Goal: Transaction & Acquisition: Purchase product/service

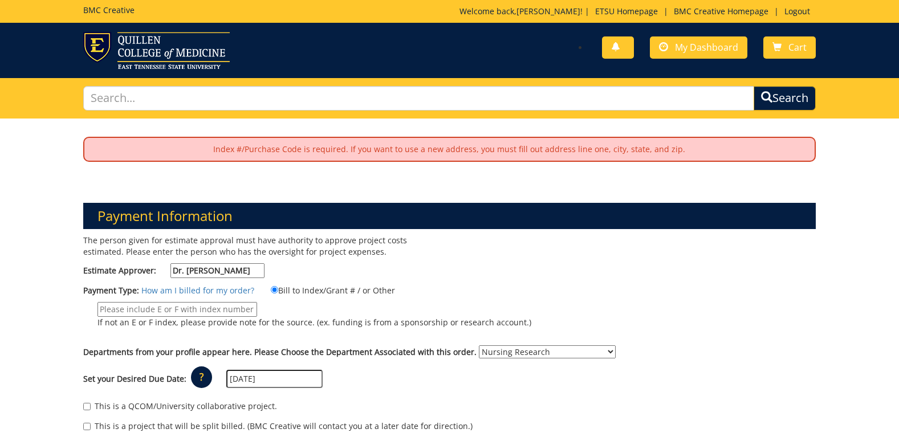
select select "133"
click at [686, 47] on span "My Dashboard" at bounding box center [706, 47] width 63 height 13
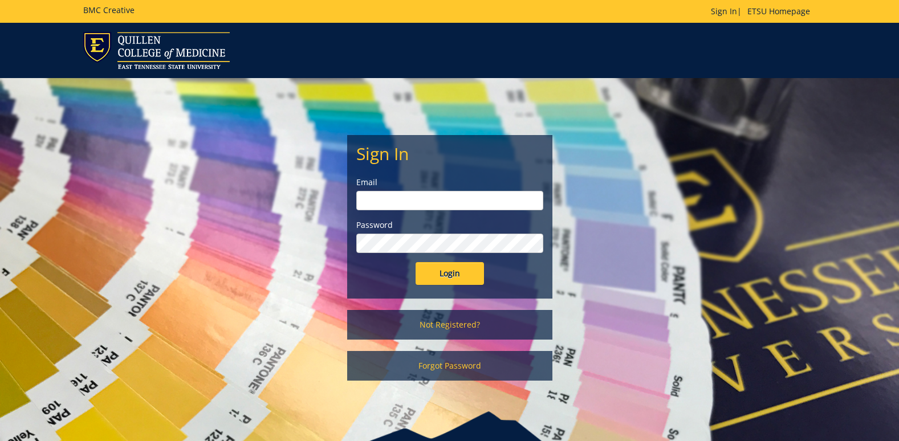
type input "montgomeryks@etsu.edu"
click at [440, 269] on input "Login" at bounding box center [449, 273] width 68 height 23
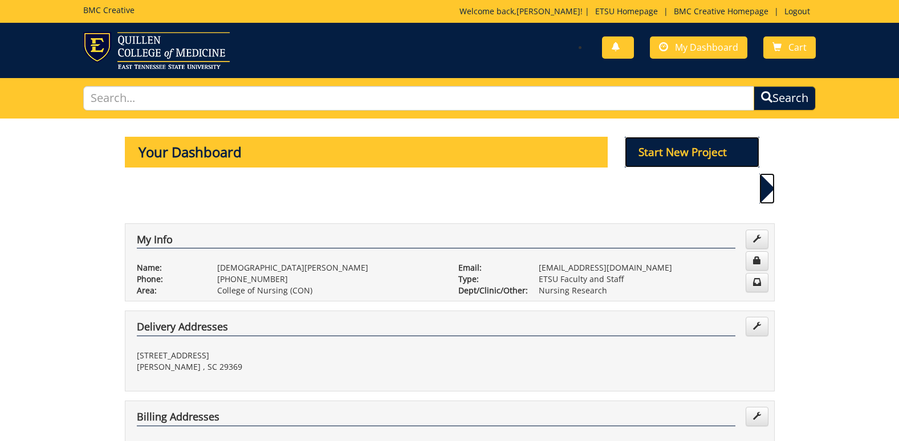
click at [671, 152] on p "Start New Project" at bounding box center [692, 152] width 134 height 31
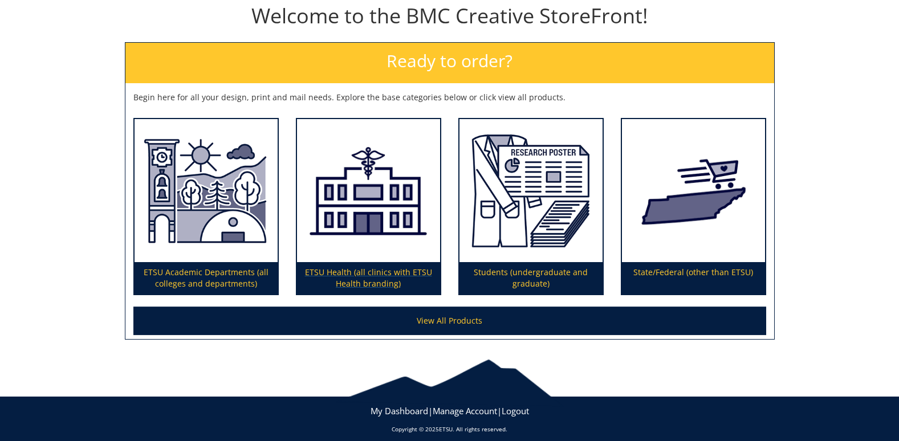
scroll to position [138, 0]
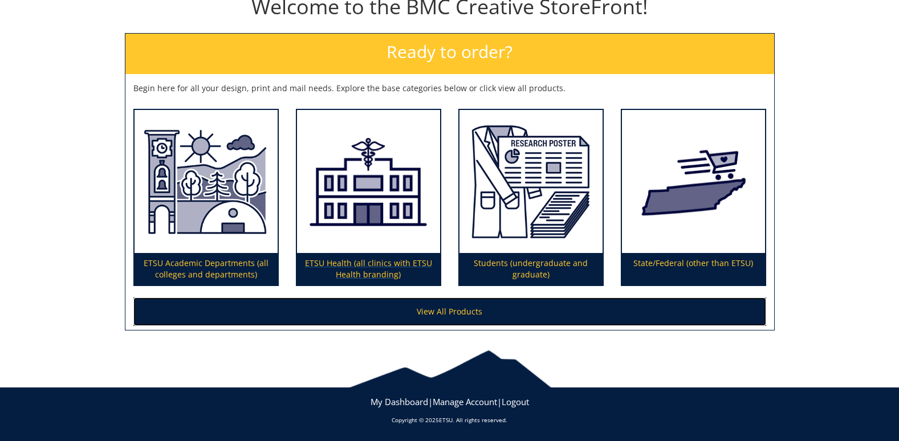
click at [432, 305] on link "View All Products" at bounding box center [449, 311] width 633 height 28
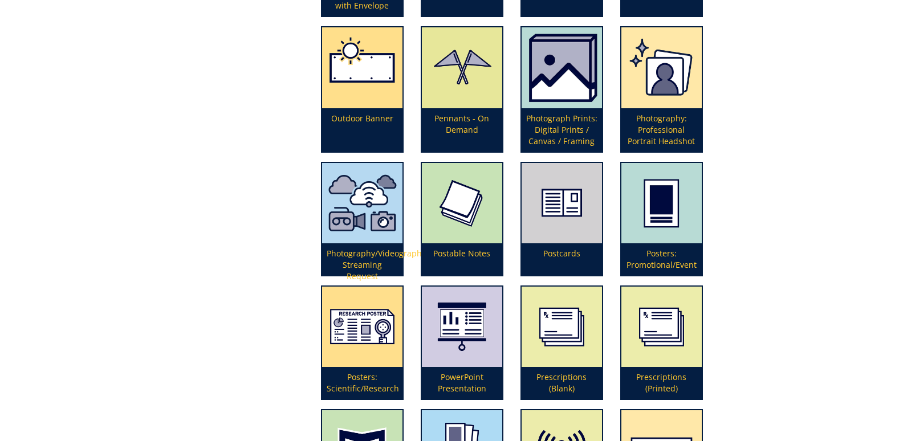
scroll to position [2507, 0]
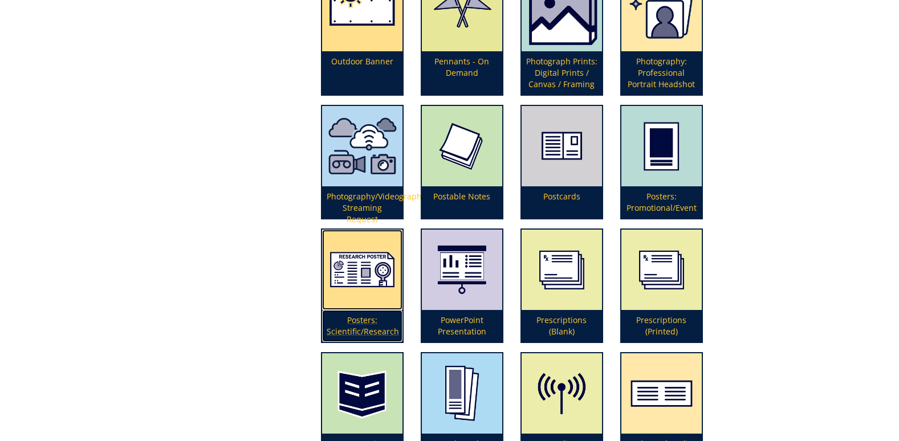
click at [364, 317] on p "Posters: Scientific/Research" at bounding box center [362, 326] width 80 height 32
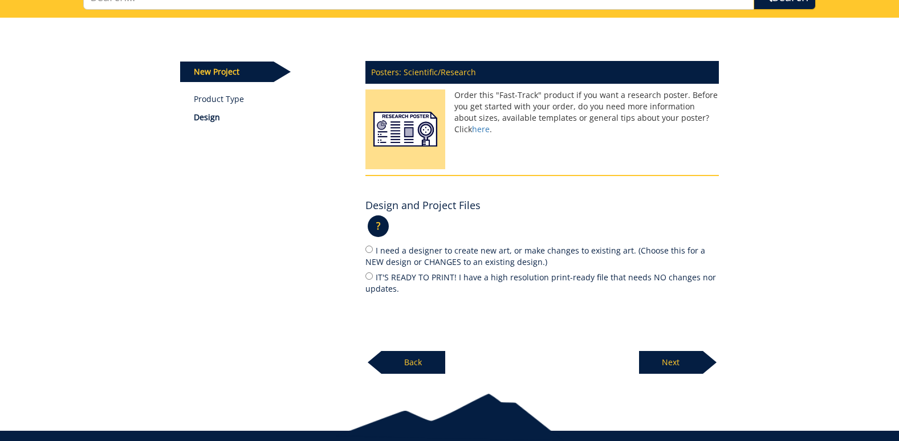
scroll to position [114, 0]
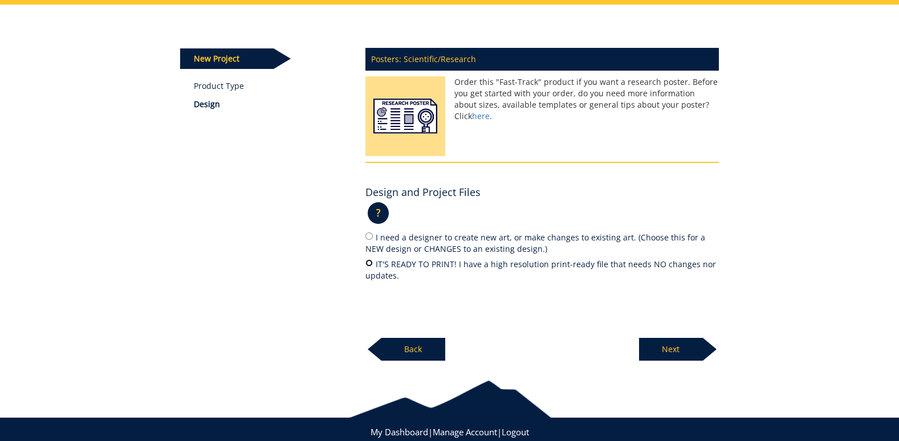
click at [369, 264] on input "IT'S READY TO PRINT! I have a high resolution print-ready file that needs NO ch…" at bounding box center [368, 262] width 7 height 7
radio input "true"
click at [674, 348] on p "Next" at bounding box center [671, 349] width 64 height 23
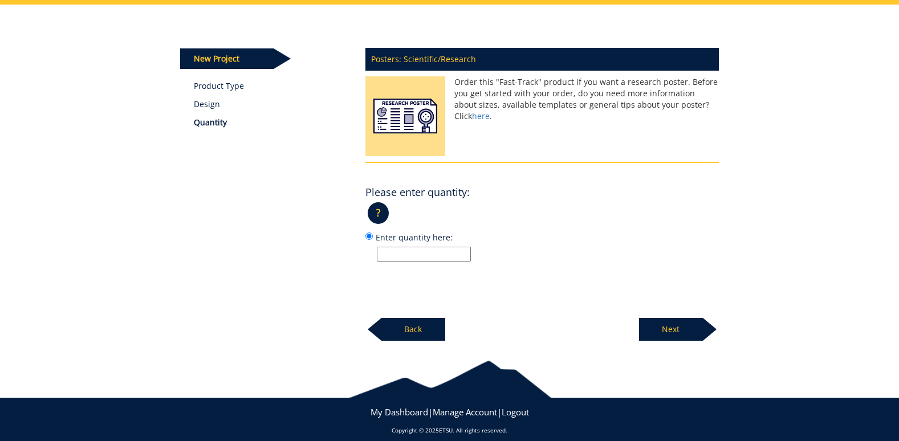
click at [423, 251] on input "Enter quantity here:" at bounding box center [424, 254] width 94 height 15
type input "1"
click at [686, 324] on p "Next" at bounding box center [671, 329] width 64 height 23
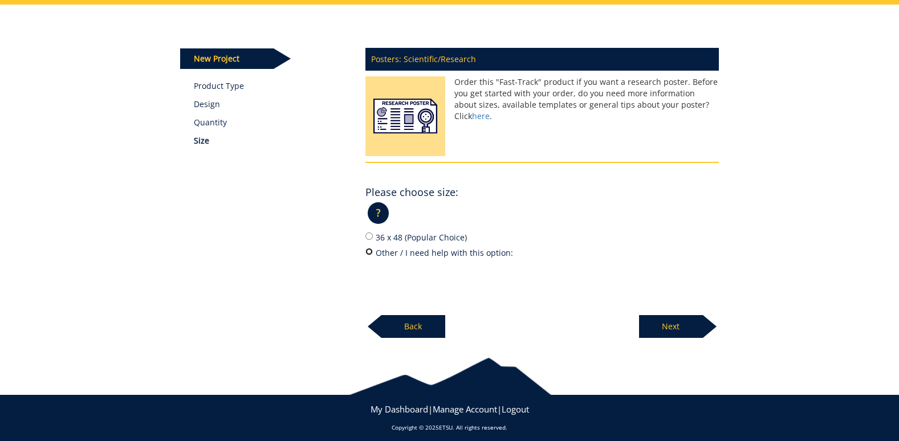
click at [368, 252] on input "Other / I need help with this option:" at bounding box center [368, 251] width 7 height 7
radio input "true"
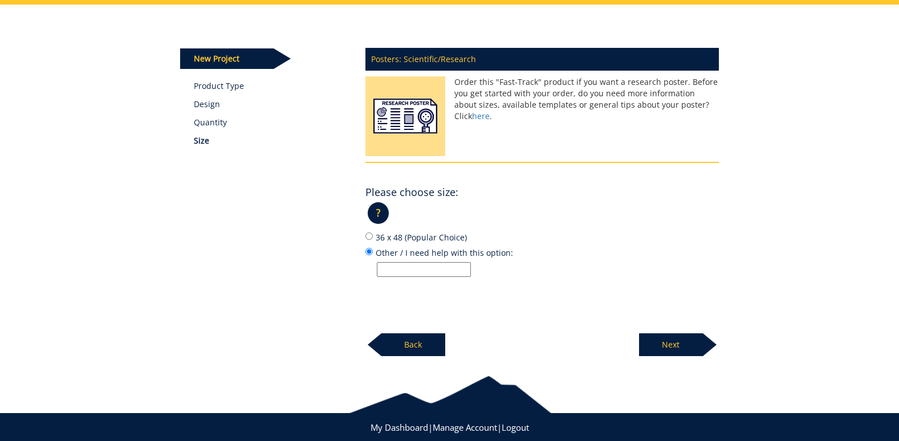
click at [394, 267] on input "Other / I need help with this option:" at bounding box center [424, 269] width 94 height 15
type input "36 x 72"
click at [655, 342] on p "Next" at bounding box center [671, 344] width 64 height 23
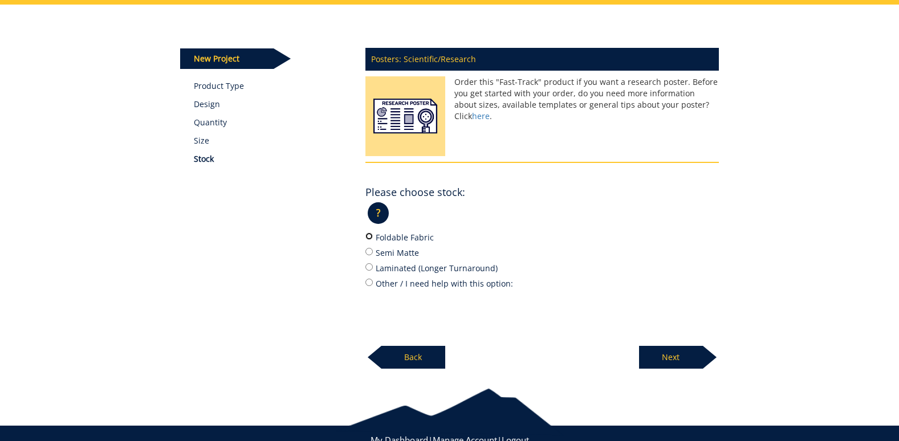
click at [371, 234] on input "Foldable Fabric" at bounding box center [368, 235] width 7 height 7
radio input "true"
click at [668, 355] on p "Next" at bounding box center [671, 357] width 64 height 23
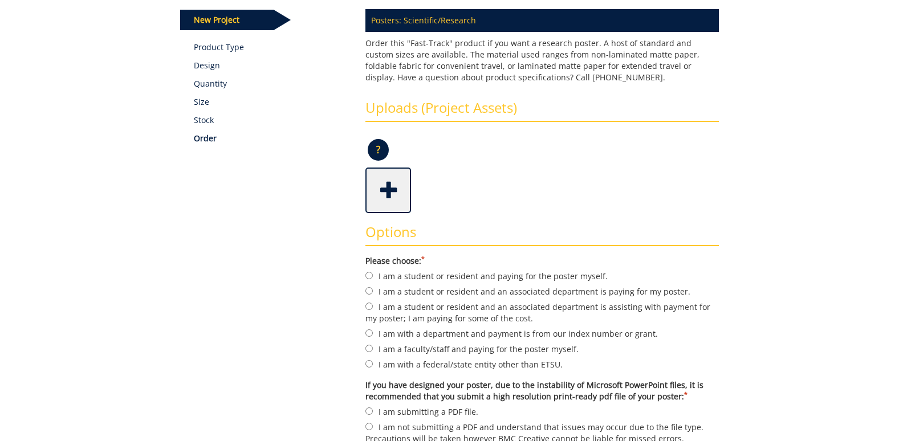
scroll to position [171, 0]
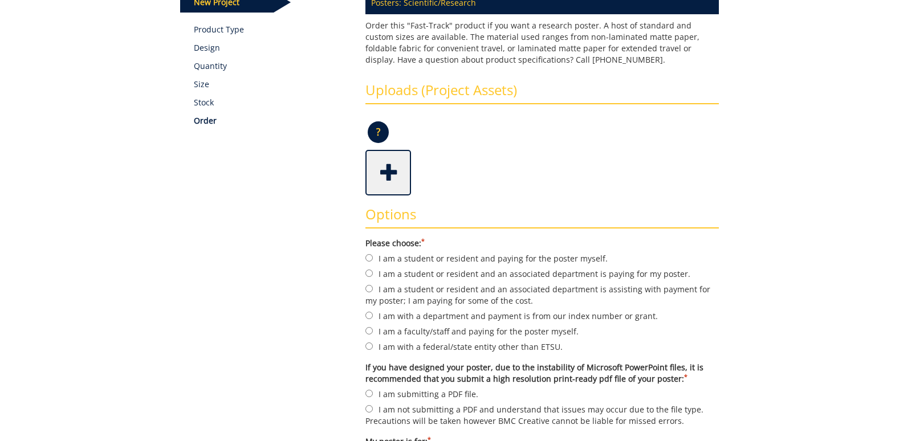
click at [389, 169] on span at bounding box center [389, 172] width 46 height 40
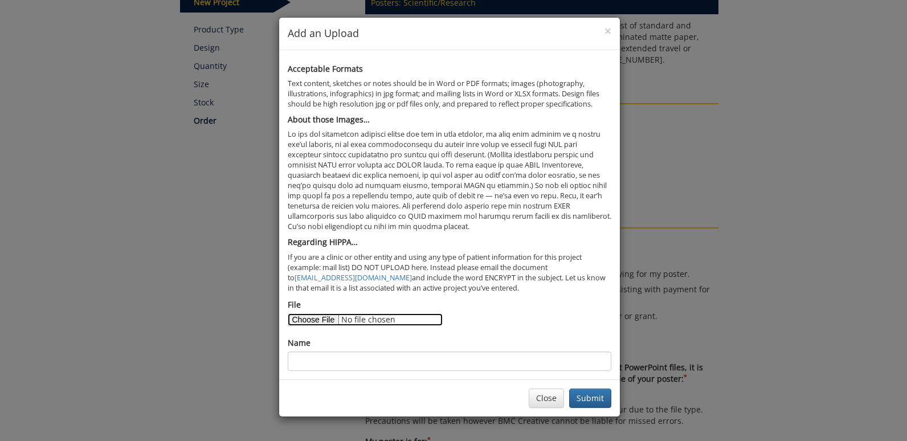
click at [319, 316] on input "File" at bounding box center [365, 319] width 155 height 13
type input "C:\fakepath\Montgomery ACNM 2025 #2.pdf"
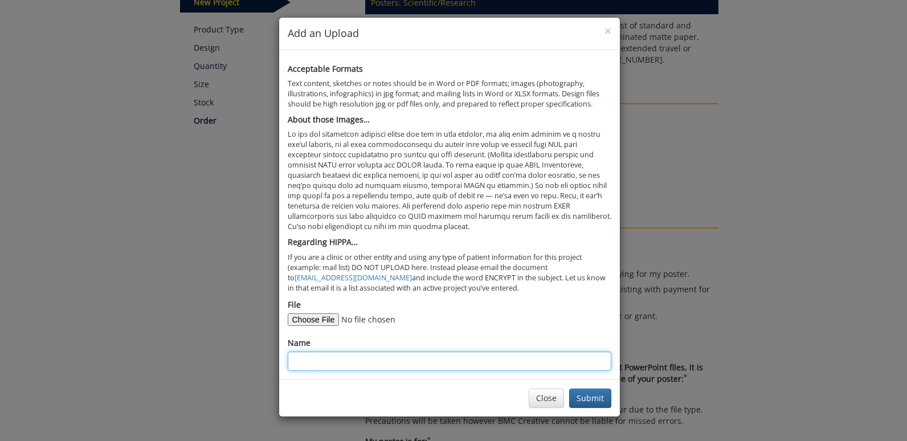
click at [315, 362] on input "Name" at bounding box center [450, 361] width 324 height 19
type input "Kristen Montgomery"
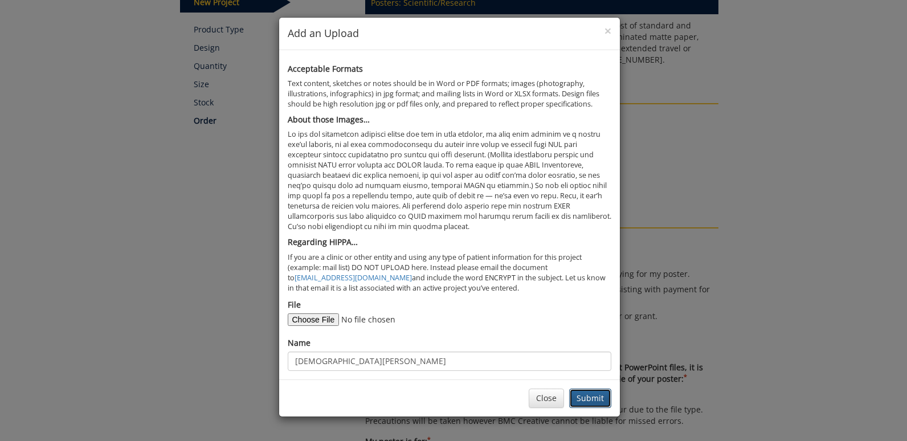
click at [598, 398] on button "Submit" at bounding box center [590, 398] width 42 height 19
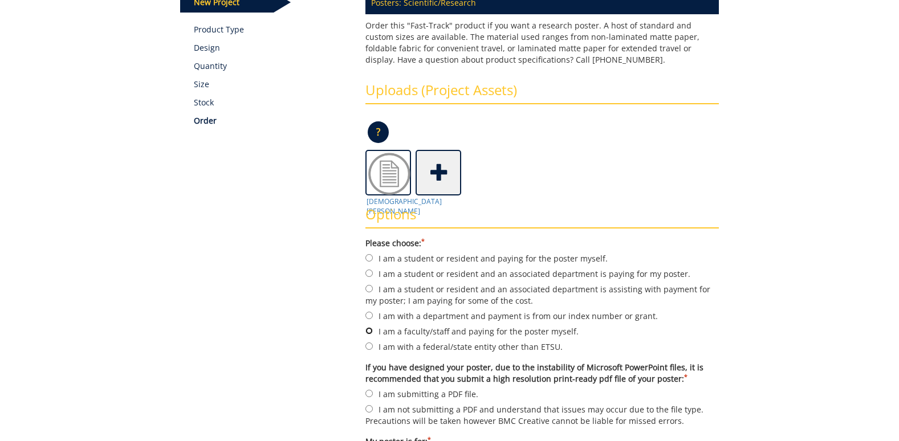
click at [367, 331] on input "I am a faculty/staff and paying for the poster myself." at bounding box center [368, 330] width 7 height 7
radio input "true"
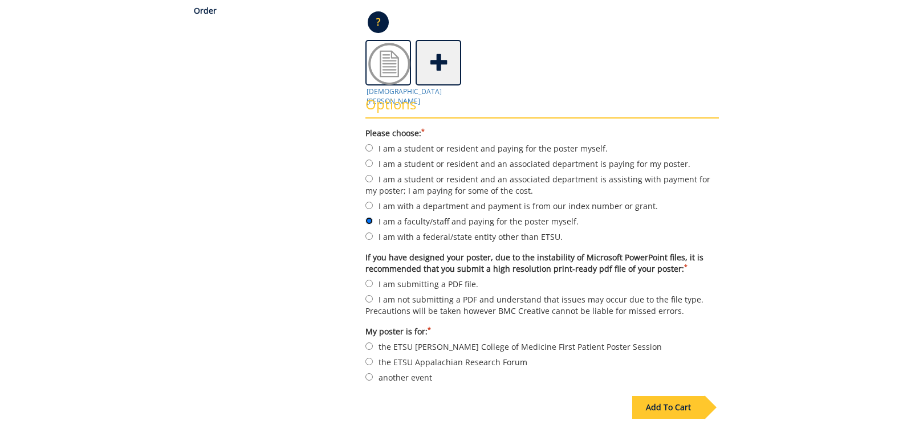
scroll to position [285, 0]
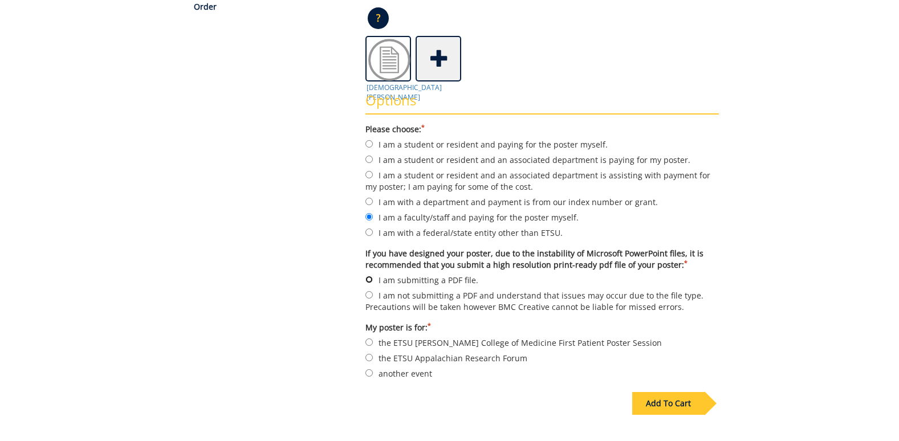
click at [369, 281] on input "I am submitting a PDF file." at bounding box center [368, 279] width 7 height 7
radio input "true"
click at [369, 373] on input "another event" at bounding box center [368, 372] width 7 height 7
radio input "true"
click at [664, 399] on div "Add To Cart" at bounding box center [668, 403] width 72 height 23
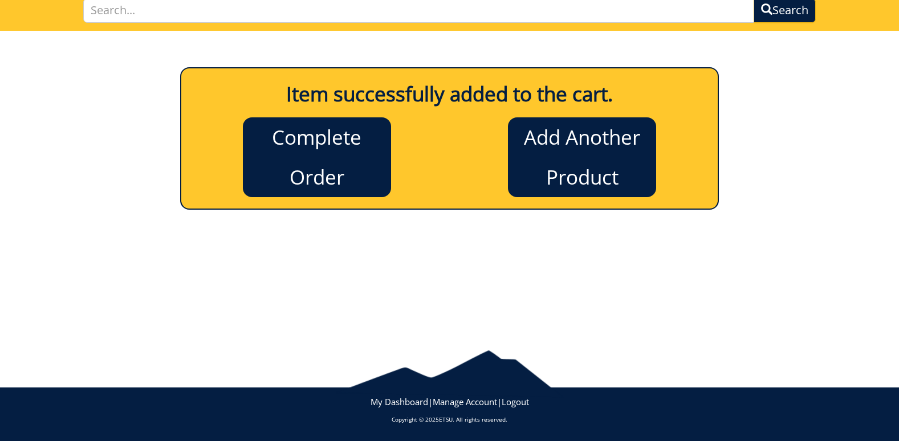
scroll to position [88, 0]
click at [573, 162] on link "Add Another Product" at bounding box center [582, 157] width 148 height 80
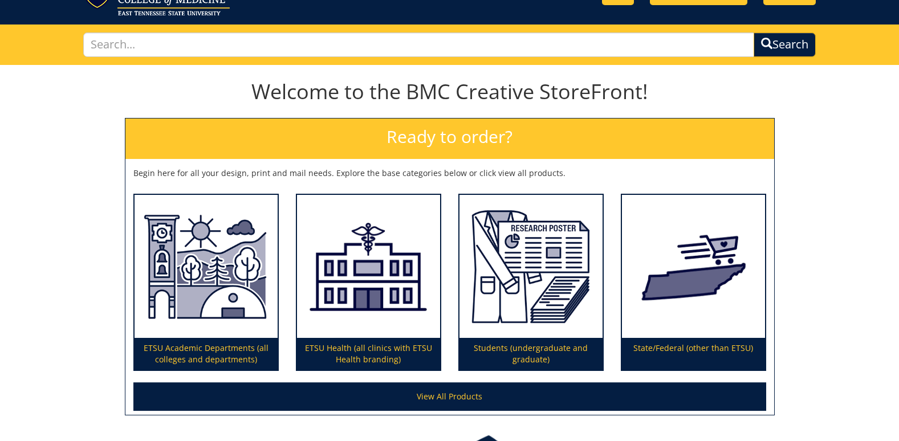
scroll to position [138, 0]
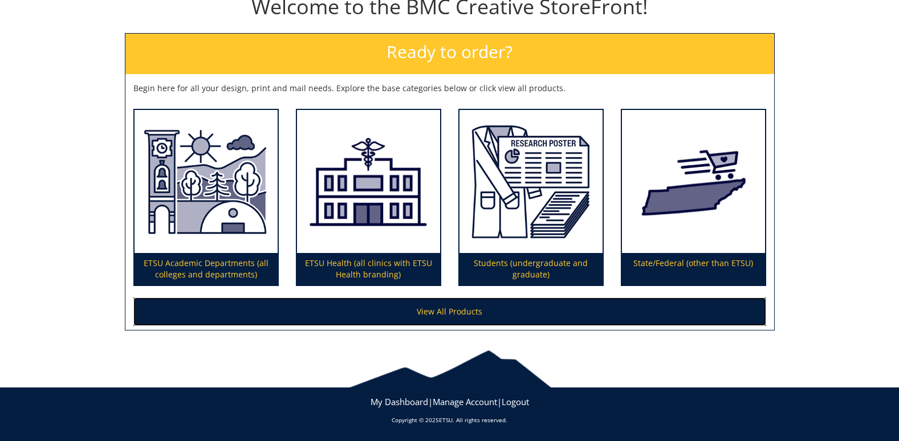
click at [451, 311] on link "View All Products" at bounding box center [449, 311] width 633 height 28
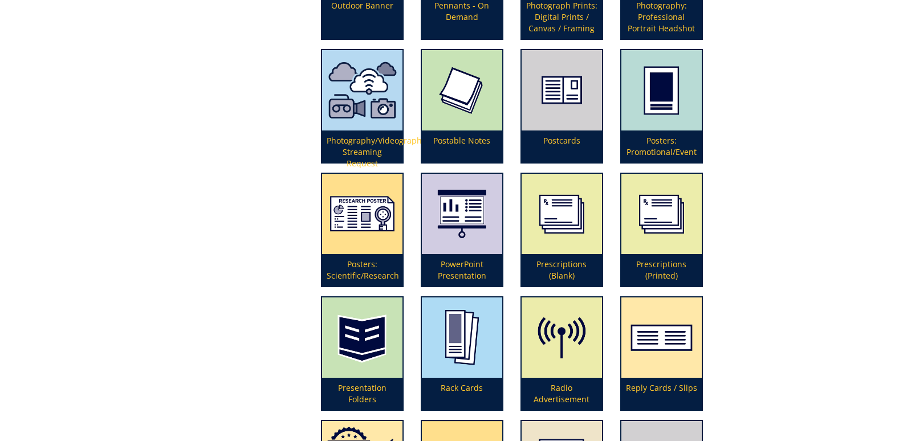
scroll to position [2564, 0]
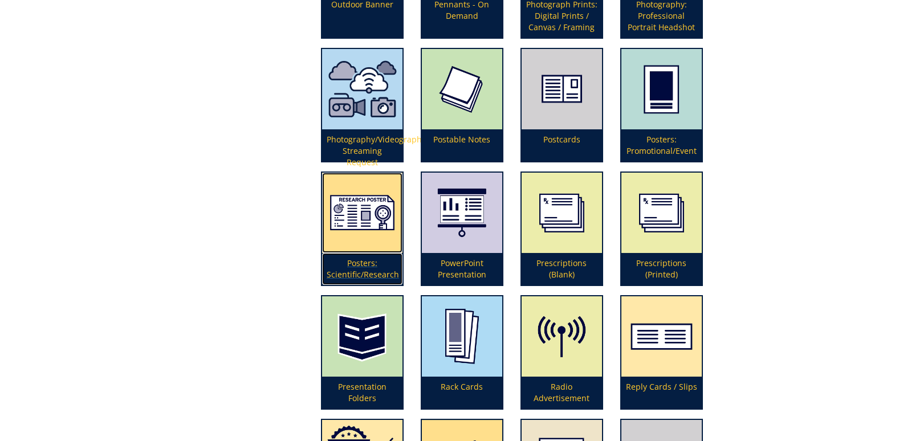
click at [369, 269] on p "Posters: Scientific/Research" at bounding box center [362, 269] width 80 height 32
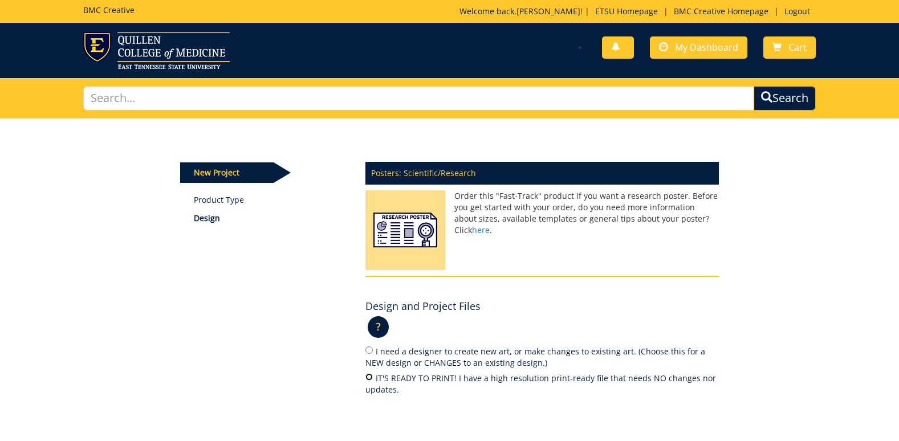
click at [368, 378] on input "IT'S READY TO PRINT! I have a high resolution print-ready file that needs NO ch…" at bounding box center [368, 376] width 7 height 7
radio input "true"
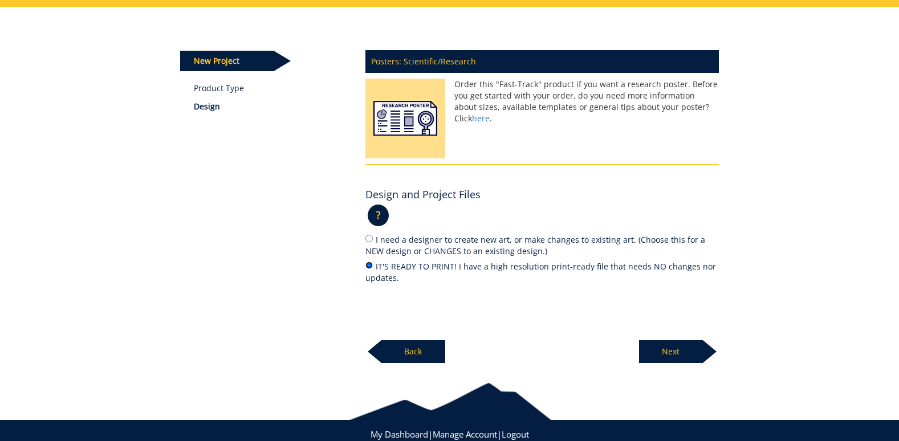
scroll to position [114, 0]
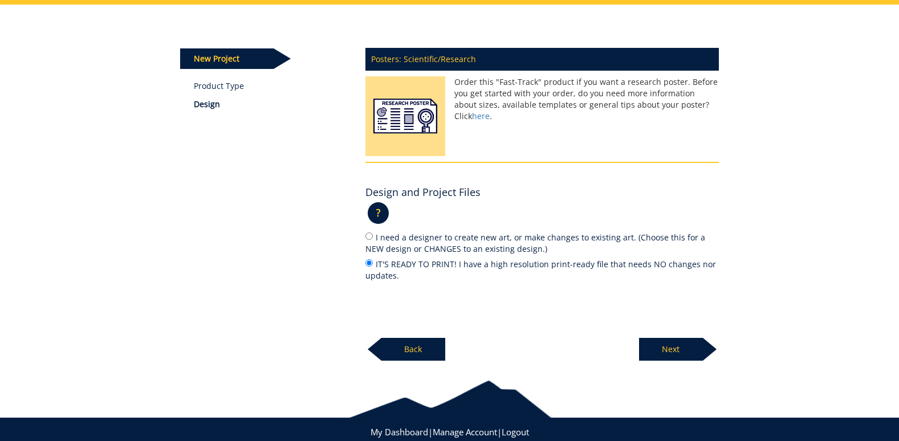
click at [648, 348] on p "Next" at bounding box center [671, 349] width 64 height 23
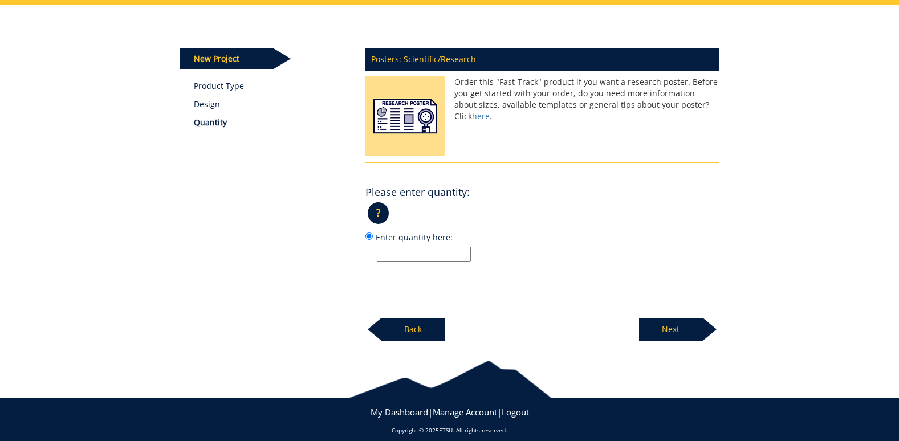
click at [413, 259] on input "Enter quantity here:" at bounding box center [424, 254] width 94 height 15
type input "1"
click at [676, 325] on p "Next" at bounding box center [671, 329] width 64 height 23
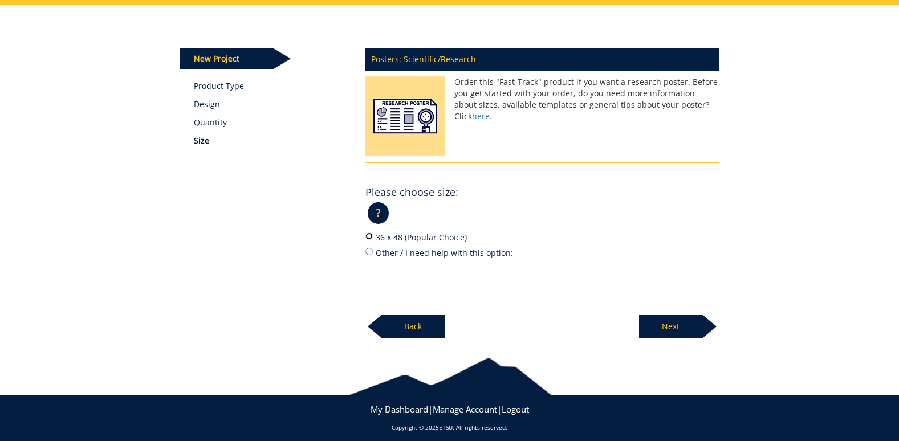
click at [369, 237] on input "36 x 48 (Popular Choice)" at bounding box center [368, 235] width 7 height 7
radio input "true"
click at [678, 327] on p "Next" at bounding box center [671, 326] width 64 height 23
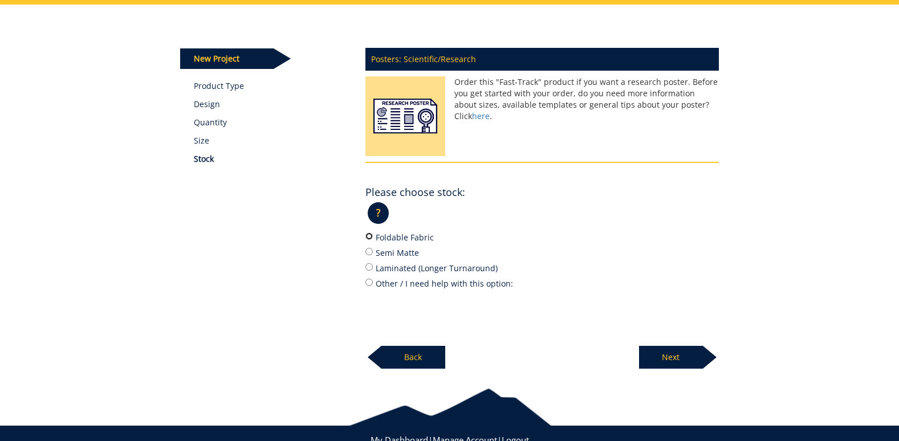
click at [370, 238] on input "Foldable Fabric" at bounding box center [368, 235] width 7 height 7
radio input "true"
click at [678, 358] on p "Next" at bounding box center [671, 357] width 64 height 23
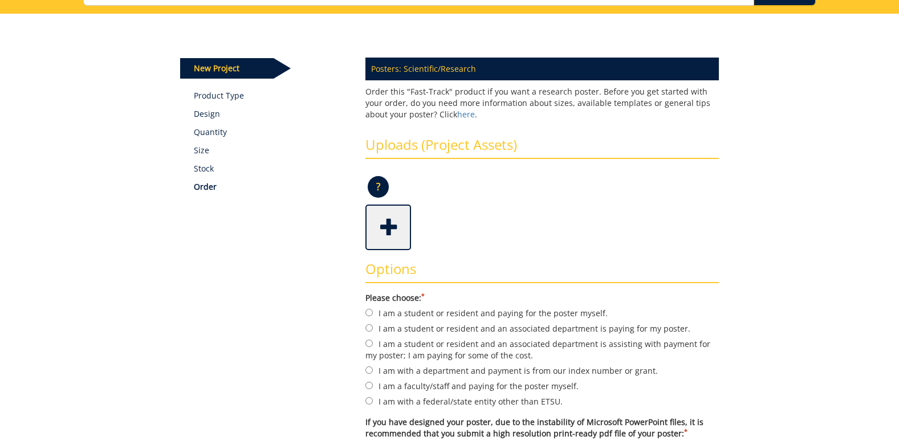
scroll to position [114, 0]
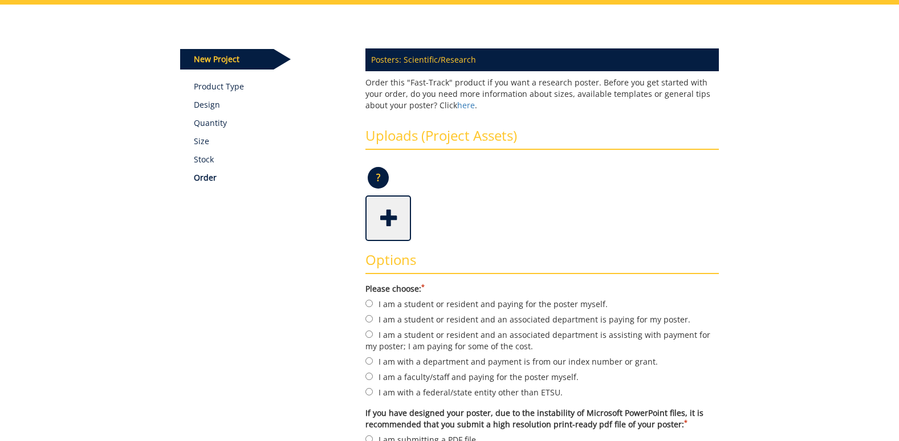
click at [381, 222] on span at bounding box center [389, 217] width 46 height 40
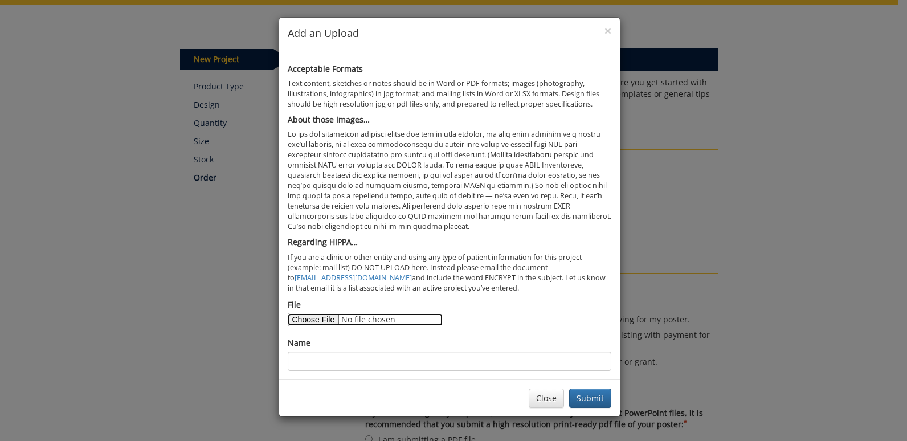
click at [307, 321] on input "File" at bounding box center [365, 319] width 155 height 13
type input "C:\fakepath\Montgomery AAHN 2025.pdf"
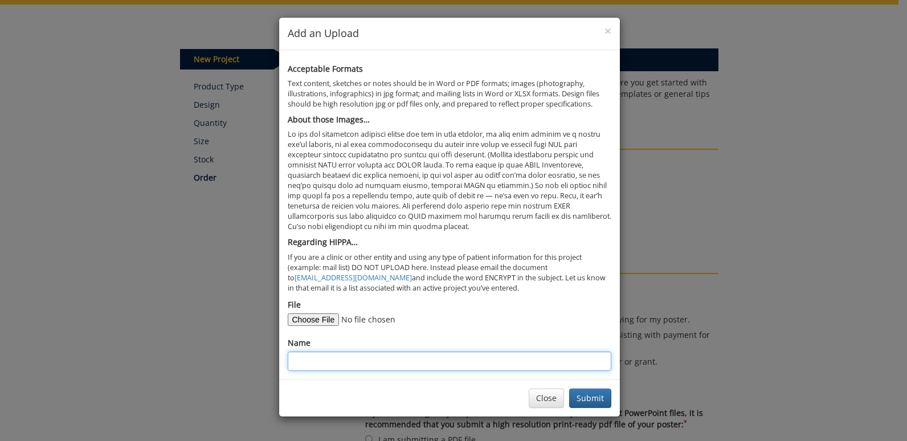
click at [312, 357] on input "Name" at bounding box center [450, 361] width 324 height 19
type input "[DEMOGRAPHIC_DATA][PERSON_NAME]"
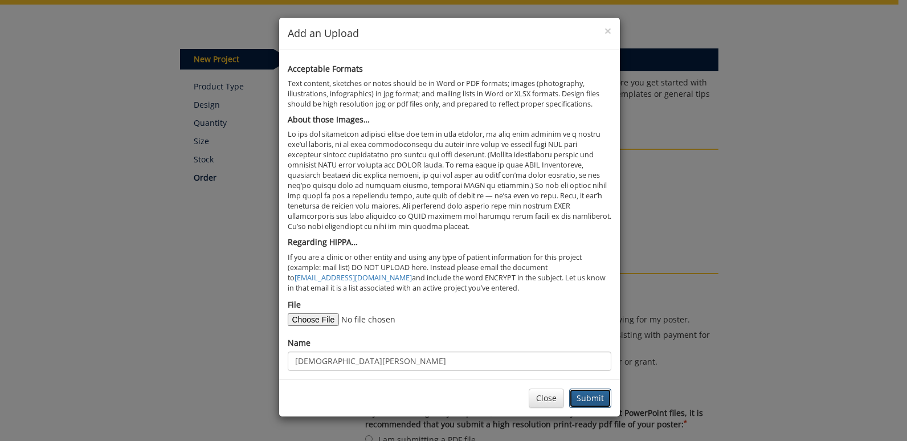
click at [593, 397] on button "Submit" at bounding box center [590, 398] width 42 height 19
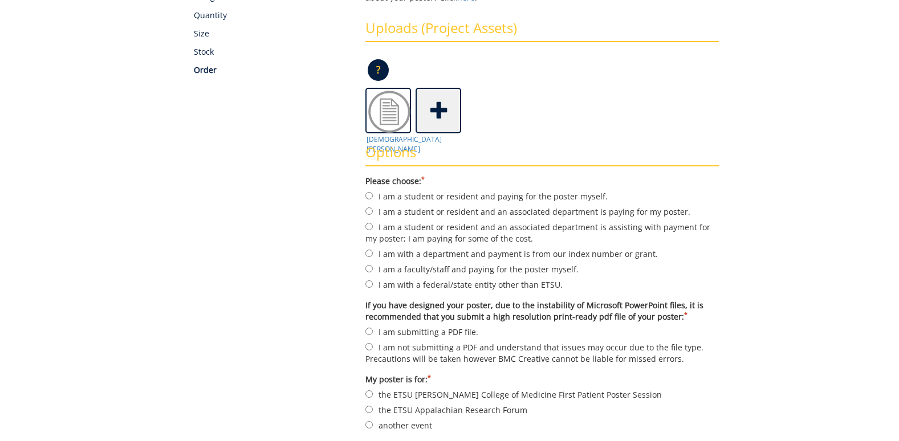
scroll to position [228, 0]
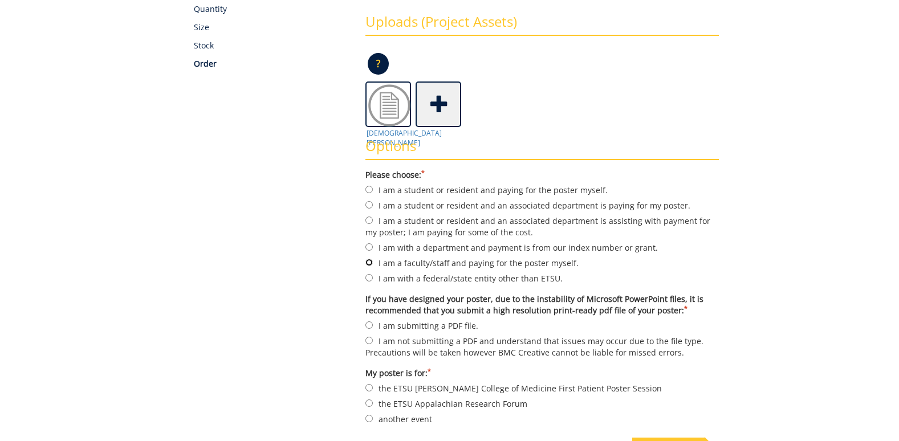
click at [365, 262] on input "I am a faculty/staff and paying for the poster myself." at bounding box center [368, 262] width 7 height 7
radio input "true"
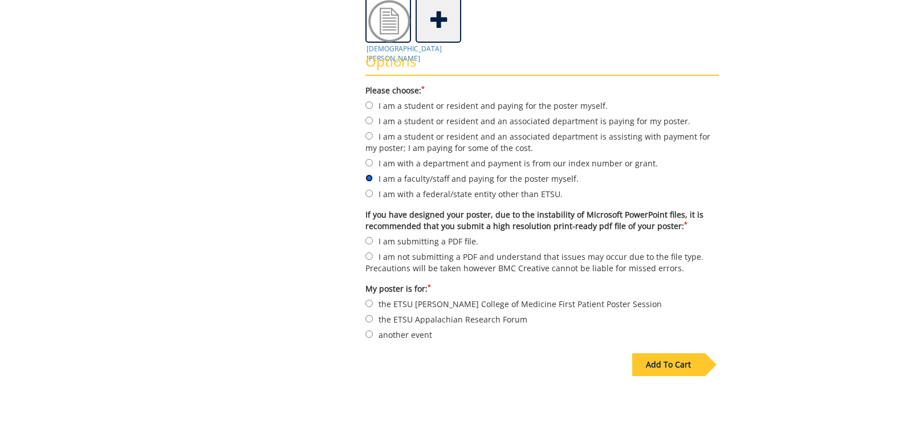
scroll to position [342, 0]
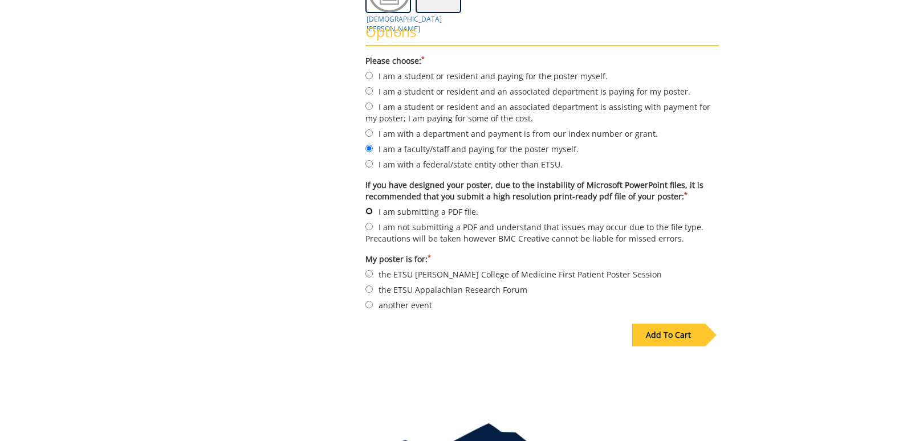
click at [370, 211] on input "I am submitting a PDF file." at bounding box center [368, 210] width 7 height 7
radio input "true"
click at [368, 306] on input "another event" at bounding box center [368, 304] width 7 height 7
radio input "true"
click at [683, 333] on div "Add To Cart" at bounding box center [668, 335] width 72 height 23
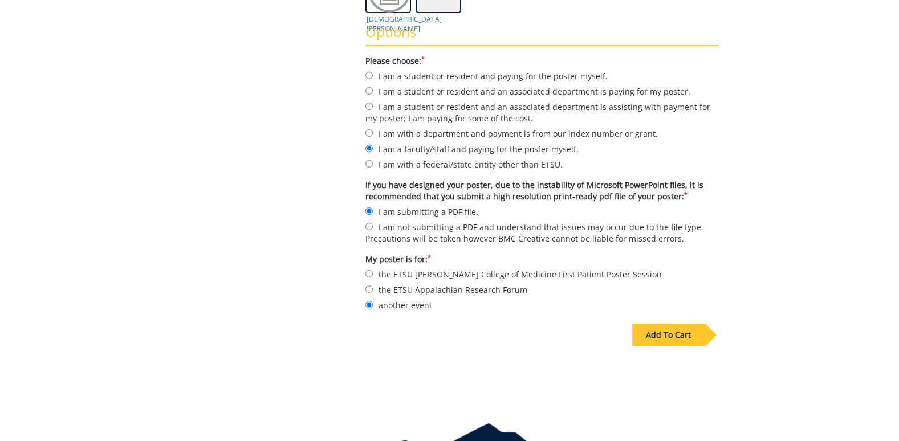
scroll to position [88, 0]
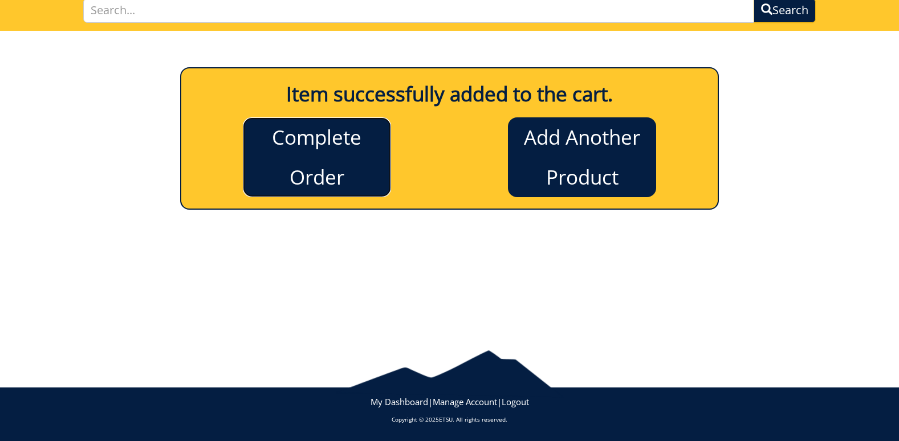
click at [296, 161] on link "Complete Order" at bounding box center [317, 157] width 148 height 80
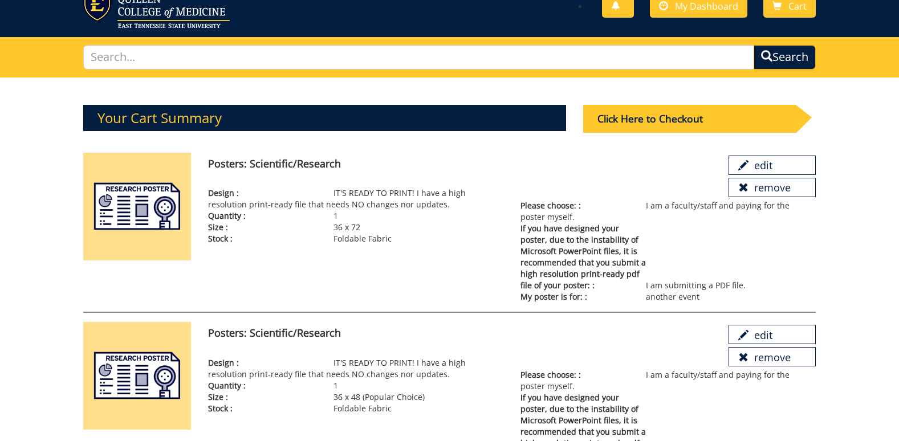
scroll to position [21, 0]
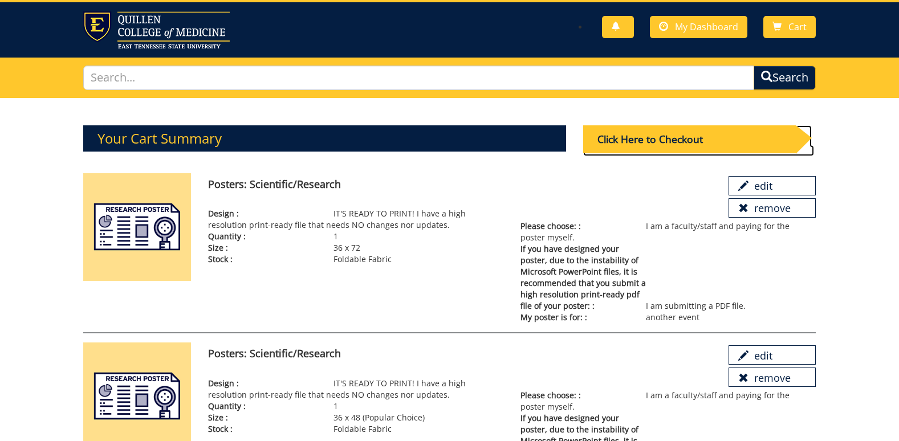
click at [675, 136] on div "Click Here to Checkout" at bounding box center [689, 139] width 213 height 28
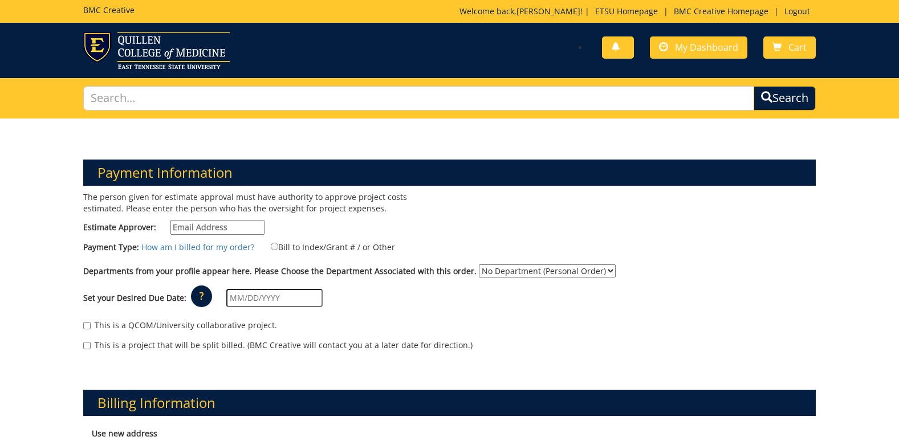
scroll to position [57, 0]
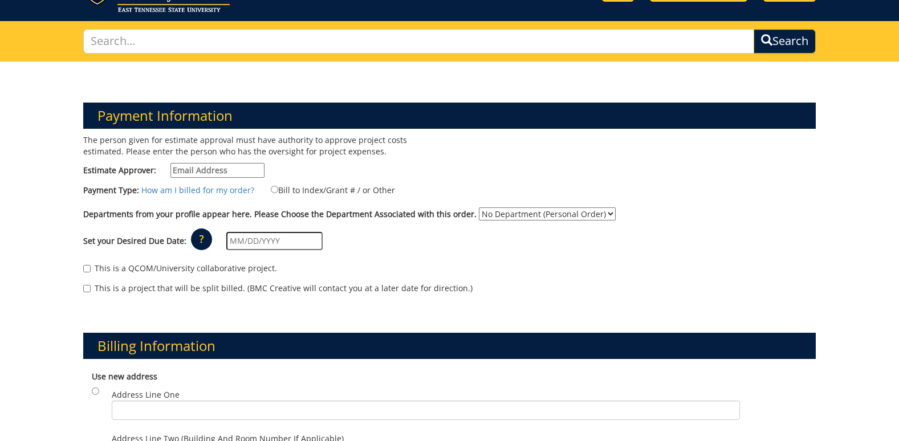
click at [238, 171] on input "Estimate Approver:" at bounding box center [217, 170] width 94 height 15
type input "[EMAIL_ADDRESS][DOMAIN_NAME]"
click at [599, 213] on select "No Department (Personal Order) Nursing Research" at bounding box center [547, 213] width 137 height 13
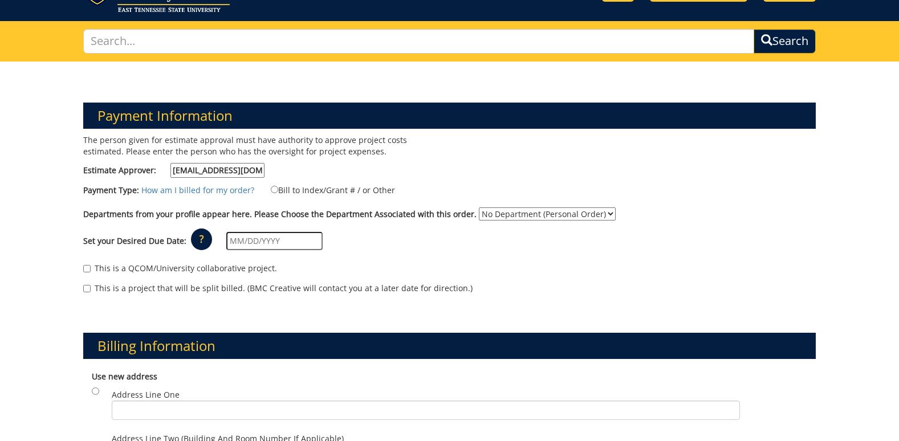
select select "133"
click at [479, 207] on select "No Department (Personal Order) Nursing Research" at bounding box center [547, 213] width 137 height 13
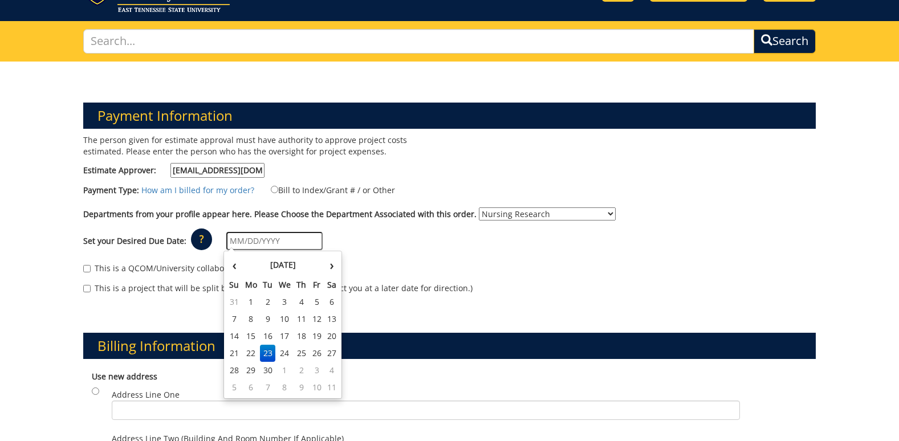
click at [303, 244] on input "text" at bounding box center [274, 241] width 96 height 18
click at [316, 349] on td "26" at bounding box center [316, 353] width 15 height 17
type input "09/26/2025"
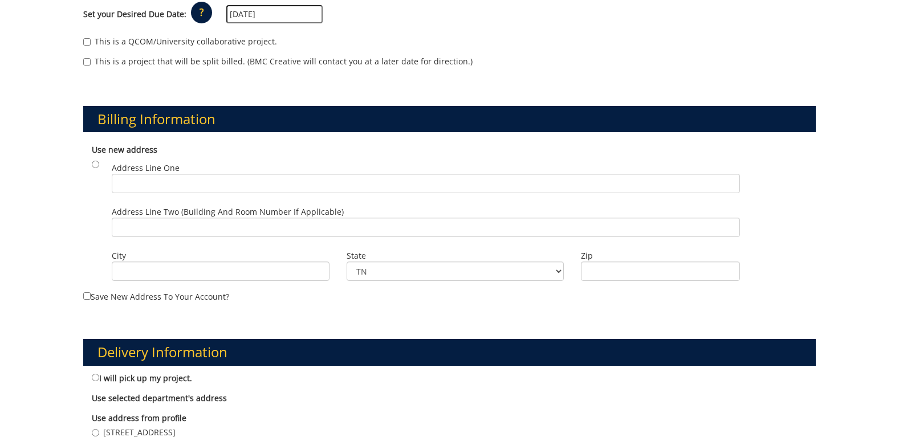
scroll to position [285, 0]
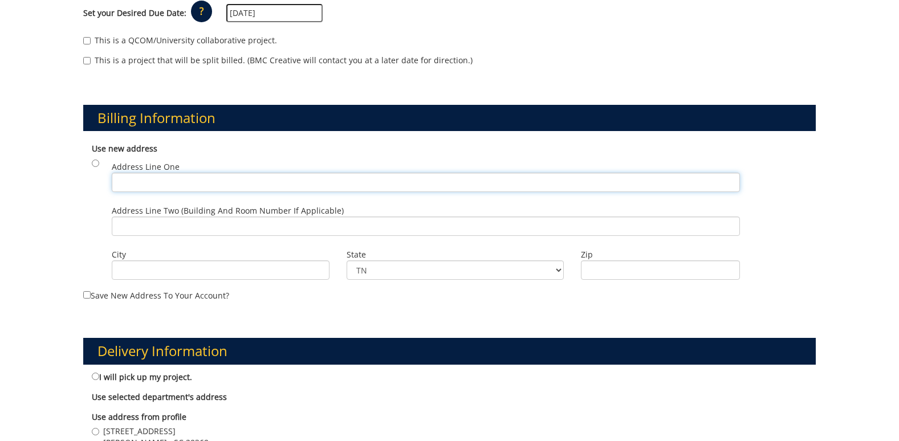
click at [168, 186] on input "Address Line One" at bounding box center [425, 182] width 627 height 19
type input "271 Antrim Ave"
type input "MOORE"
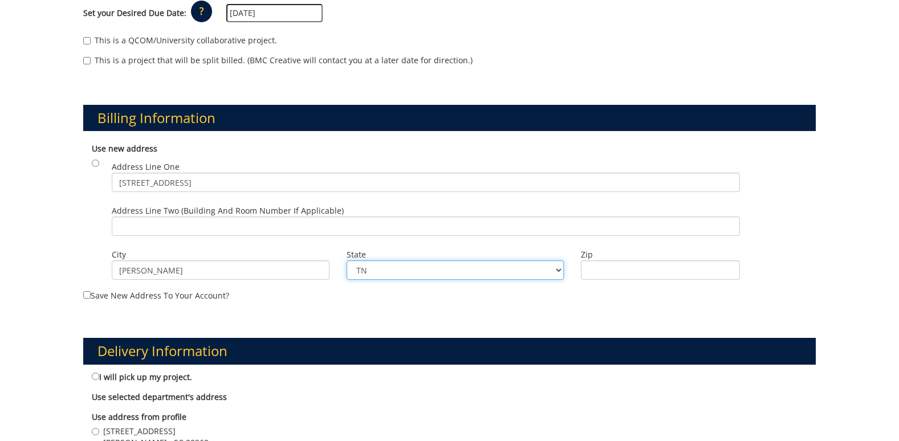
select select "167"
type input "29369"
type input "271 Antrim Ave"
type input "MOORE"
select select "167"
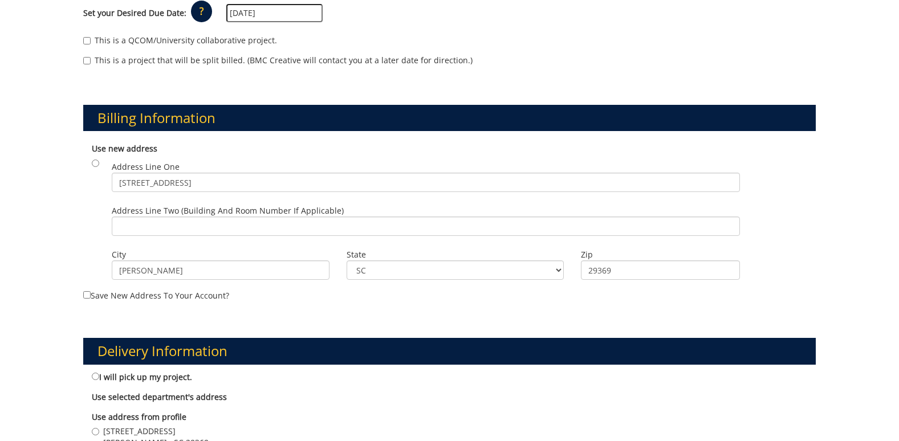
type input "29369"
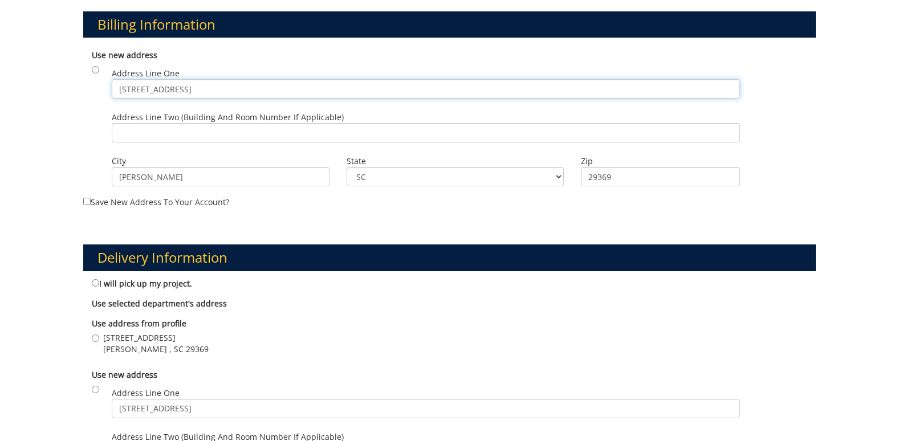
scroll to position [456, 0]
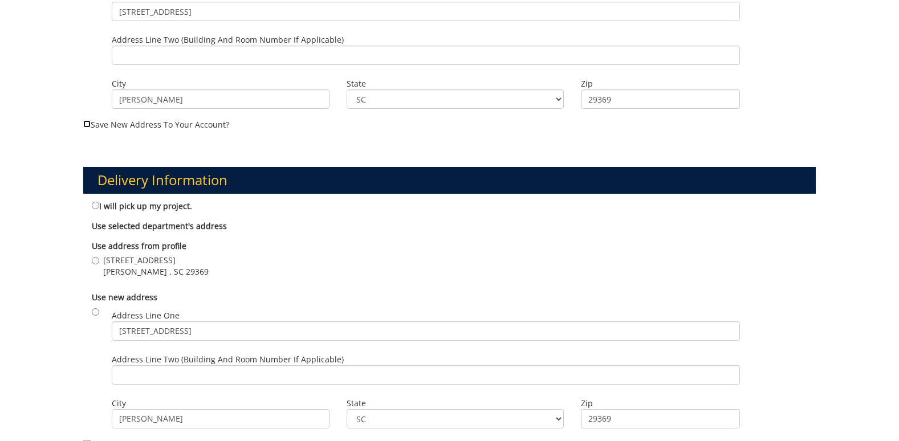
click at [85, 125] on input "Save new address to your account?" at bounding box center [86, 123] width 7 height 7
checkbox input "true"
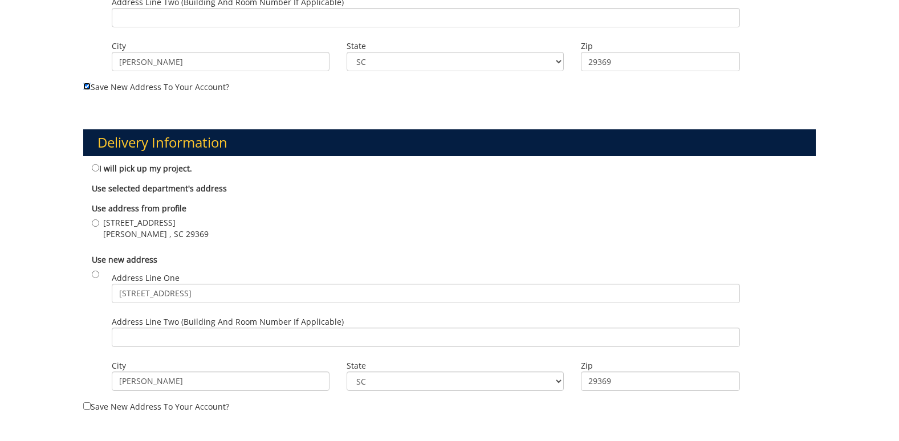
scroll to position [570, 0]
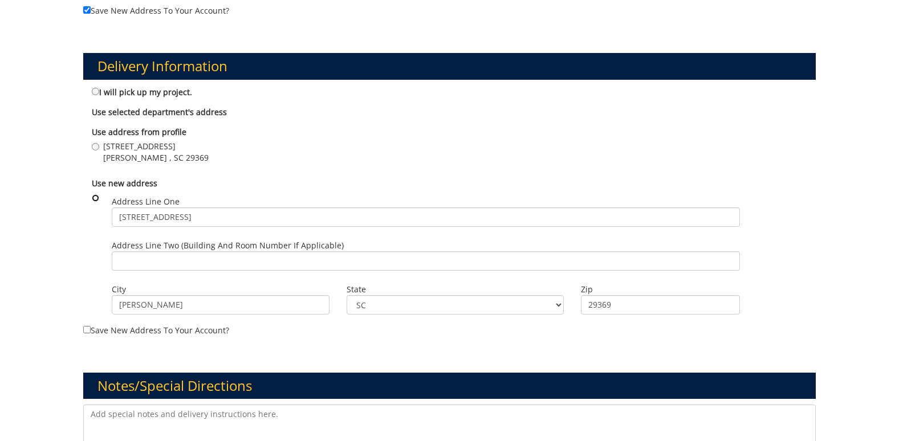
click at [96, 199] on input "radio" at bounding box center [95, 197] width 7 height 7
radio input "true"
click at [212, 215] on input "271 Antrim Ave" at bounding box center [425, 216] width 627 height 19
type input "2"
type input "C"
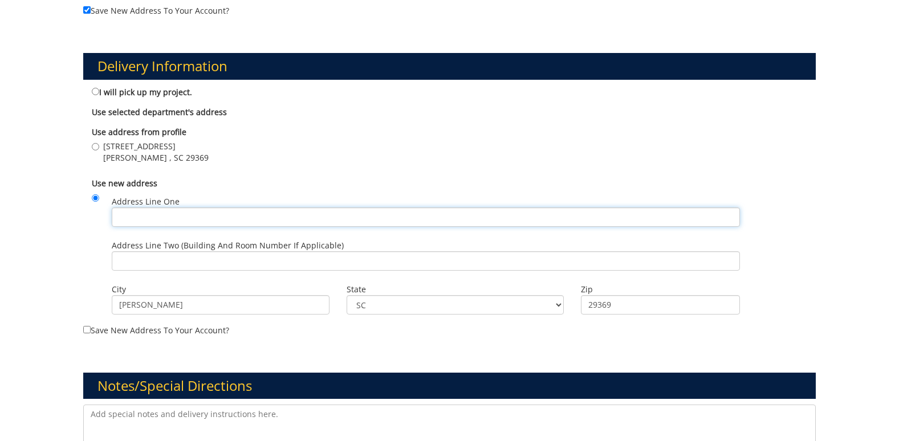
click at [186, 217] on input "Address Line One" at bounding box center [425, 216] width 627 height 19
type input "202-2 Nicks Hall- College of Nursing"
type input "202-2 Nicks Hall"
click at [200, 303] on input "MOORE" at bounding box center [220, 304] width 217 height 19
type input "M"
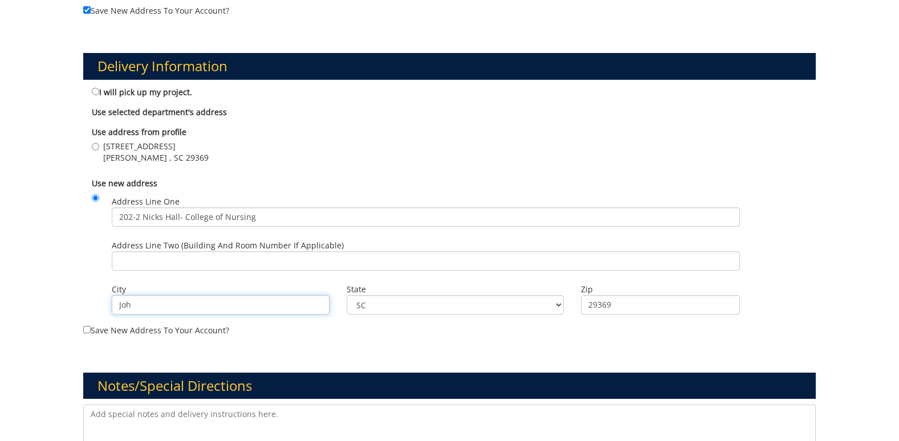
type input "Johnson City"
click at [557, 311] on select "TN AL AK AS AZ AR CA CO CT DE DC FM FL GA GU HI ID IL IN IA KS KY LA ME MH MD M…" at bounding box center [454, 304] width 217 height 19
select select "1"
click at [346, 295] on select "TN AL AK AS AZ AR CA CO CT DE DC FM FL GA GU HI ID IL IN IA KS KY LA ME MH MD M…" at bounding box center [454, 304] width 217 height 19
click at [632, 300] on input "29369" at bounding box center [660, 304] width 159 height 19
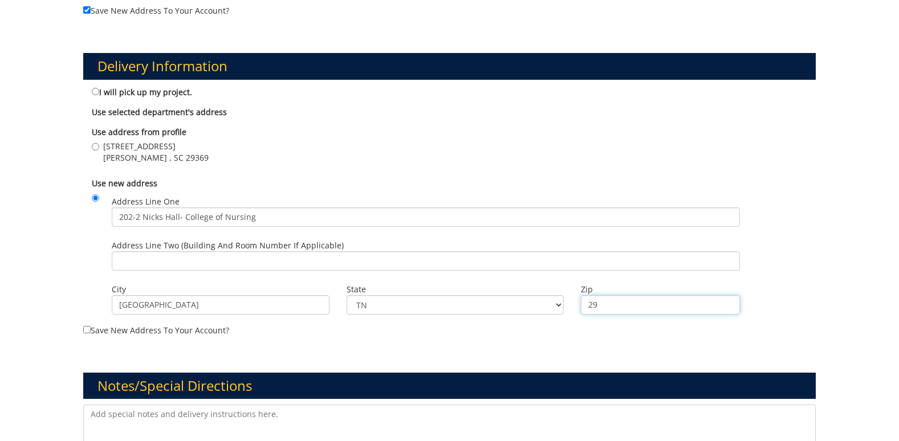
type input "2"
type input "6"
type input "2"
type input "3"
type input "7"
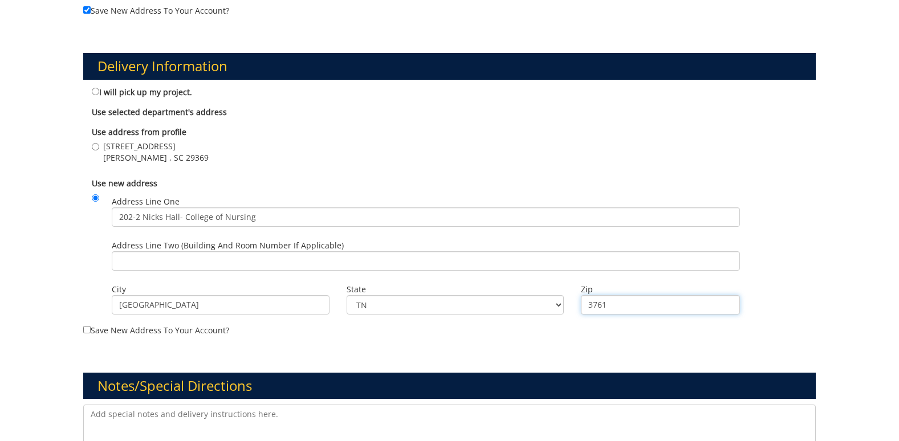
type input "37614"
click at [635, 303] on input "37614" at bounding box center [660, 304] width 159 height 19
drag, startPoint x: 635, startPoint y: 303, endPoint x: 580, endPoint y: 305, distance: 55.3
click at [580, 305] on div "Zip 37614" at bounding box center [660, 297] width 176 height 35
click at [586, 309] on input "Zip" at bounding box center [660, 304] width 159 height 19
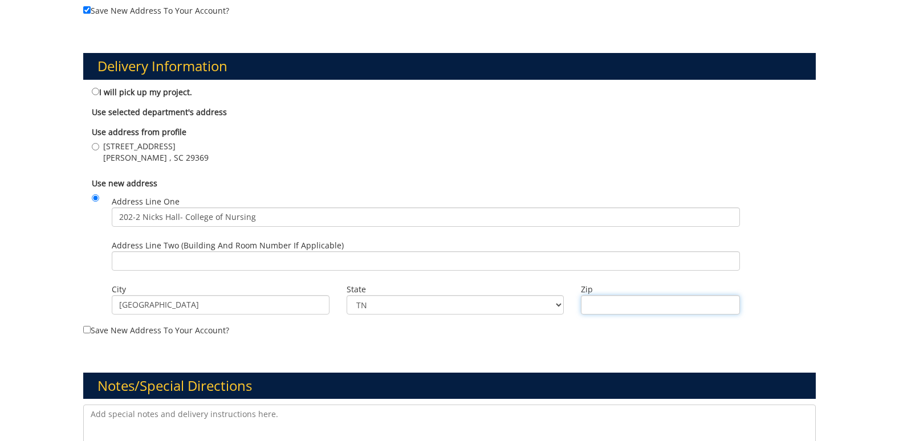
click at [594, 302] on input "Zip" at bounding box center [660, 304] width 159 height 19
type input "37614"
click at [87, 330] on input "Save new address to your account?" at bounding box center [86, 329] width 7 height 7
checkbox input "true"
click at [174, 111] on b "Use selected department's address" at bounding box center [159, 112] width 135 height 11
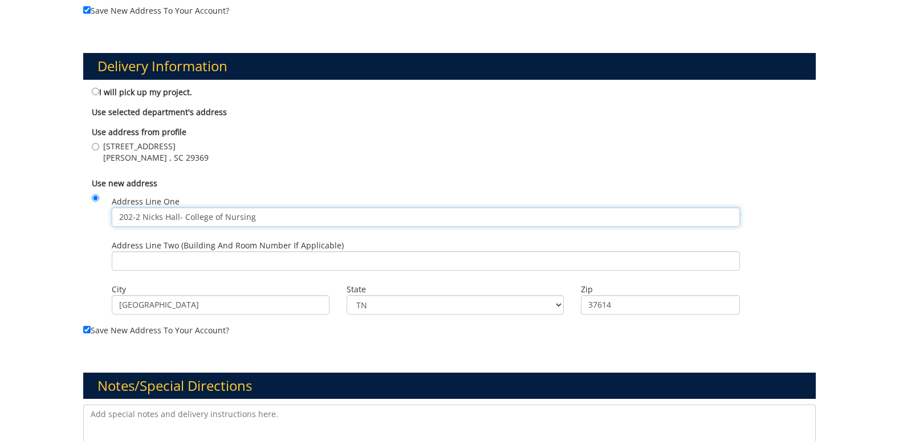
click at [119, 218] on input "202-2 Nicks Hall- College of Nursing" at bounding box center [425, 216] width 627 height 19
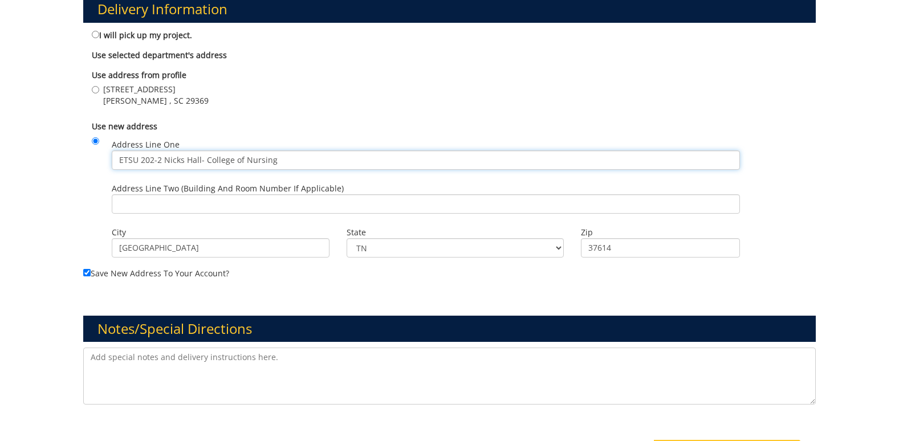
scroll to position [684, 0]
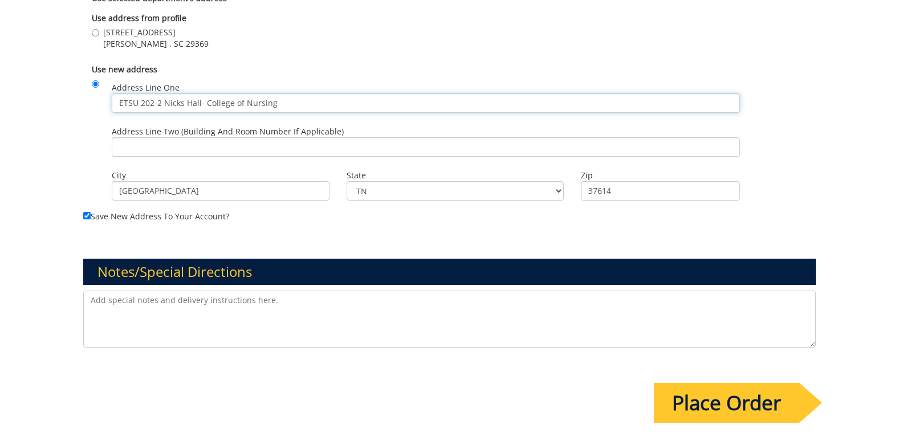
type input "ETSU 202-2 Nicks Hall- College of Nursing"
click at [241, 299] on textarea at bounding box center [449, 319] width 732 height 57
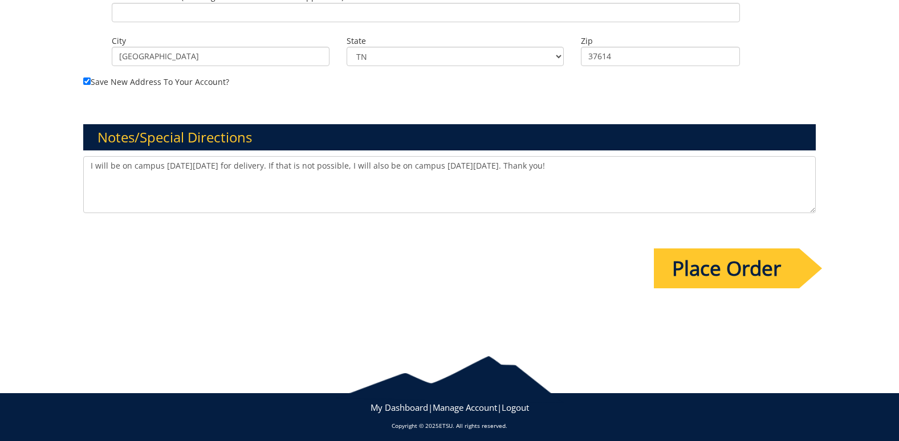
scroll to position [824, 0]
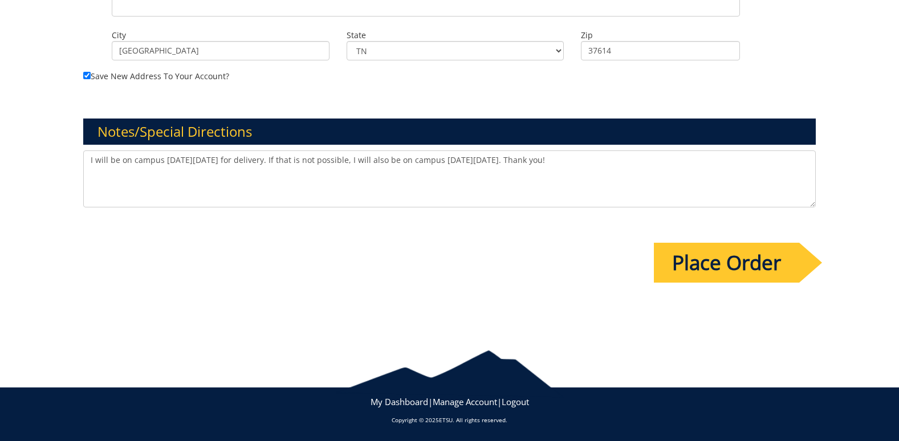
type textarea "I will be on campus on Friday, September 26 for delivery. If that is not possib…"
click at [725, 264] on input "Place Order" at bounding box center [726, 263] width 145 height 40
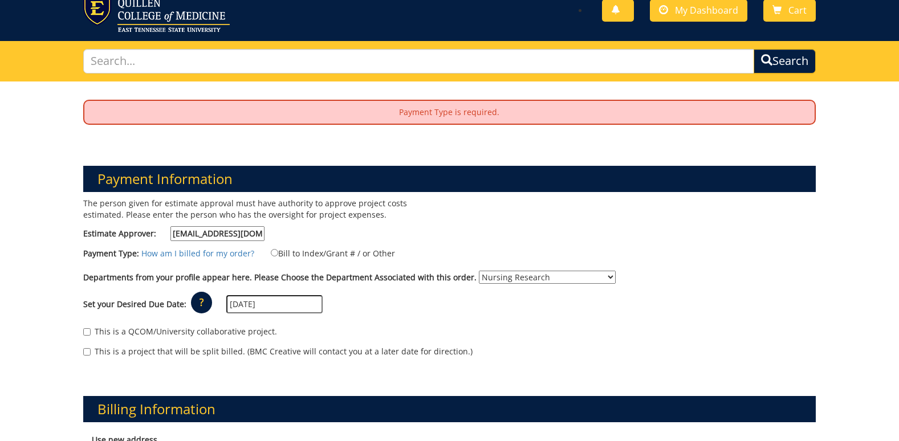
scroll to position [57, 0]
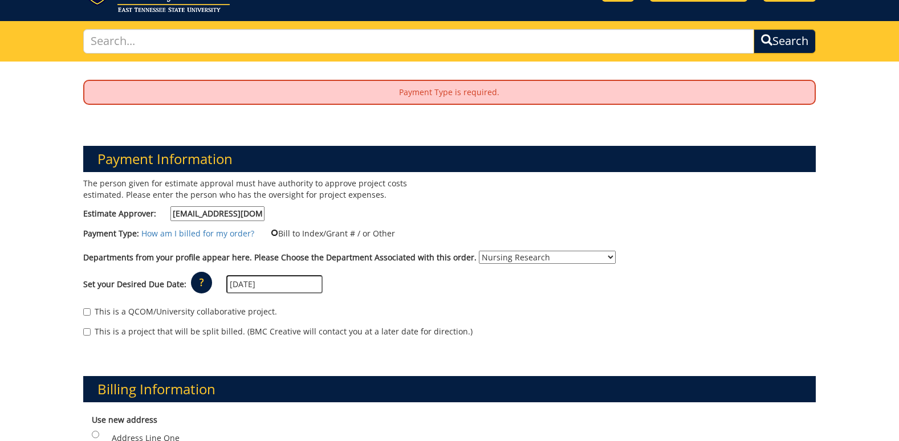
click at [272, 233] on input "Bill to Index/Grant # / or Other" at bounding box center [274, 232] width 7 height 7
radio input "true"
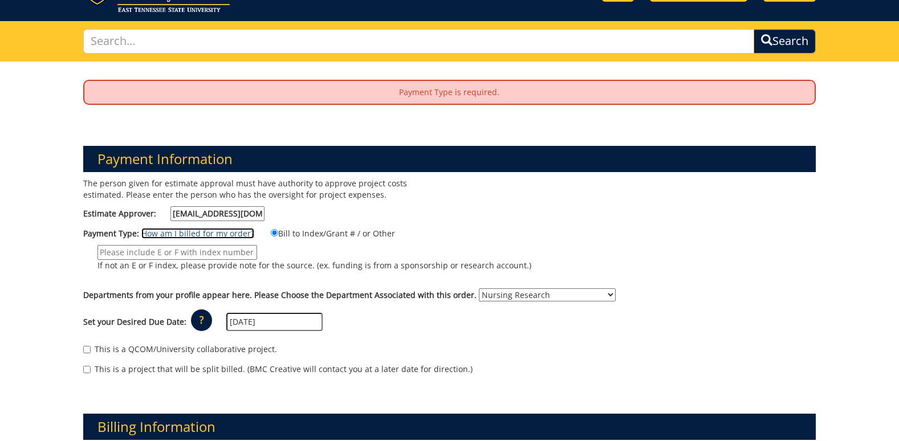
click at [190, 232] on link "How am I billed for my order?" at bounding box center [197, 233] width 113 height 11
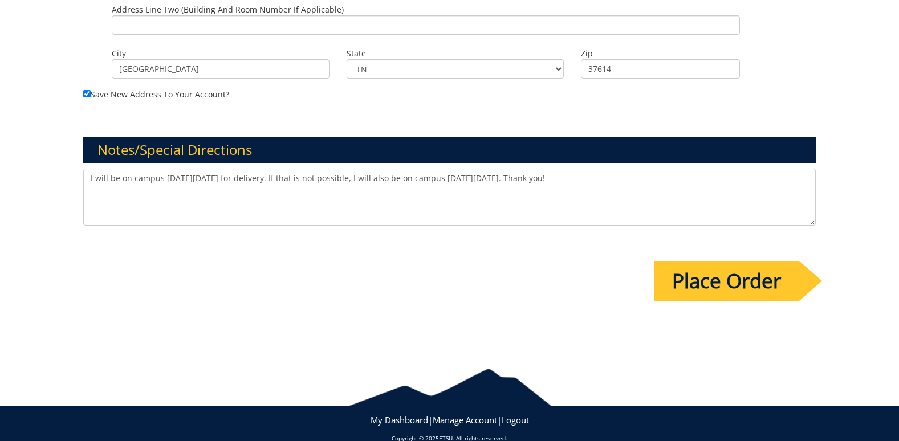
scroll to position [905, 0]
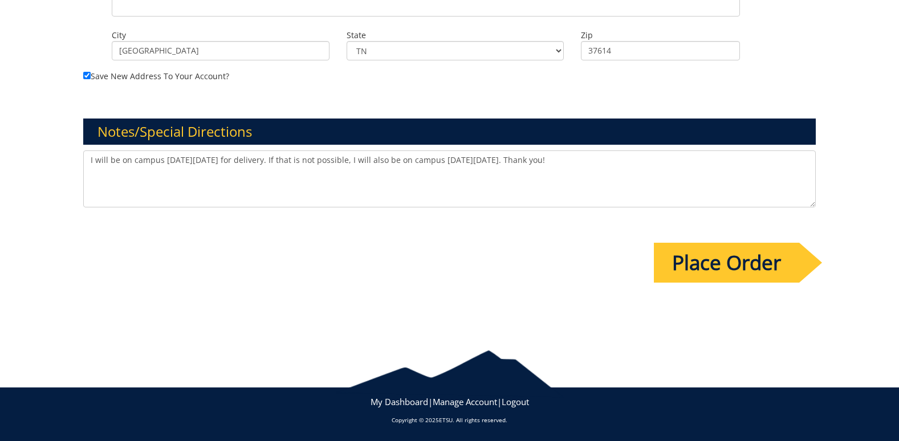
click at [748, 259] on input "Place Order" at bounding box center [726, 263] width 145 height 40
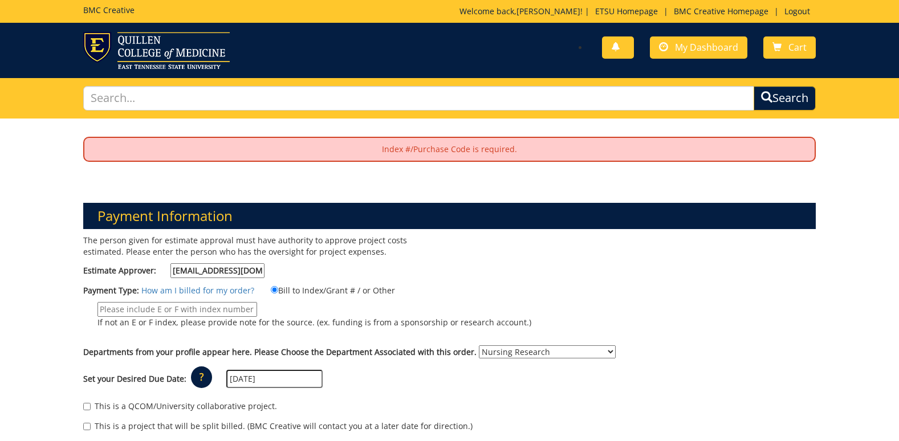
scroll to position [0, 5]
drag, startPoint x: 174, startPoint y: 271, endPoint x: 225, endPoint y: 276, distance: 51.0
click at [225, 276] on input "montgomeryks@etsu.edu" at bounding box center [217, 270] width 94 height 15
type input "riceja@etsu.edu"
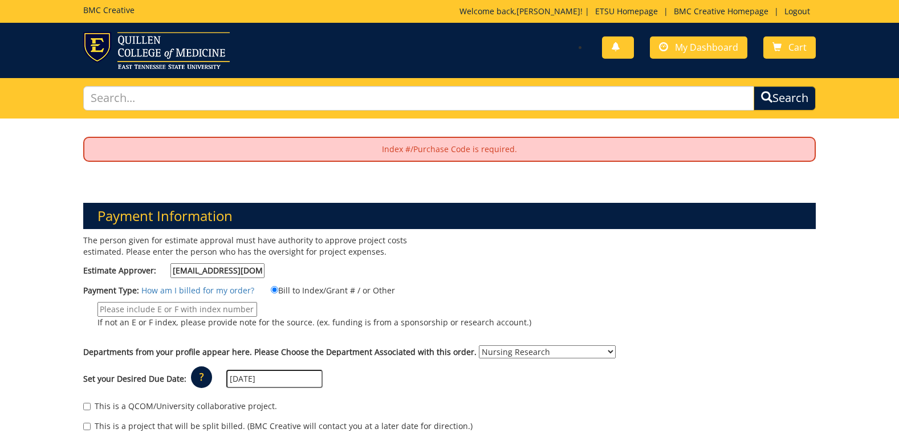
click at [321, 264] on div "The person given for estimate approval must have authority to approve project c…" at bounding box center [262, 259] width 374 height 49
click at [221, 311] on input "If not an E or F index, please provide note for the source. (ex. funding is fro…" at bounding box center [177, 309] width 160 height 15
paste input "E35400"
type input "E35400"
click at [330, 302] on label "E35400 If not an E or F index, please provide note for the source. (ex. funding…" at bounding box center [307, 318] width 448 height 32
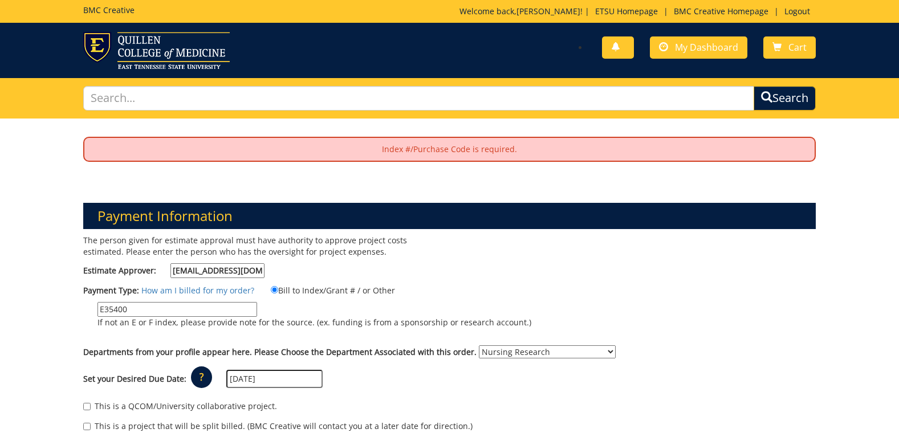
click at [257, 302] on input "E35400" at bounding box center [177, 309] width 160 height 15
drag, startPoint x: 132, startPoint y: 309, endPoint x: 101, endPoint y: 311, distance: 30.2
click at [101, 311] on input "E35400" at bounding box center [177, 309] width 160 height 15
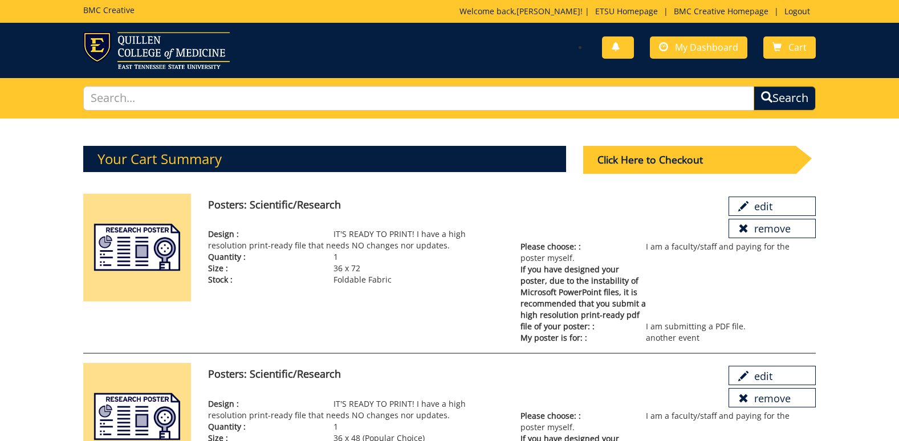
scroll to position [21, 0]
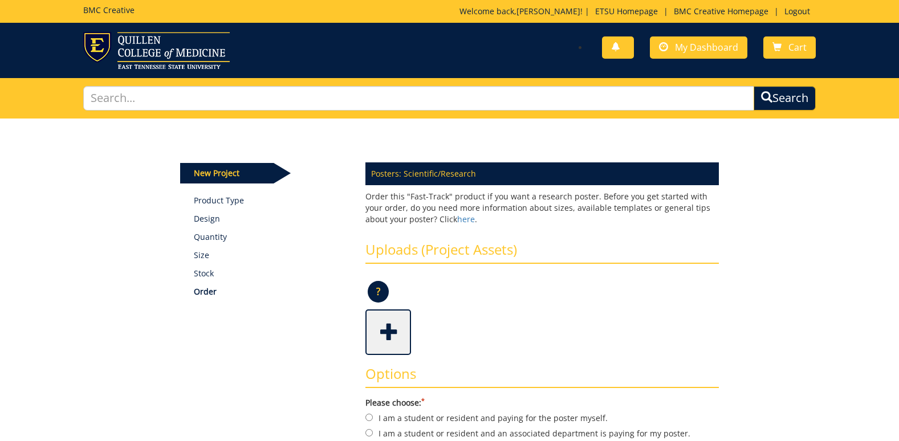
scroll to position [88, 0]
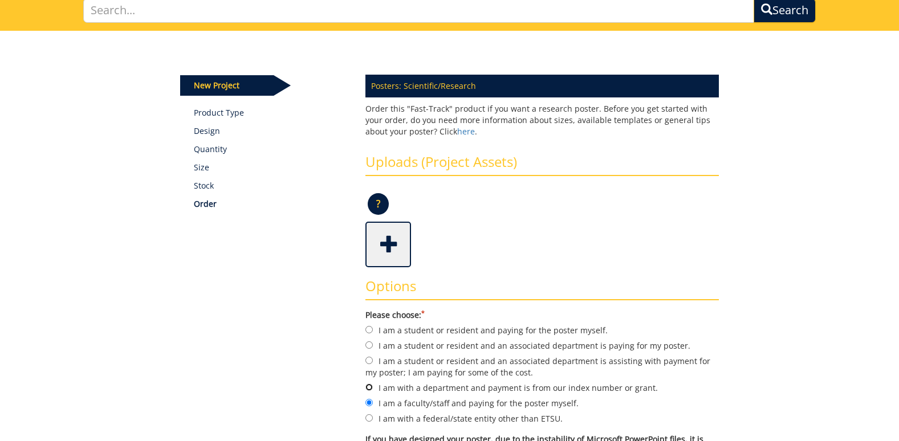
click at [370, 389] on input "I am with a department and payment is from our index number or grant." at bounding box center [368, 387] width 7 height 7
radio input "true"
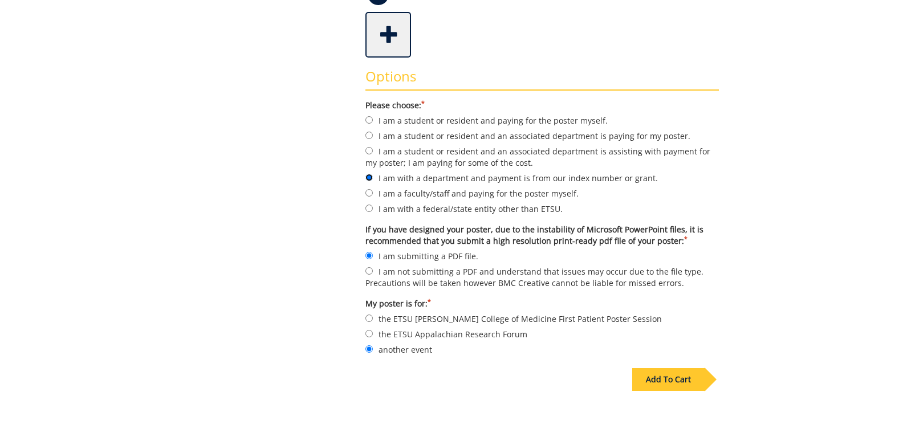
scroll to position [316, 0]
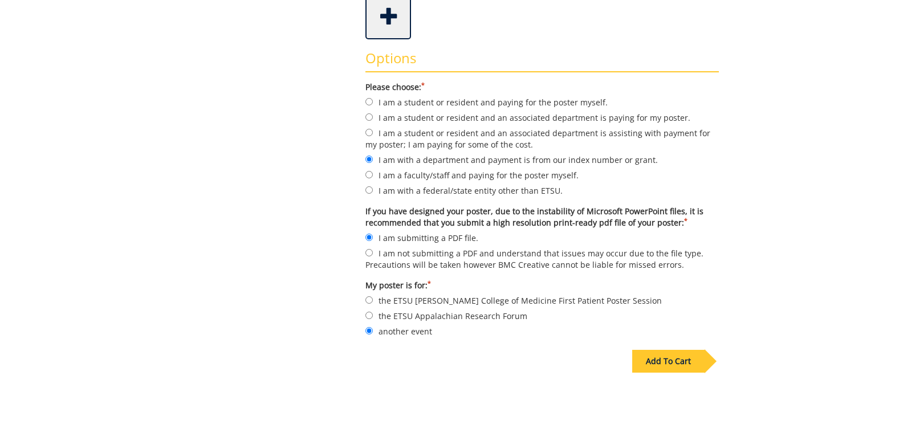
click at [667, 364] on div "Add To Cart" at bounding box center [668, 361] width 72 height 23
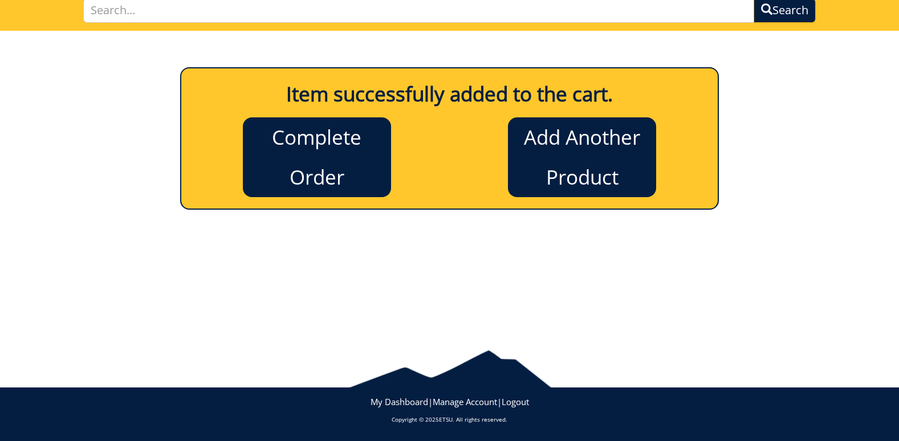
scroll to position [88, 0]
click at [292, 152] on link "Complete Order" at bounding box center [317, 157] width 148 height 80
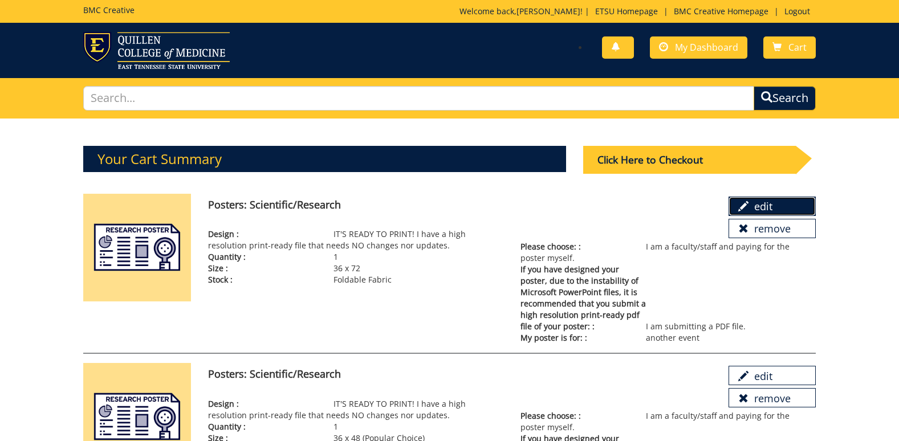
click at [776, 206] on link "edit" at bounding box center [771, 206] width 87 height 19
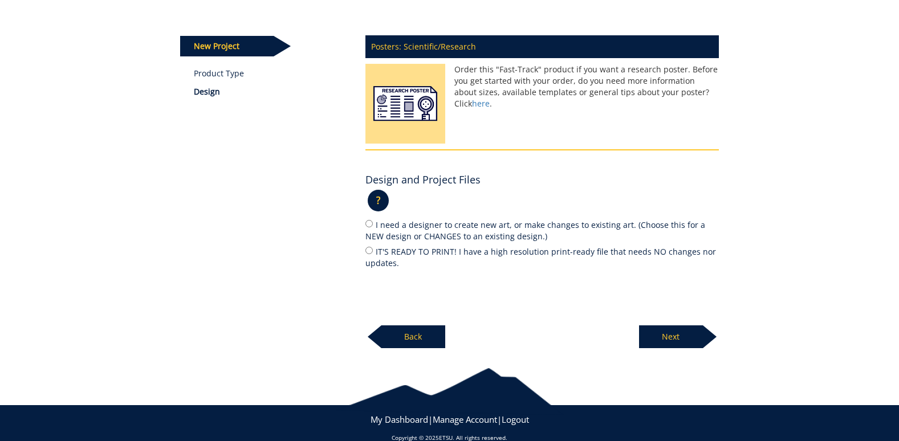
scroll to position [144, 0]
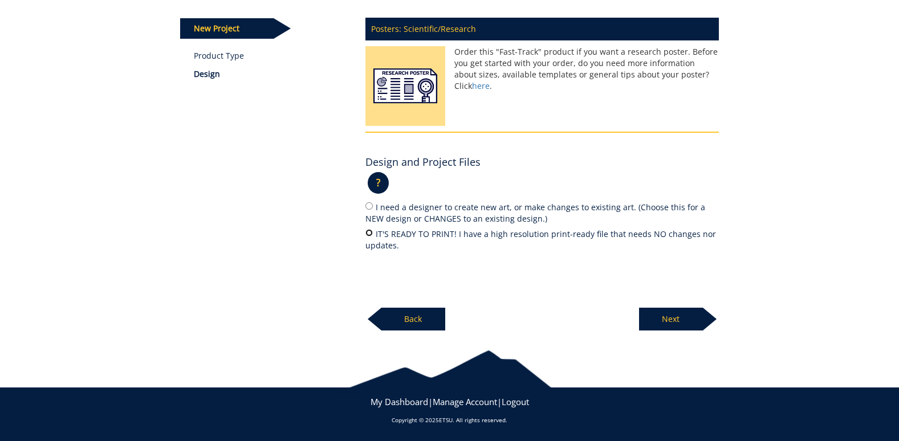
click at [370, 231] on input "IT'S READY TO PRINT! I have a high resolution print-ready file that needs NO ch…" at bounding box center [368, 232] width 7 height 7
radio input "true"
click at [670, 317] on p "Next" at bounding box center [671, 319] width 64 height 23
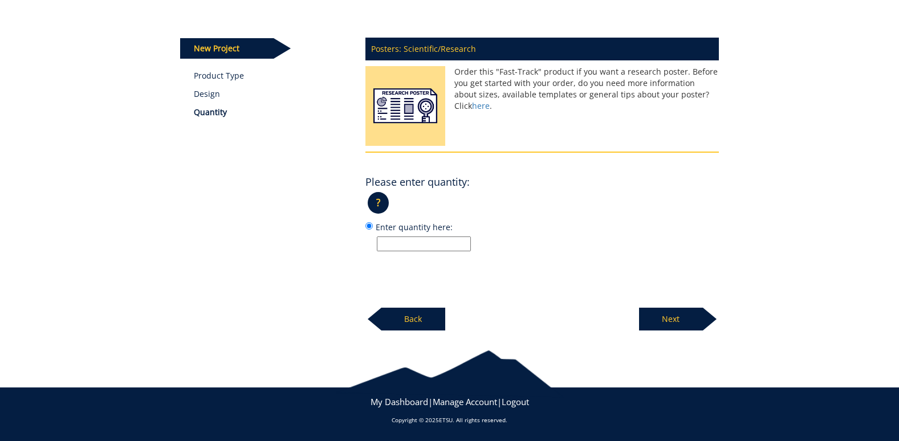
click at [470, 247] on input "Enter quantity here:" at bounding box center [424, 243] width 94 height 15
type input "1"
click at [683, 317] on p "Next" at bounding box center [671, 319] width 64 height 23
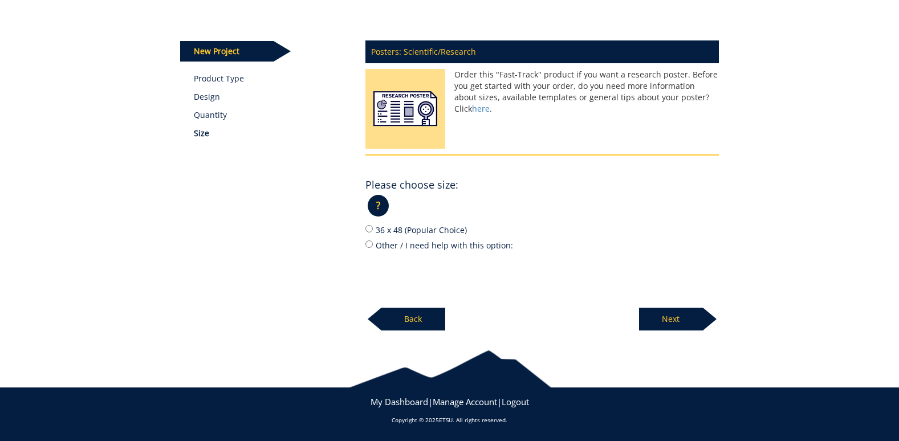
scroll to position [121, 0]
click at [370, 246] on input "Other / I need help with this option:" at bounding box center [368, 243] width 7 height 7
radio input "true"
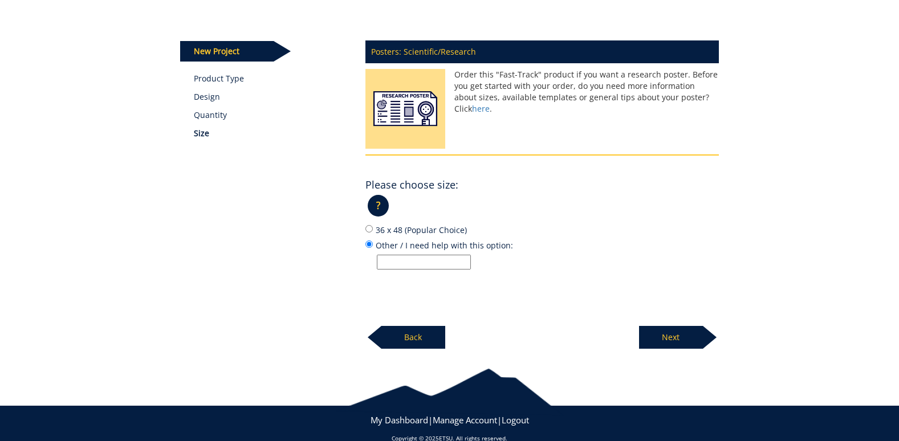
click at [387, 265] on input "Other / I need help with this option:" at bounding box center [424, 262] width 94 height 15
type input "36 x 72"
click at [684, 338] on p "Next" at bounding box center [671, 337] width 64 height 23
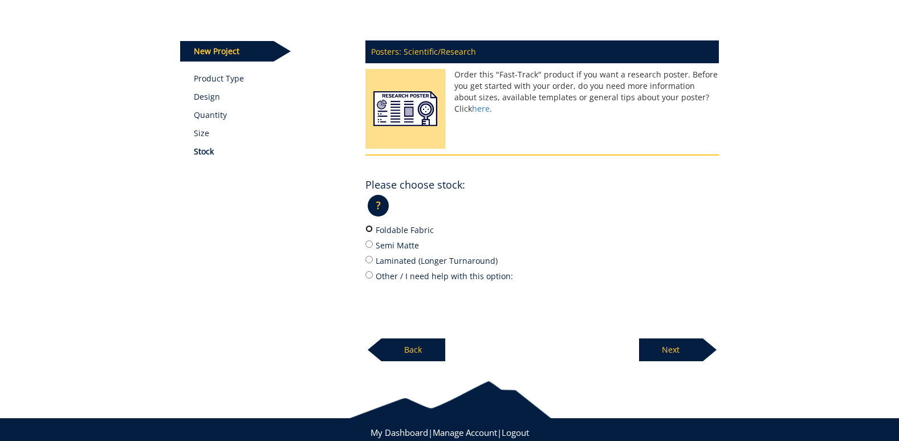
click at [368, 226] on input "Foldable Fabric" at bounding box center [368, 228] width 7 height 7
radio input "true"
click at [648, 349] on p "Next" at bounding box center [671, 349] width 64 height 23
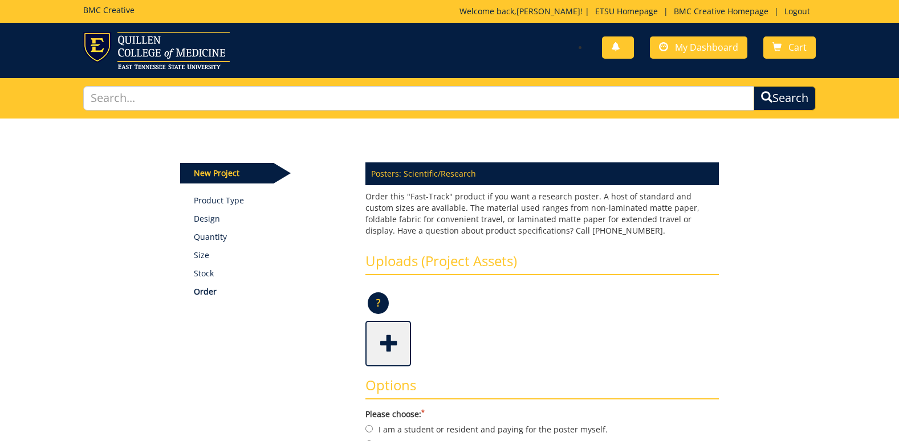
click at [386, 343] on span at bounding box center [389, 343] width 46 height 40
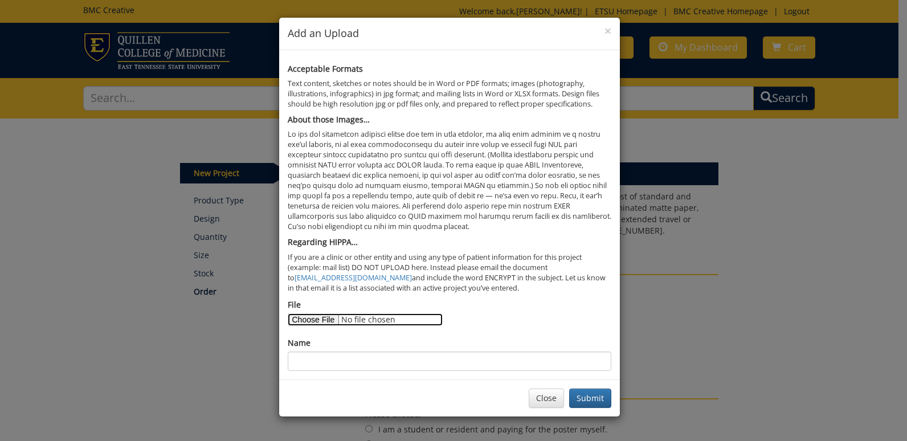
click at [311, 319] on input "File" at bounding box center [365, 319] width 155 height 13
type input "C:\fakepath\[PERSON_NAME] ACNM 2025 #2.pdf"
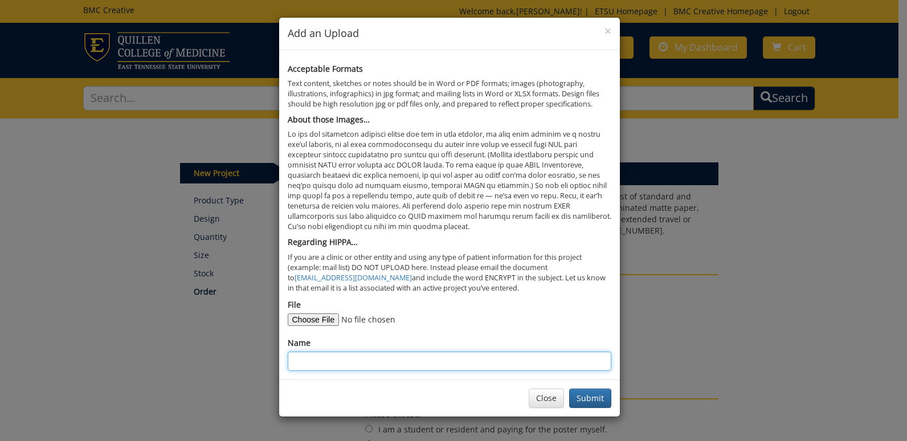
click at [321, 365] on input "Name" at bounding box center [450, 361] width 324 height 19
type input "[DEMOGRAPHIC_DATA][PERSON_NAME]"
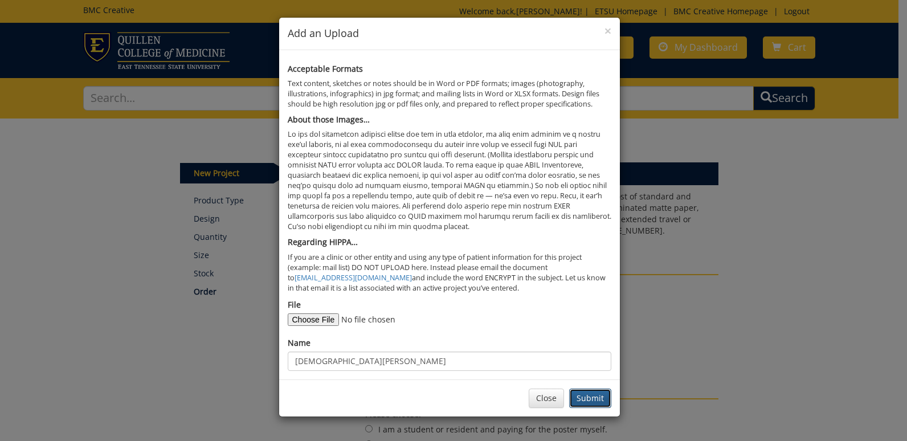
click at [592, 395] on button "Submit" at bounding box center [590, 398] width 42 height 19
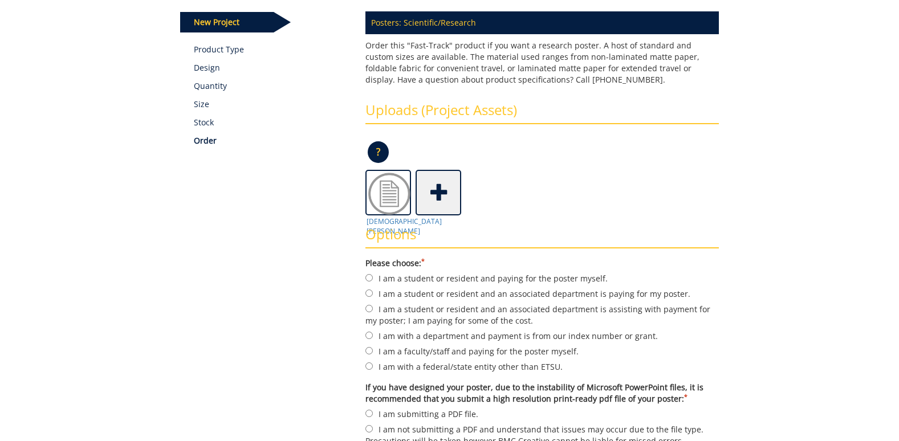
scroll to position [171, 0]
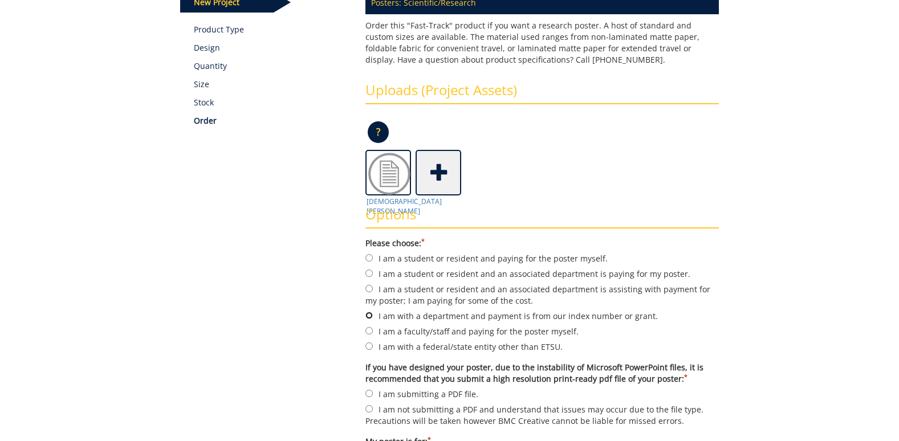
click at [369, 314] on input "I am with a department and payment is from our index number or grant." at bounding box center [368, 315] width 7 height 7
radio input "true"
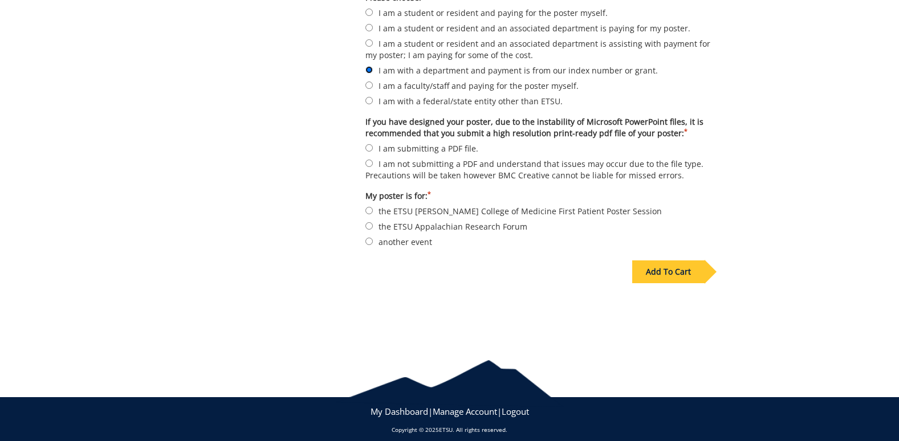
scroll to position [426, 0]
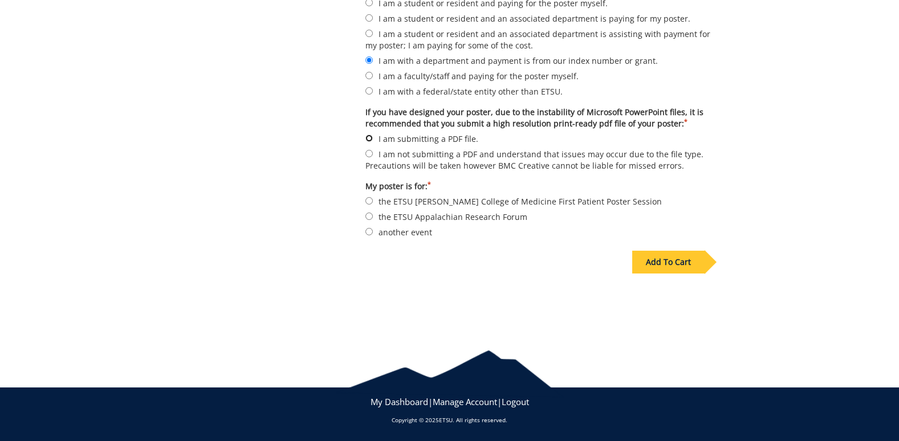
click at [366, 139] on input "I am submitting a PDF file." at bounding box center [368, 137] width 7 height 7
radio input "true"
click at [370, 232] on input "another event" at bounding box center [368, 231] width 7 height 7
radio input "true"
click at [696, 260] on div "Add To Cart" at bounding box center [668, 262] width 72 height 23
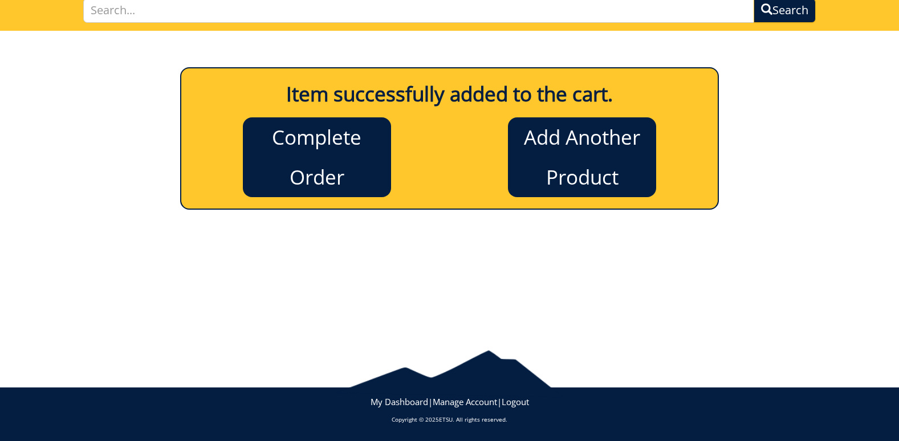
scroll to position [88, 0]
click at [300, 153] on link "Complete Order" at bounding box center [317, 157] width 148 height 80
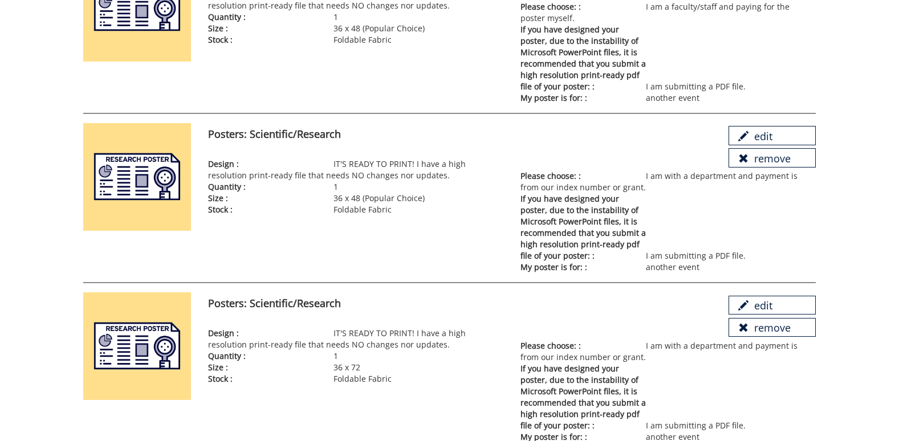
scroll to position [171, 0]
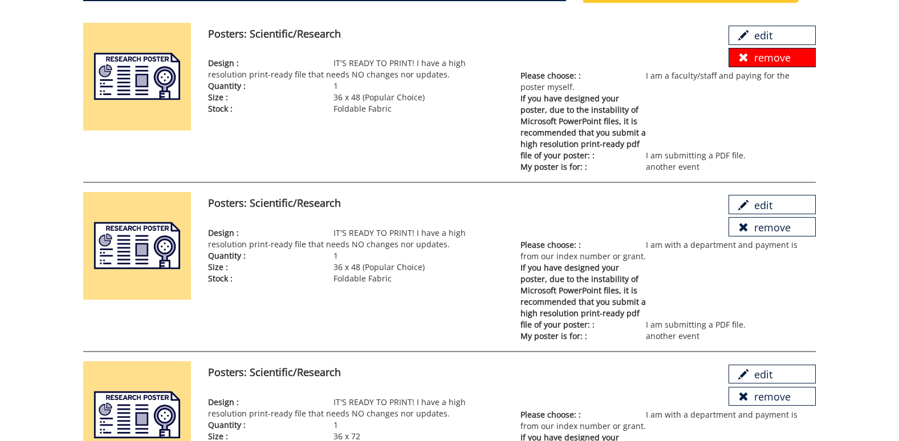
click at [758, 60] on link "remove" at bounding box center [771, 57] width 87 height 19
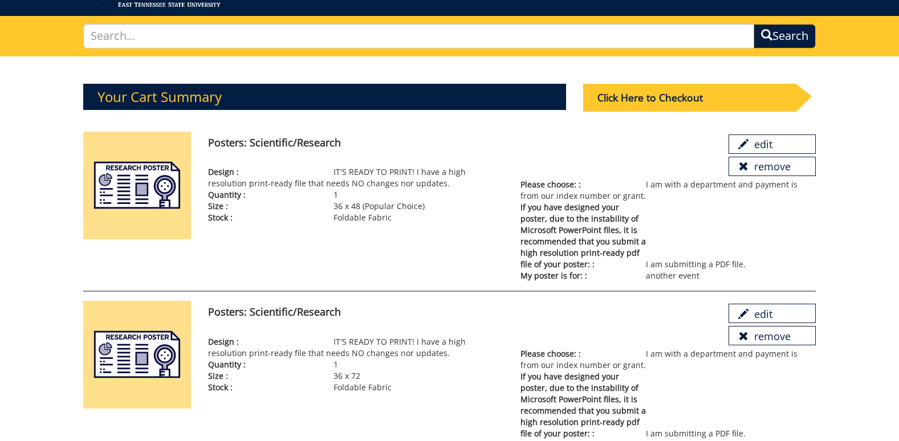
scroll to position [21, 0]
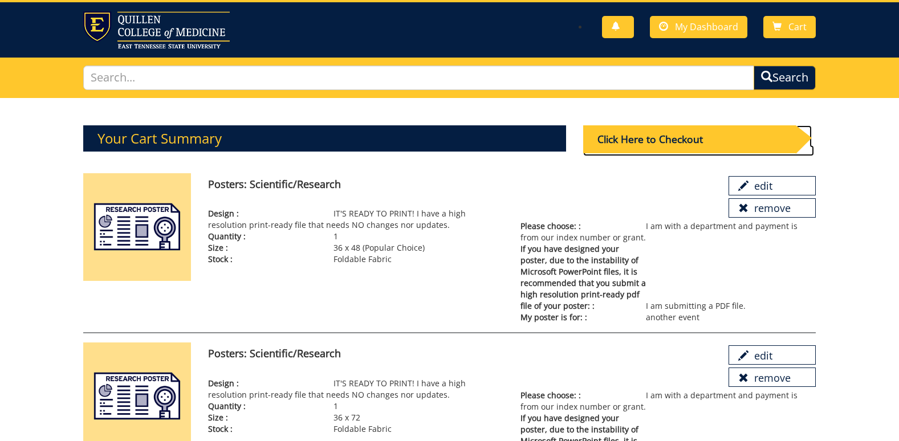
click at [651, 138] on div "Click Here to Checkout" at bounding box center [689, 139] width 213 height 28
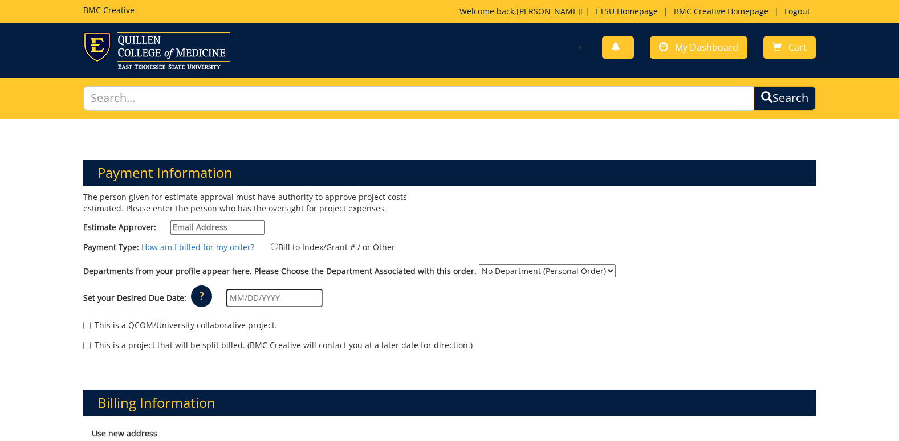
click at [204, 228] on input "Estimate Approver:" at bounding box center [217, 227] width 94 height 15
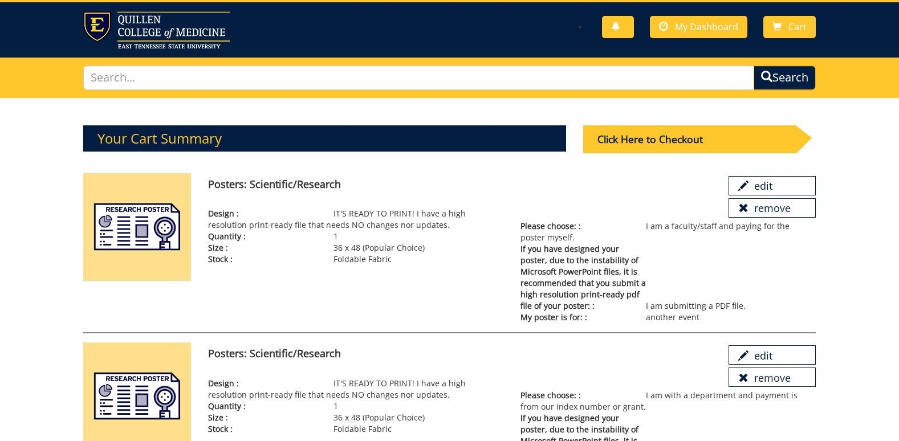
scroll to position [77, 0]
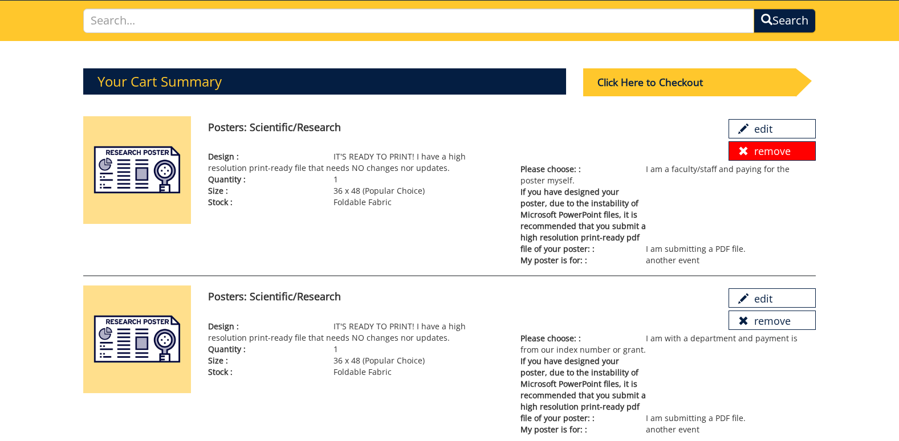
click at [749, 156] on link "remove" at bounding box center [771, 150] width 87 height 19
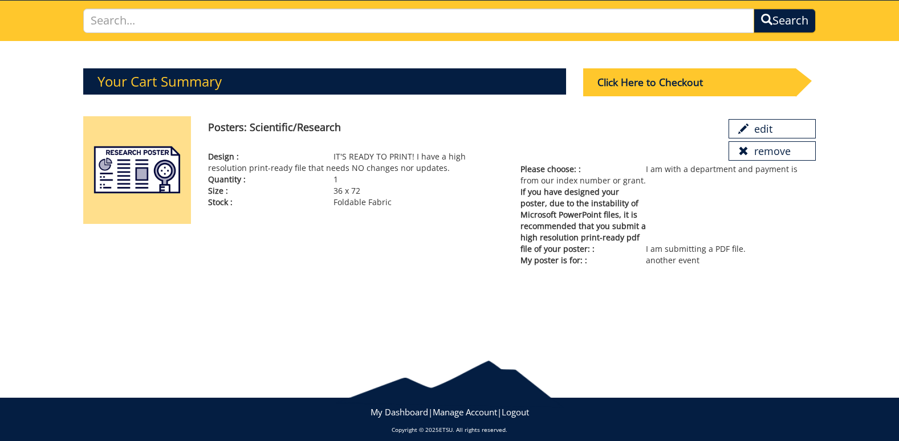
click at [749, 156] on link "remove" at bounding box center [771, 150] width 87 height 19
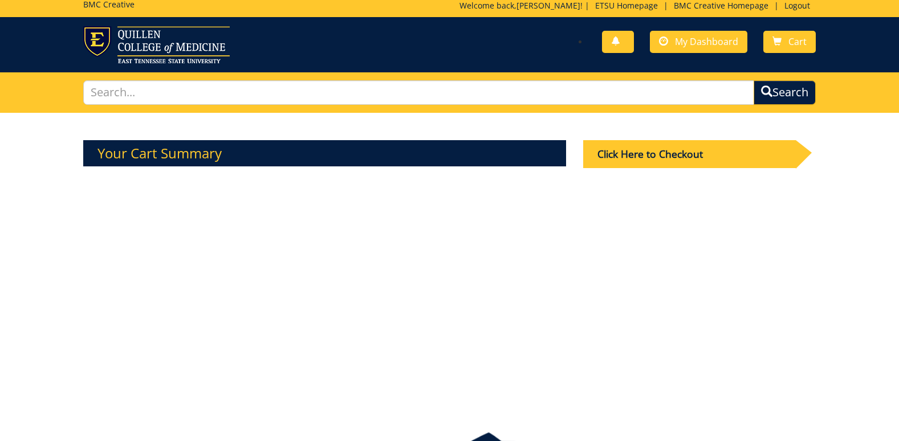
scroll to position [0, 0]
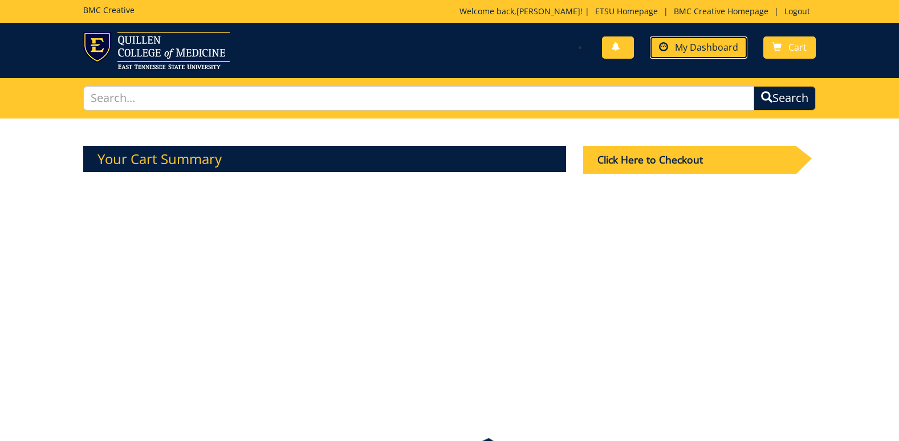
click at [704, 47] on span "My Dashboard" at bounding box center [706, 47] width 63 height 13
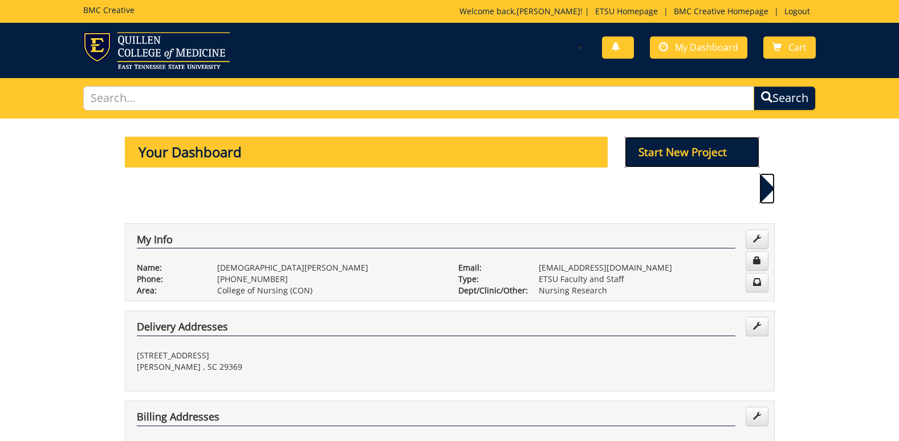
click at [690, 152] on p "Start New Project" at bounding box center [692, 152] width 134 height 31
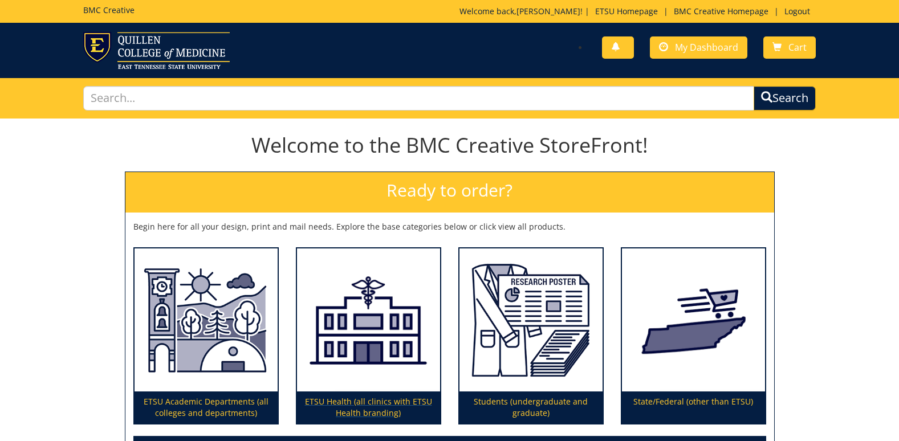
scroll to position [138, 0]
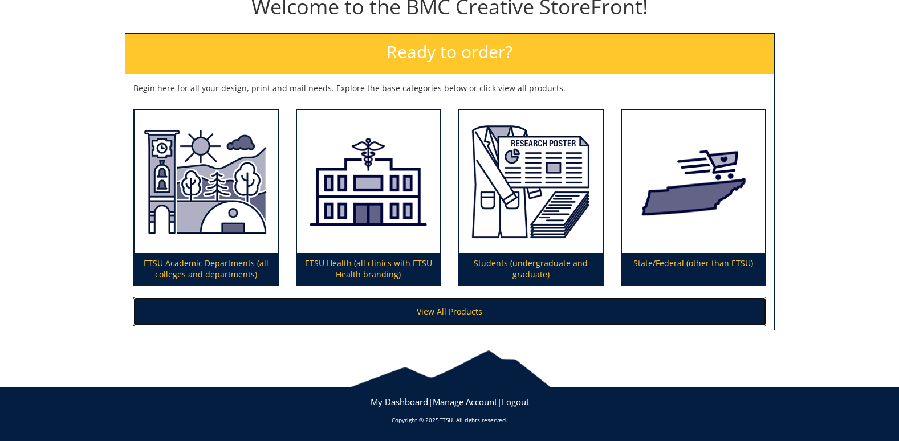
click at [448, 307] on link "View All Products" at bounding box center [449, 311] width 633 height 28
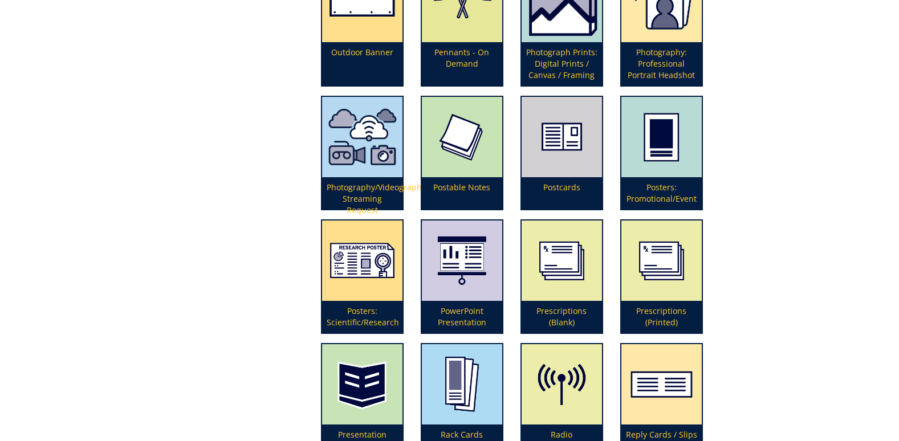
scroll to position [2621, 0]
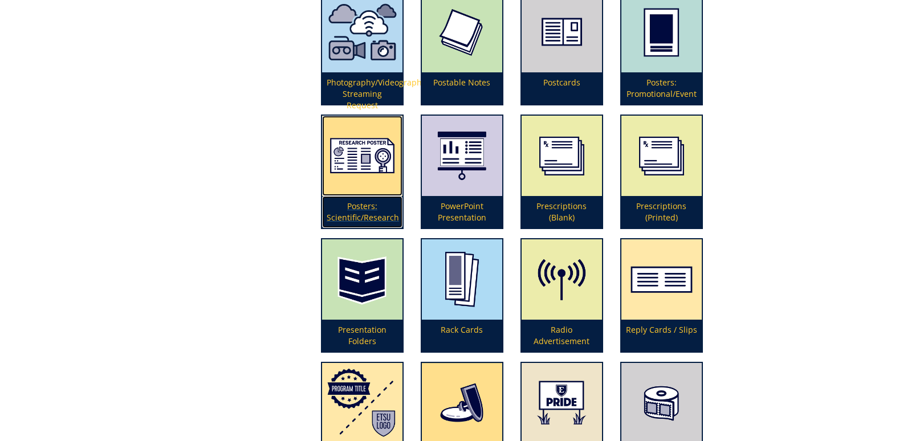
click at [364, 203] on p "Posters: Scientific/Research" at bounding box center [362, 212] width 80 height 32
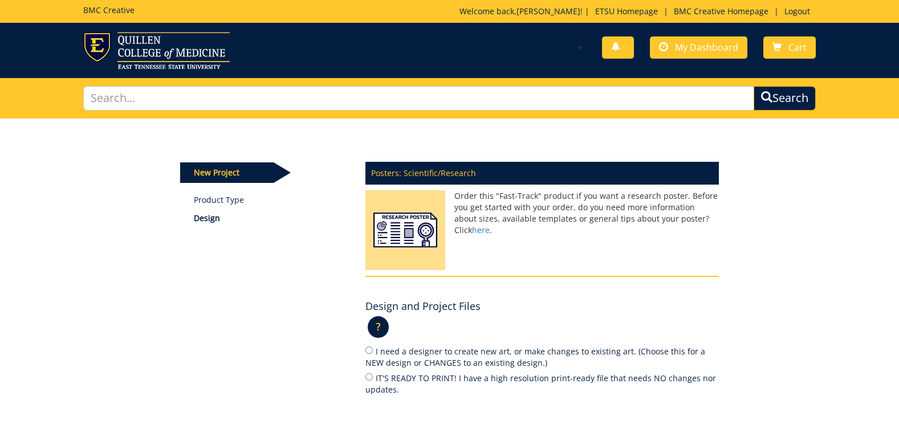
click at [394, 381] on label "IT'S READY TO PRINT! I have a high resolution print-ready file that needs NO ch…" at bounding box center [541, 384] width 353 height 24
click at [373, 381] on input "IT'S READY TO PRINT! I have a high resolution print-ready file that needs NO ch…" at bounding box center [368, 376] width 7 height 7
radio input "true"
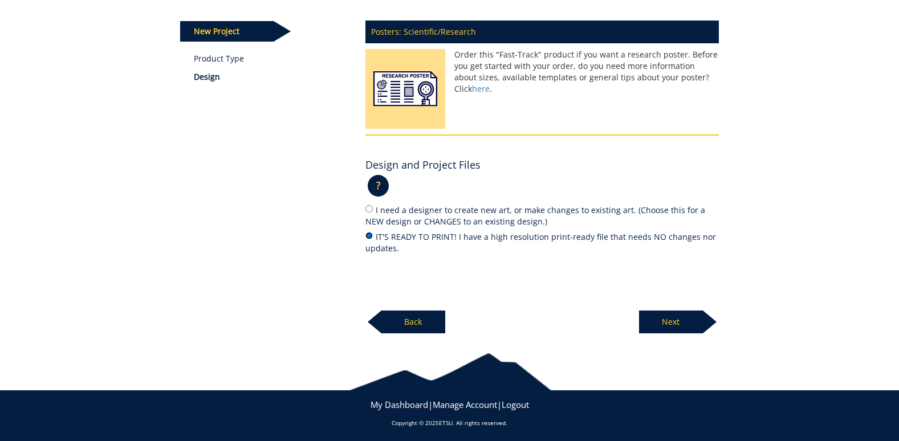
scroll to position [144, 0]
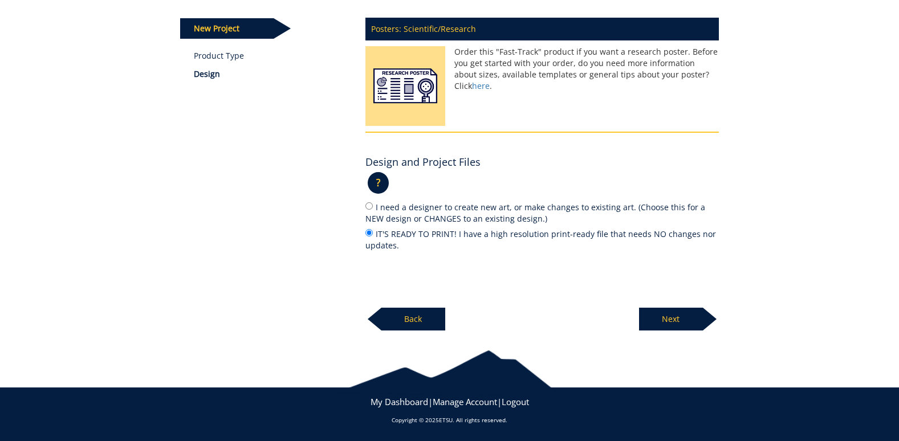
click at [661, 321] on p "Next" at bounding box center [671, 319] width 64 height 23
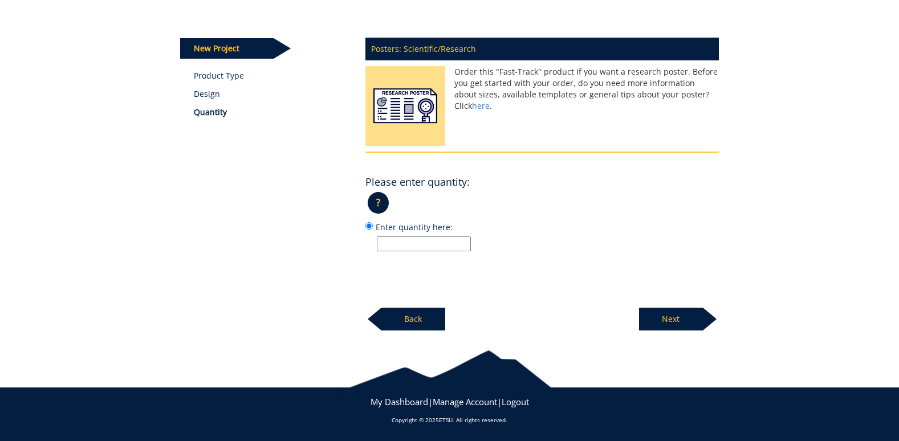
scroll to position [124, 0]
click at [430, 242] on input "Enter quantity here:" at bounding box center [424, 243] width 94 height 15
type input "1"
click at [682, 320] on p "Next" at bounding box center [671, 319] width 64 height 23
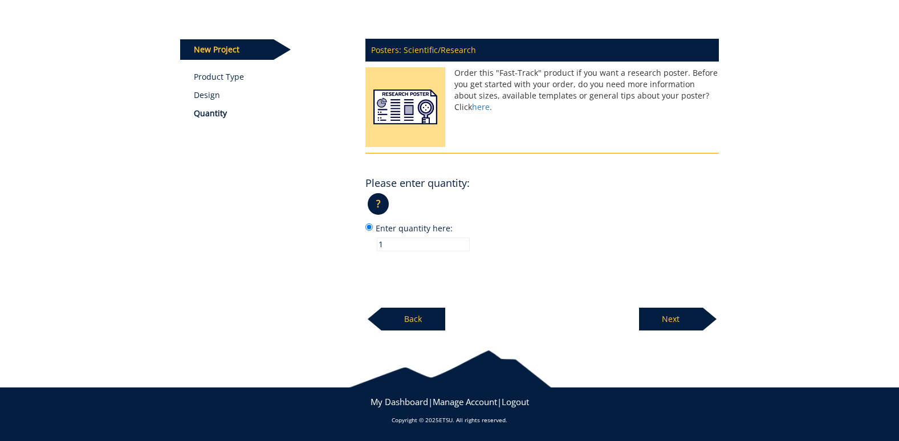
scroll to position [121, 0]
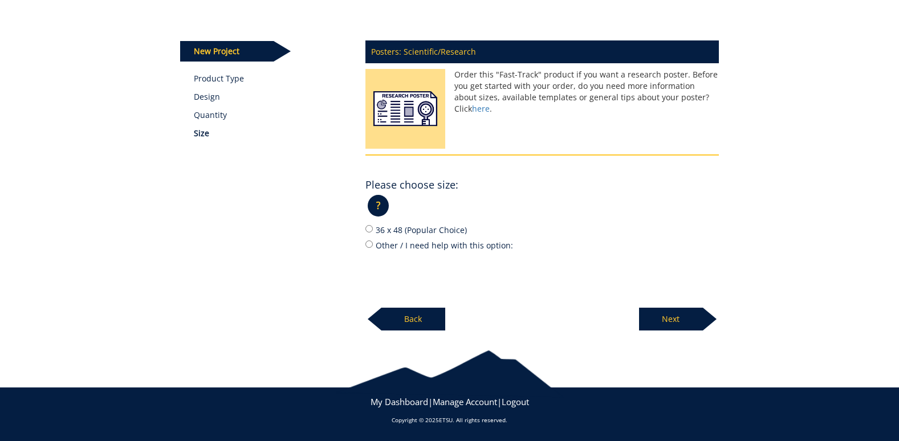
click at [418, 246] on label "Other / I need help with this option:" at bounding box center [541, 245] width 353 height 13
click at [373, 246] on input "Other / I need help with this option:" at bounding box center [368, 243] width 7 height 7
radio input "true"
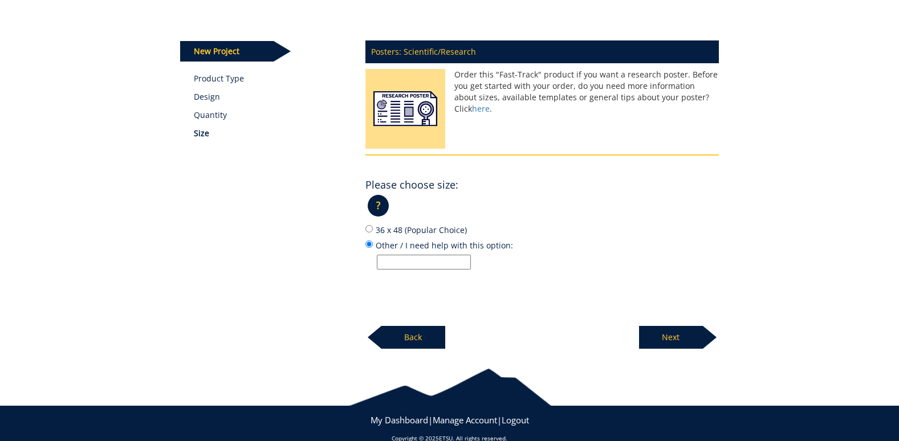
click at [418, 261] on input "Other / I need help with this option:" at bounding box center [424, 262] width 94 height 15
type input "36 x 72"
click at [680, 335] on p "Next" at bounding box center [671, 337] width 64 height 23
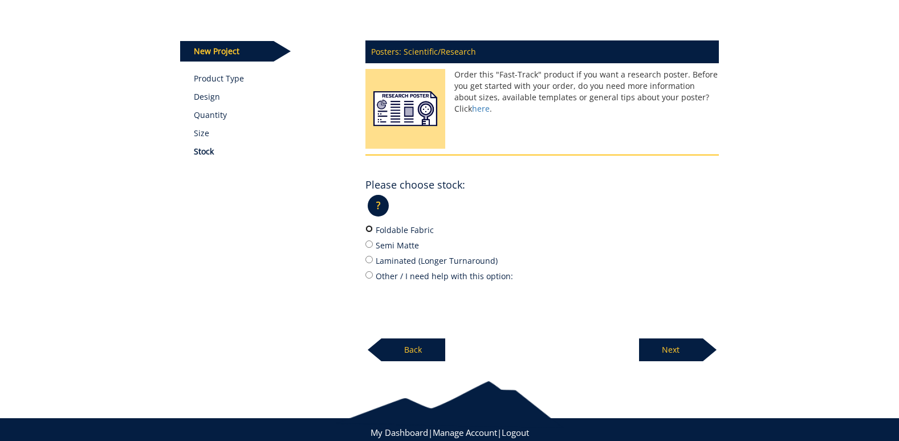
click at [369, 227] on input "Foldable Fabric" at bounding box center [368, 228] width 7 height 7
radio input "true"
click at [660, 345] on p "Next" at bounding box center [671, 349] width 64 height 23
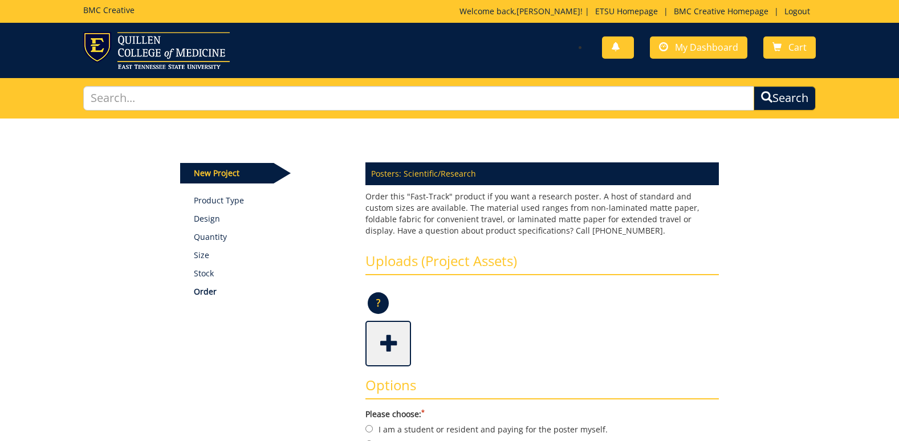
click at [380, 349] on span at bounding box center [389, 343] width 46 height 40
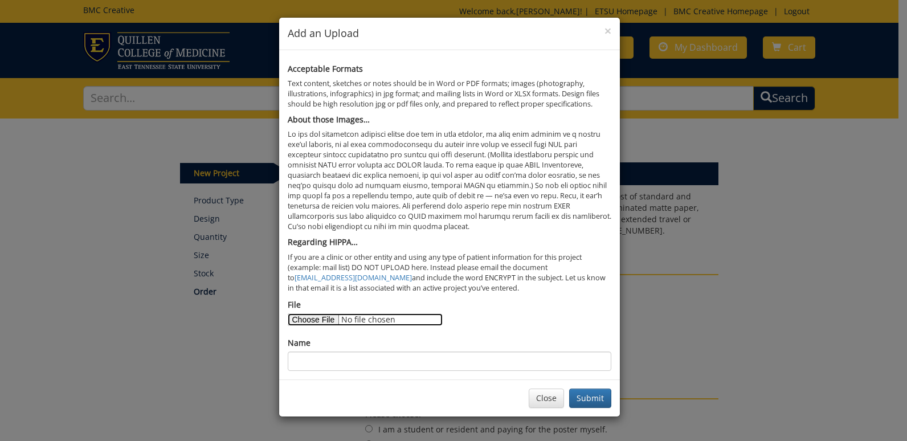
click at [296, 315] on input "File" at bounding box center [365, 319] width 155 height 13
type input "C:\fakepath\[PERSON_NAME] ACNM 2025 #2.pdf"
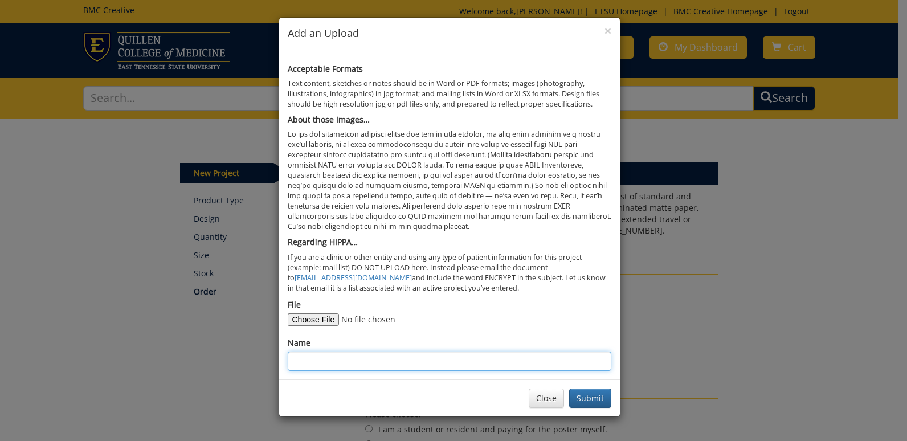
click at [358, 368] on input "Name" at bounding box center [450, 361] width 324 height 19
type input "[DEMOGRAPHIC_DATA][PERSON_NAME]"
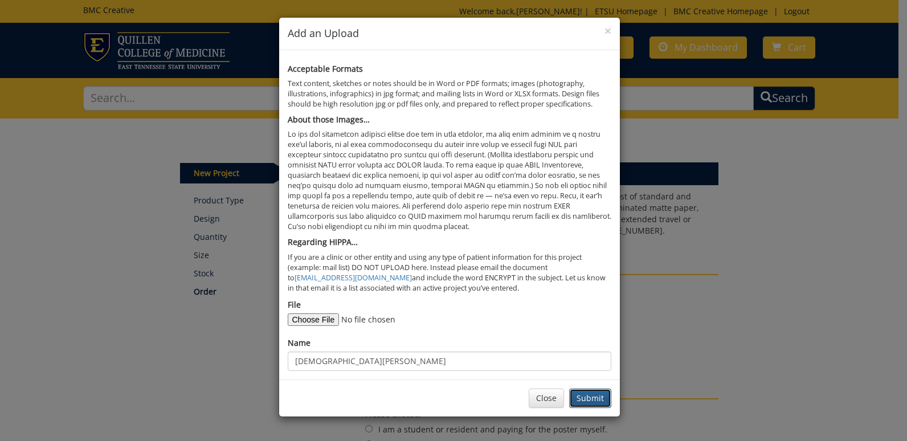
click at [588, 401] on button "Submit" at bounding box center [590, 398] width 42 height 19
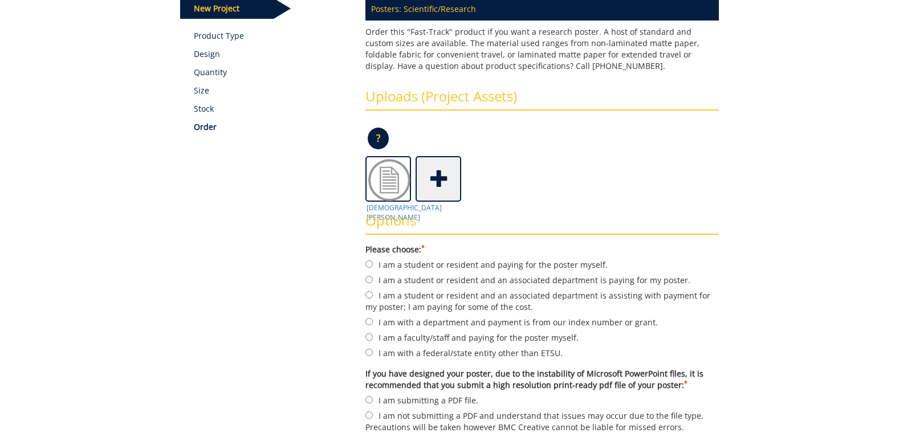
scroll to position [171, 0]
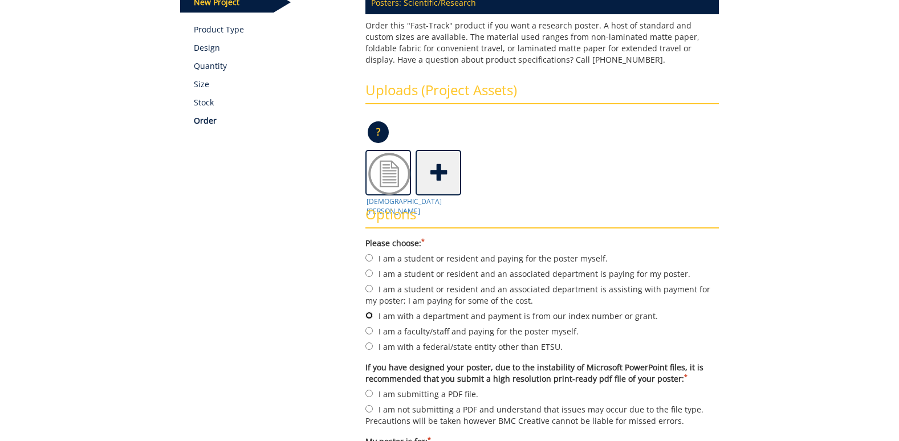
click at [368, 315] on input "I am with a department and payment is from our index number or grant." at bounding box center [368, 315] width 7 height 7
radio input "true"
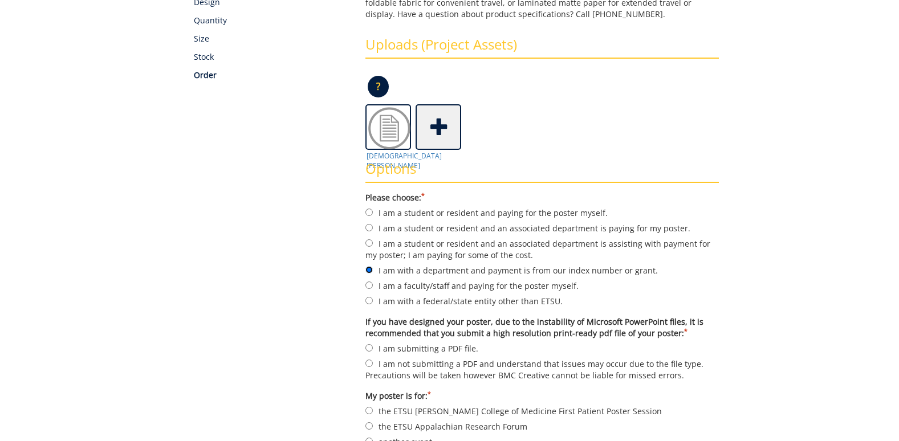
scroll to position [342, 0]
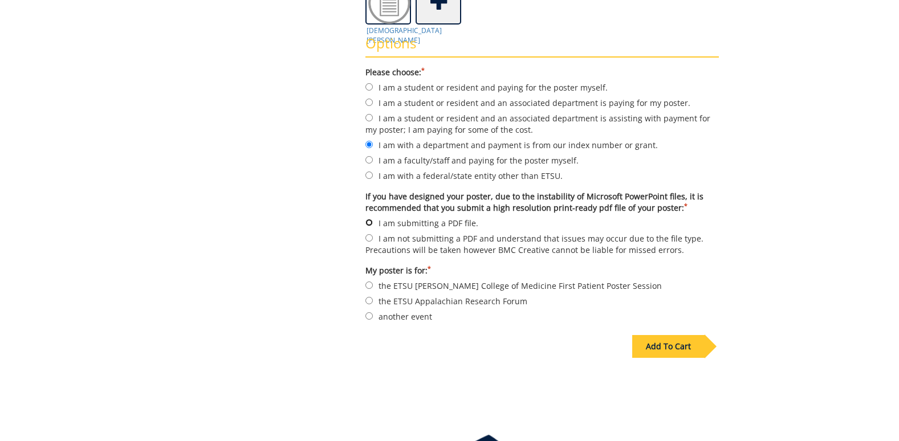
click at [368, 223] on input "I am submitting a PDF file." at bounding box center [368, 222] width 7 height 7
radio input "true"
click at [369, 318] on input "another event" at bounding box center [368, 315] width 7 height 7
radio input "true"
click at [659, 347] on div "Add To Cart" at bounding box center [668, 346] width 72 height 23
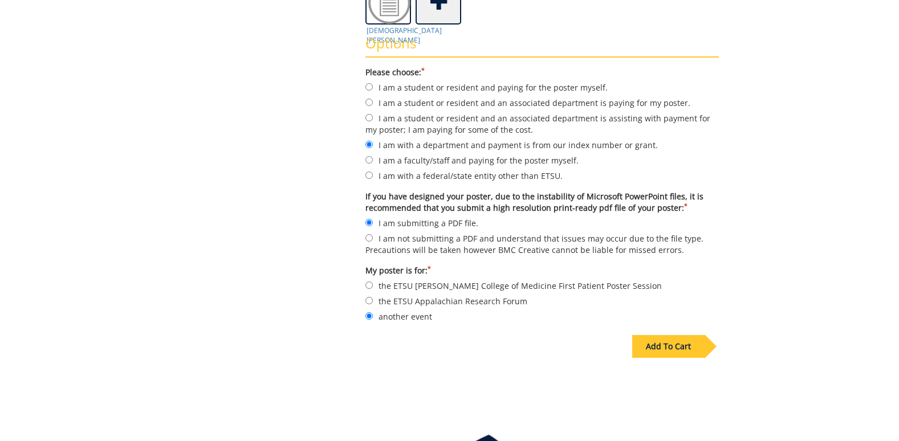
scroll to position [88, 0]
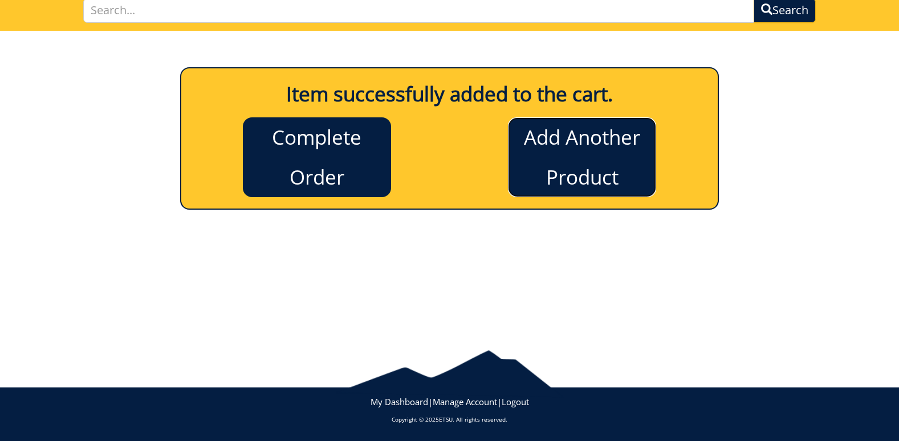
click at [595, 160] on link "Add Another Product" at bounding box center [582, 157] width 148 height 80
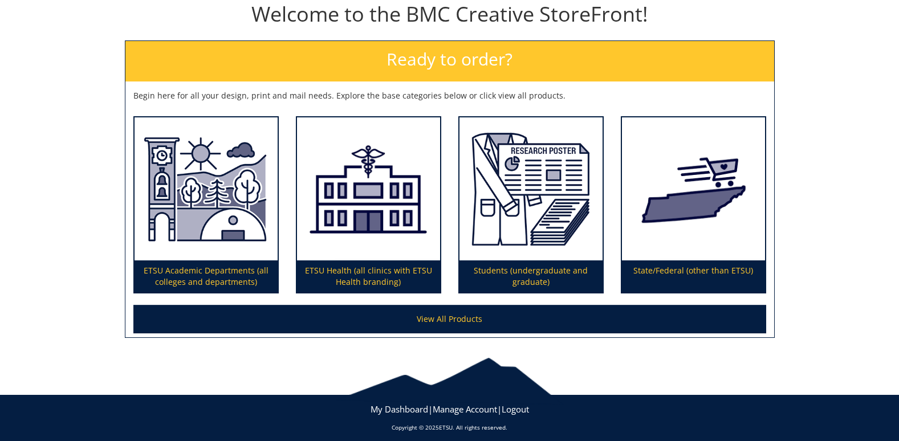
scroll to position [138, 0]
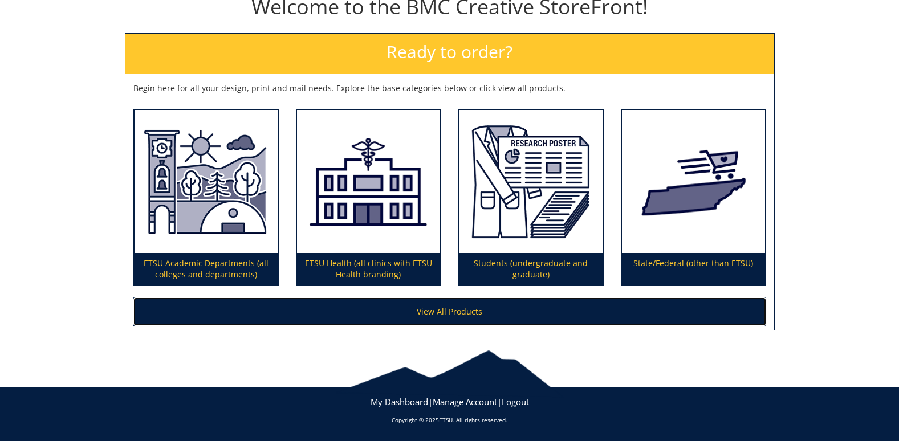
click at [443, 306] on link "View All Products" at bounding box center [449, 311] width 633 height 28
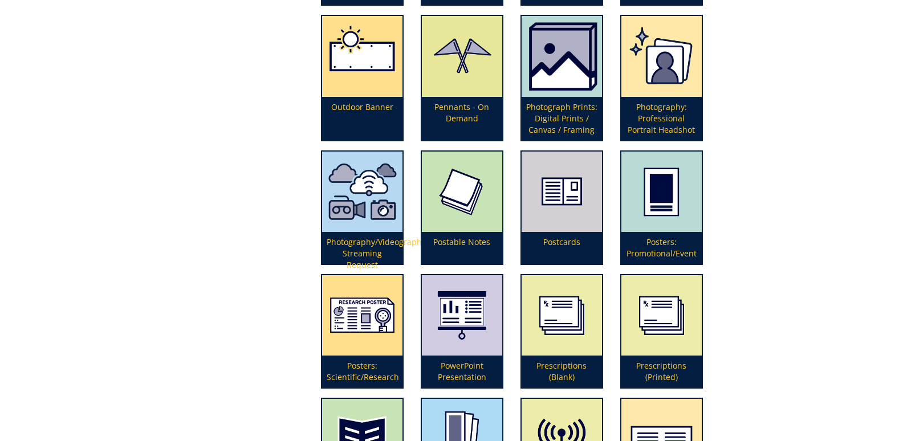
scroll to position [2564, 0]
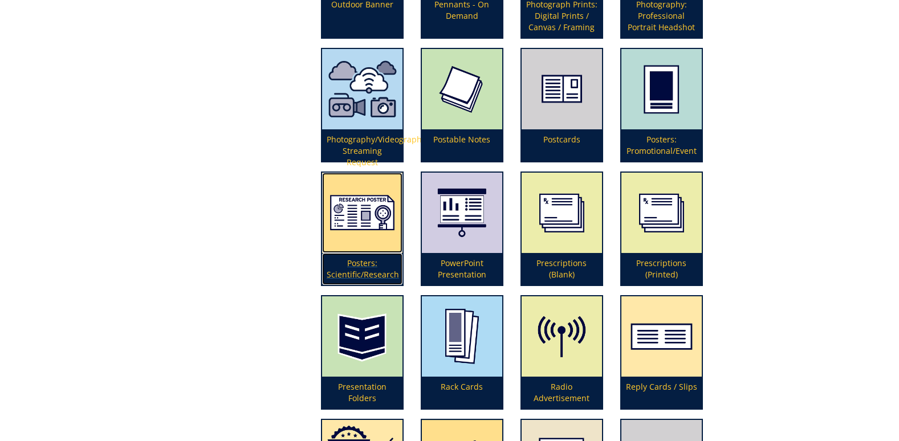
click at [360, 267] on p "Posters: Scientific/Research" at bounding box center [362, 269] width 80 height 32
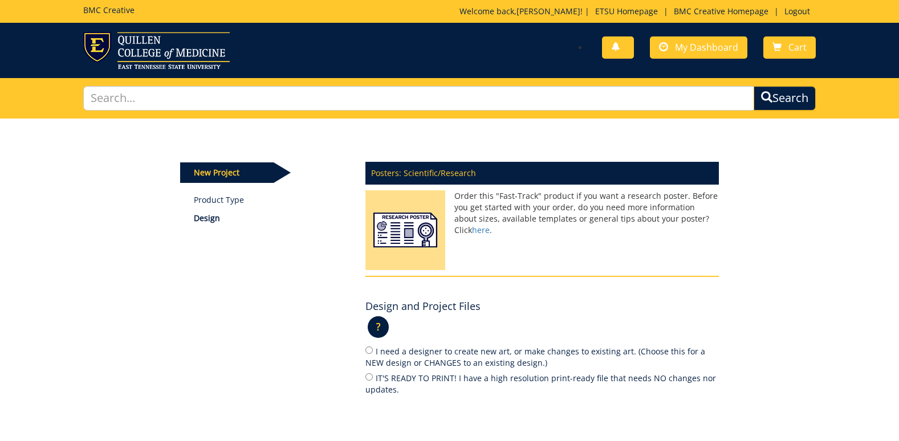
click at [386, 377] on label "IT'S READY TO PRINT! I have a high resolution print-ready file that needs NO ch…" at bounding box center [541, 384] width 353 height 24
click at [373, 377] on input "IT'S READY TO PRINT! I have a high resolution print-ready file that needs NO ch…" at bounding box center [368, 376] width 7 height 7
radio input "true"
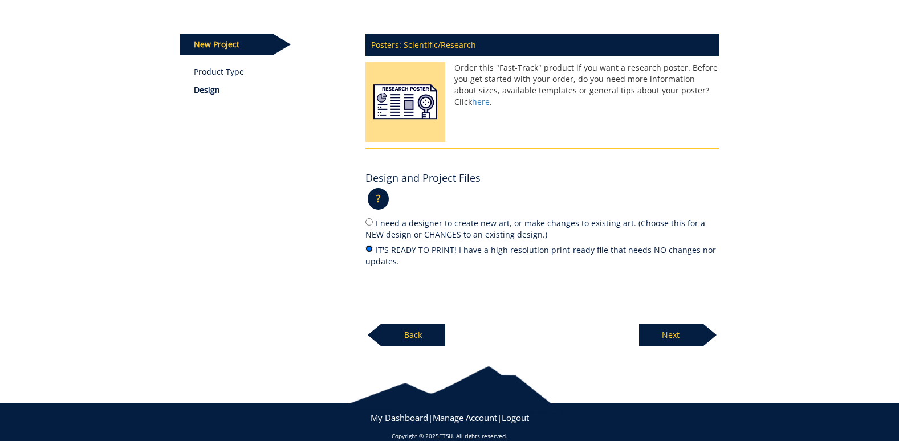
scroll to position [144, 0]
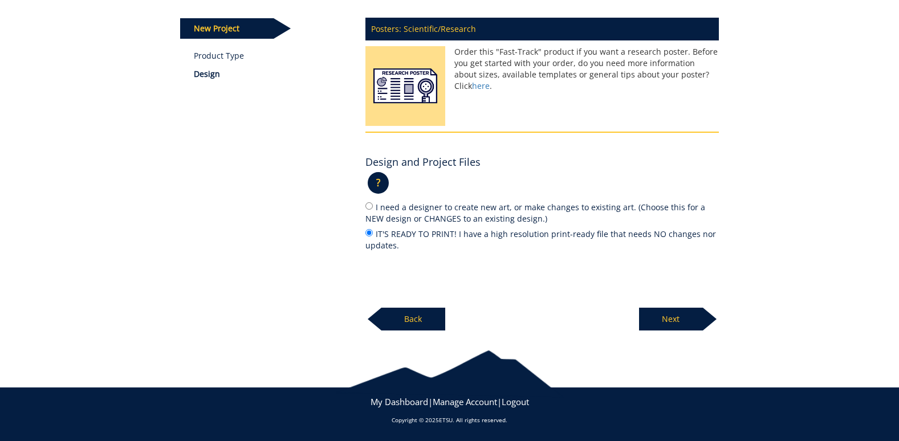
click at [671, 319] on p "Next" at bounding box center [671, 319] width 64 height 23
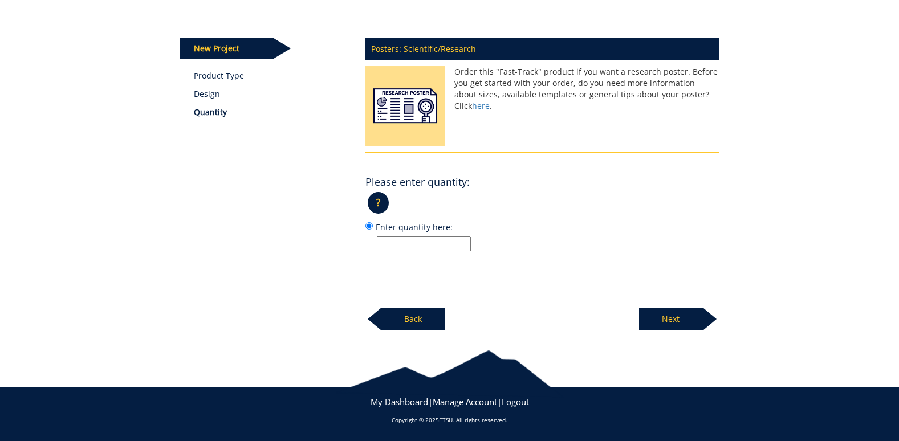
scroll to position [124, 0]
click at [417, 242] on input "Enter quantity here:" at bounding box center [424, 243] width 94 height 15
type input "1"
click at [672, 315] on p "Next" at bounding box center [671, 319] width 64 height 23
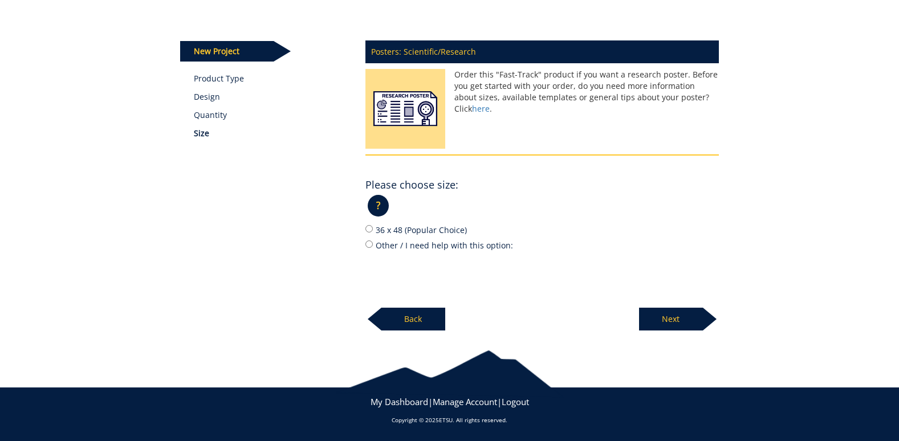
scroll to position [121, 0]
click at [404, 230] on label "36 x 48 (Popular Choice)" at bounding box center [541, 229] width 353 height 13
click at [373, 230] on input "36 x 48 (Popular Choice)" at bounding box center [368, 228] width 7 height 7
radio input "true"
click at [690, 314] on p "Next" at bounding box center [671, 319] width 64 height 23
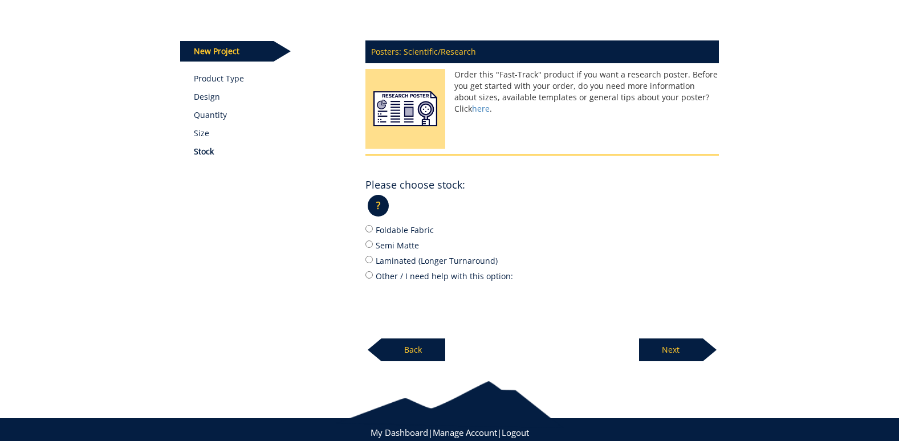
click at [392, 231] on label "Foldable Fabric" at bounding box center [541, 229] width 353 height 13
click at [373, 231] on input "Foldable Fabric" at bounding box center [368, 228] width 7 height 7
radio input "true"
click at [678, 346] on p "Next" at bounding box center [671, 349] width 64 height 23
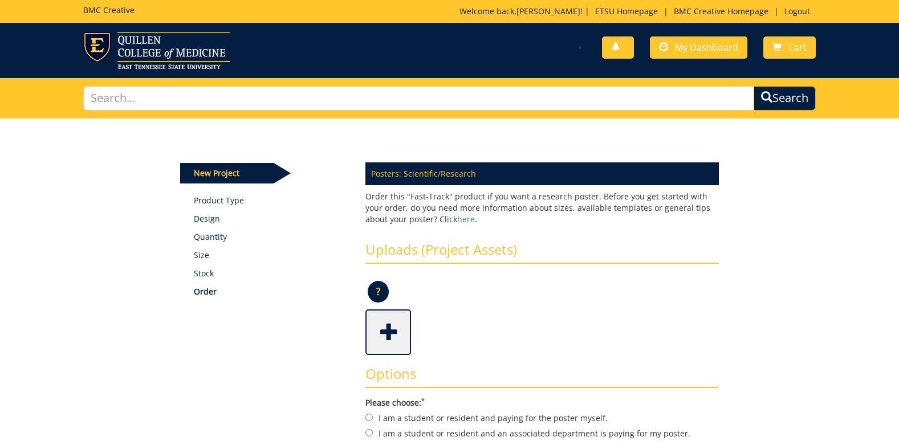
click at [390, 328] on span at bounding box center [389, 331] width 46 height 40
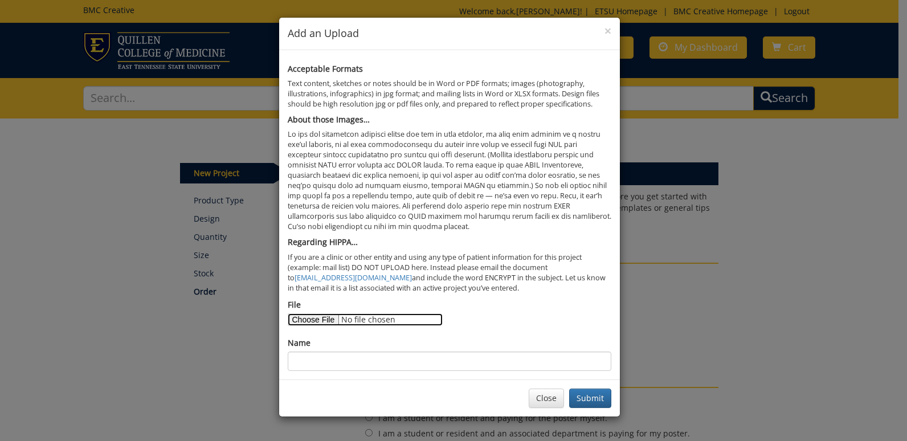
click at [304, 318] on input "File" at bounding box center [365, 319] width 155 height 13
type input "C:\fakepath\[PERSON_NAME] AAHN 2025.pdf"
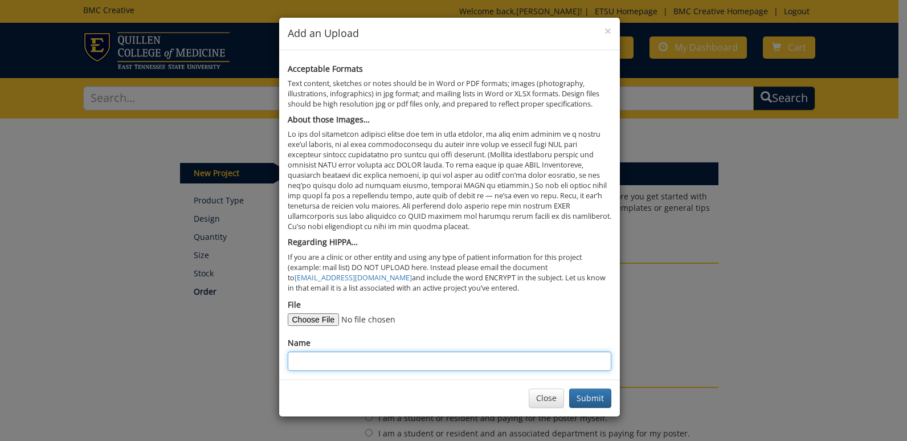
click at [338, 358] on input "Name" at bounding box center [450, 361] width 324 height 19
type input "[DEMOGRAPHIC_DATA][PERSON_NAME]"
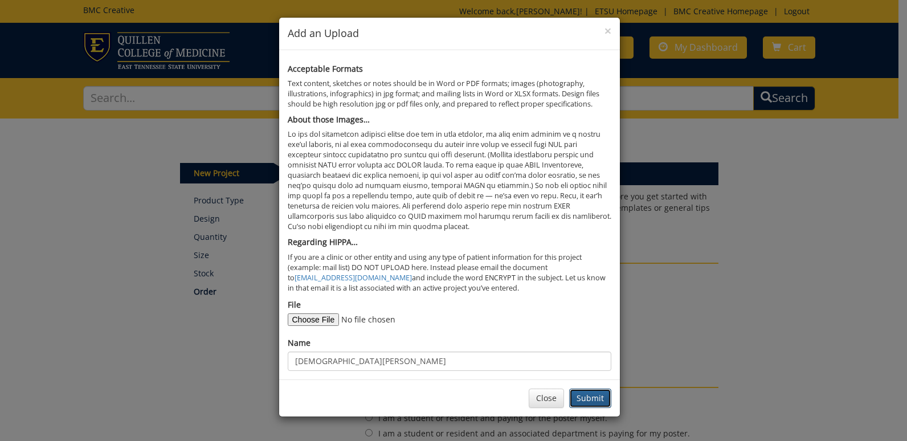
click at [581, 399] on button "Submit" at bounding box center [590, 398] width 42 height 19
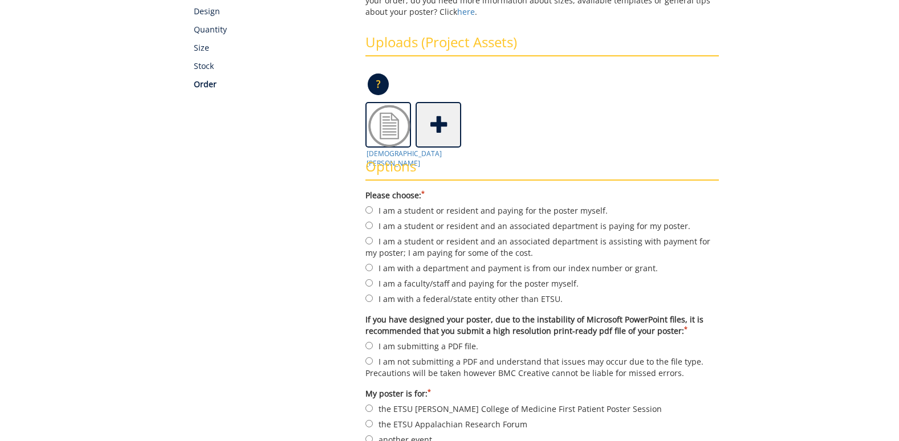
scroll to position [228, 0]
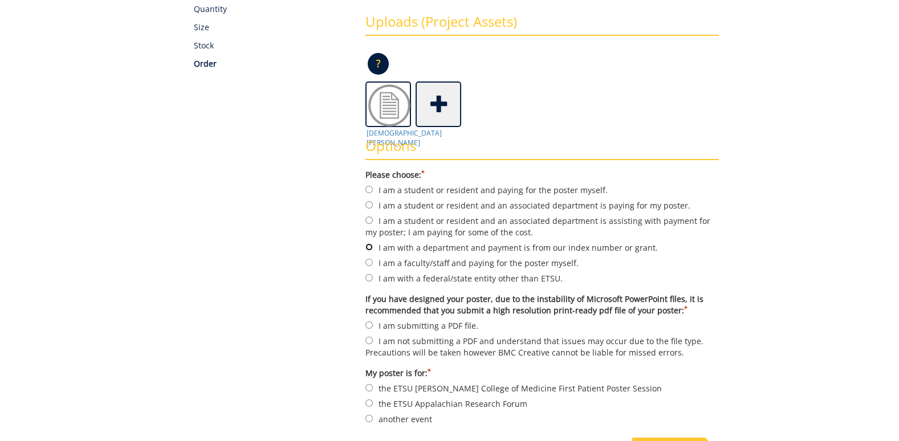
click at [369, 247] on input "I am with a department and payment is from our index number or grant." at bounding box center [368, 246] width 7 height 7
radio input "true"
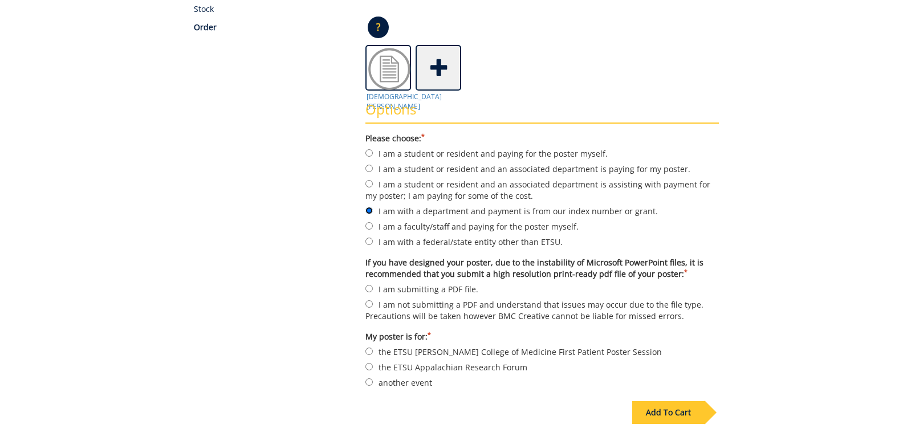
scroll to position [342, 0]
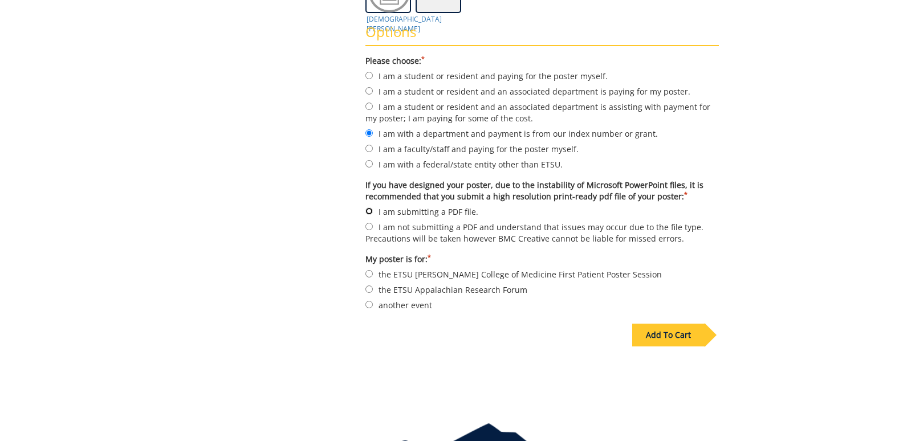
click at [372, 211] on input "I am submitting a PDF file." at bounding box center [368, 210] width 7 height 7
radio input "true"
click at [366, 305] on input "another event" at bounding box center [368, 304] width 7 height 7
radio input "true"
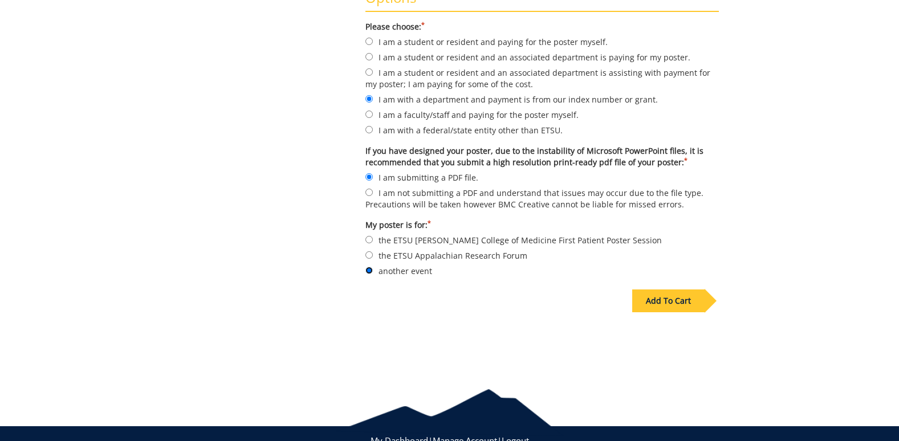
scroll to position [415, 0]
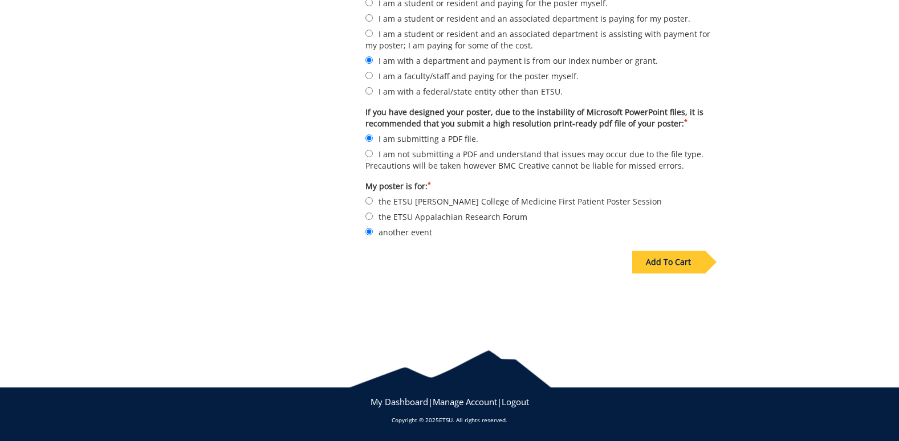
click at [669, 265] on div "Add To Cart" at bounding box center [668, 262] width 72 height 23
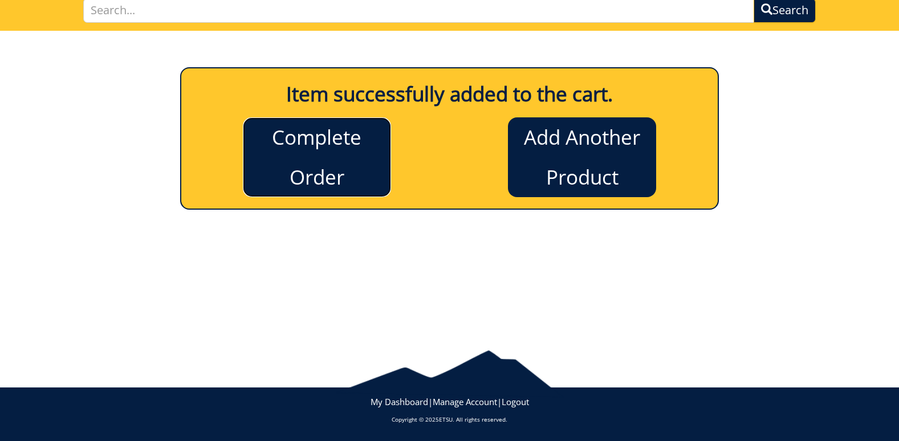
click at [329, 157] on link "Complete Order" at bounding box center [317, 157] width 148 height 80
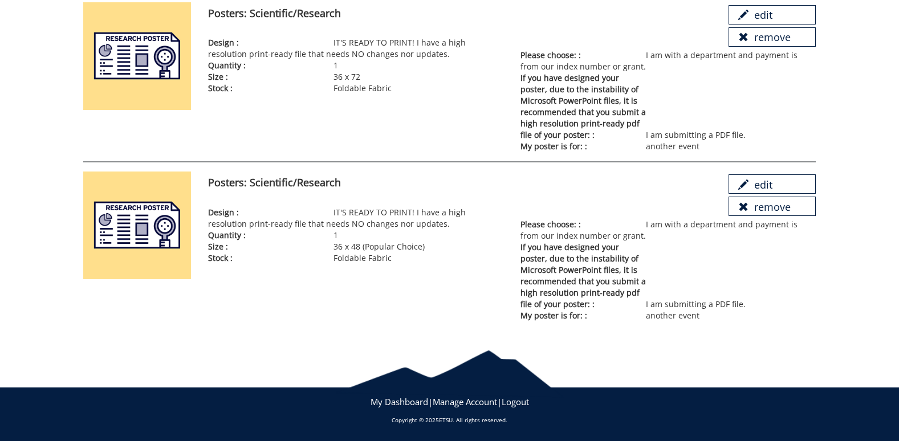
scroll to position [21, 0]
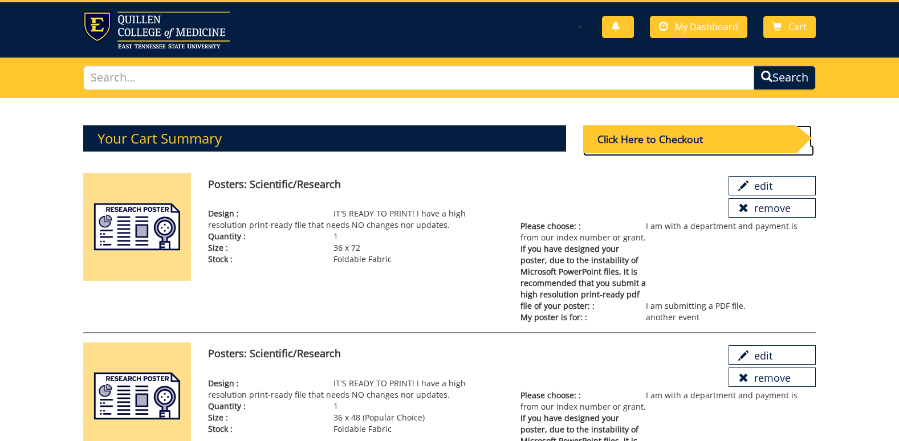
click at [666, 142] on div "Click Here to Checkout" at bounding box center [689, 139] width 213 height 28
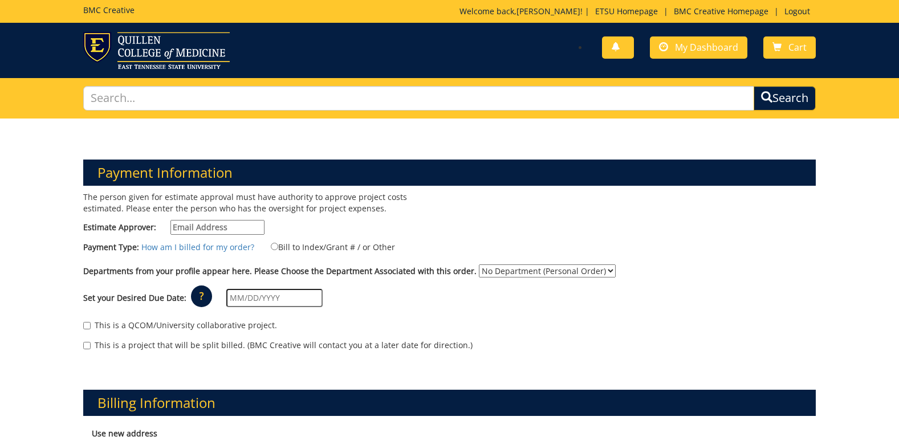
click at [188, 229] on input "Estimate Approver:" at bounding box center [217, 227] width 94 height 15
type input "[EMAIL_ADDRESS][DOMAIN_NAME]"
click at [272, 249] on input "Bill to Index/Grant # / or Other" at bounding box center [274, 246] width 7 height 7
radio input "true"
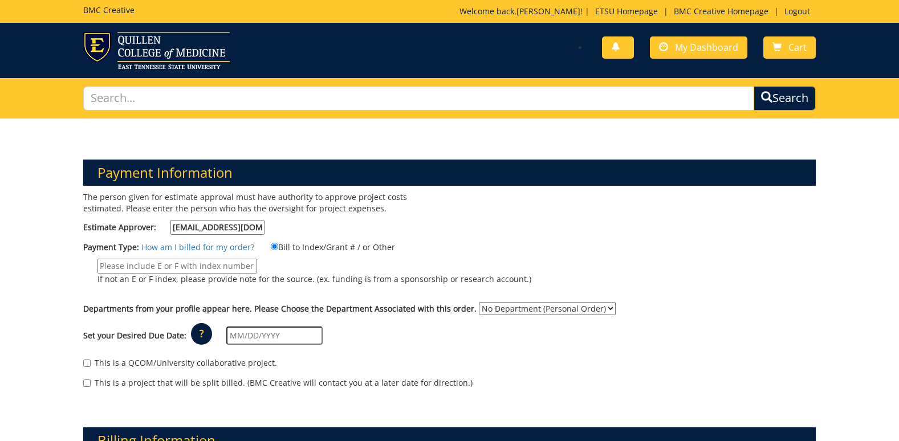
click at [170, 262] on input "If not an E or F index, please provide note for the source. (ex. funding is fro…" at bounding box center [177, 266] width 160 height 15
paste input "E35400"
type input "E35400"
click at [593, 312] on select "No Department (Personal Order) Nursing Research" at bounding box center [547, 308] width 137 height 13
select select "133"
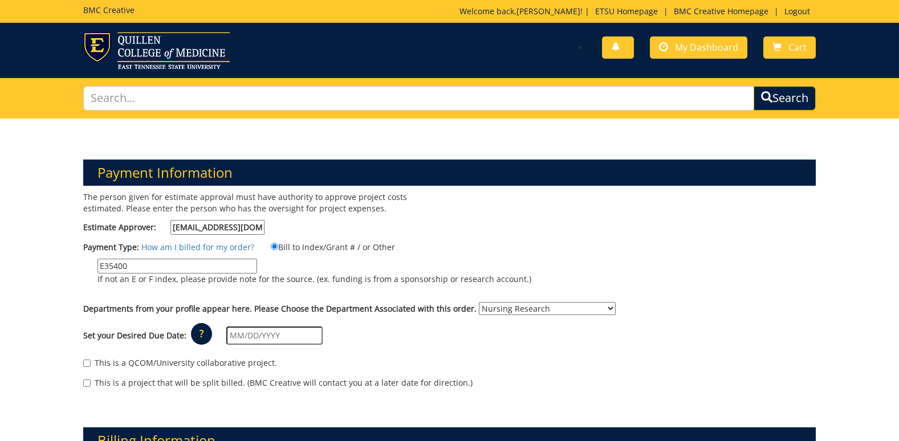
click at [479, 302] on select "No Department (Personal Order) Nursing Research" at bounding box center [547, 308] width 137 height 13
click at [256, 330] on input "text" at bounding box center [274, 336] width 96 height 18
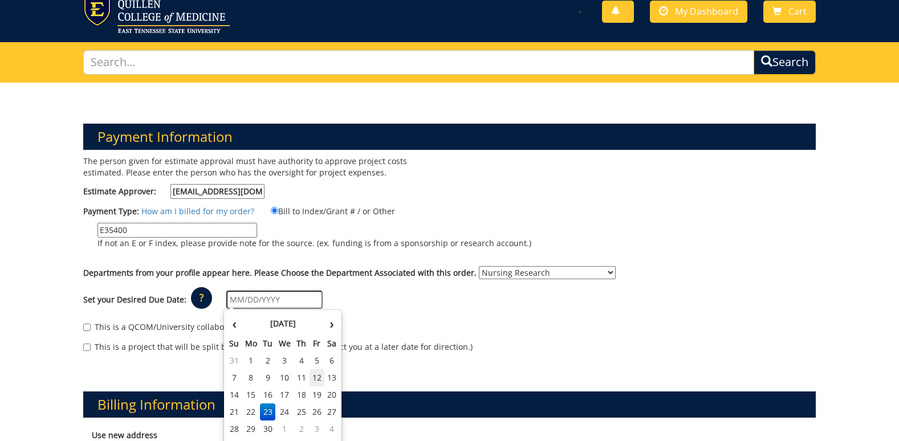
scroll to position [57, 0]
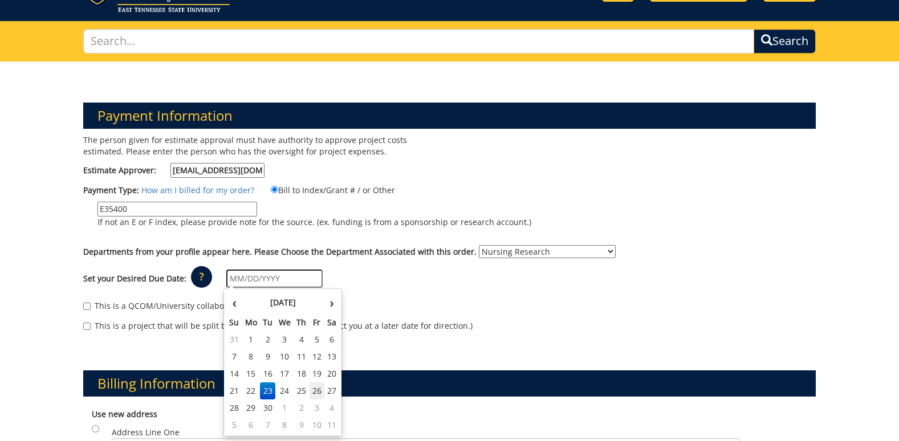
click at [320, 393] on td "26" at bounding box center [316, 390] width 15 height 17
type input "[DATE]"
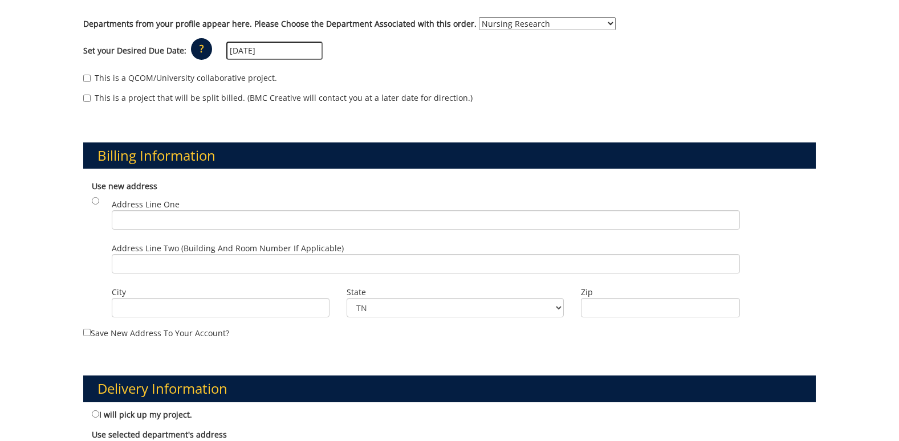
scroll to position [342, 0]
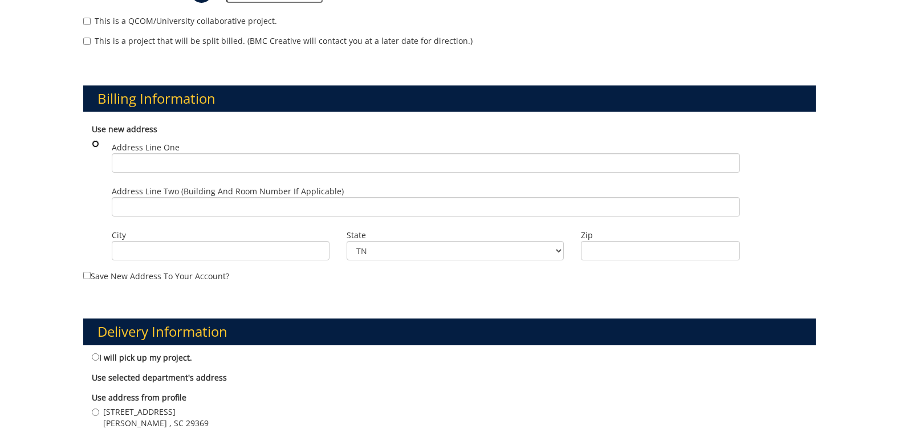
click at [95, 144] on input "radio" at bounding box center [95, 143] width 7 height 7
radio input "true"
click at [130, 158] on input "Address Line One" at bounding box center [425, 162] width 627 height 19
type input "College of Nursing gradute programs"
click at [188, 202] on input "Address Line Two (Building and Room Number if applicable)" at bounding box center [425, 206] width 627 height 19
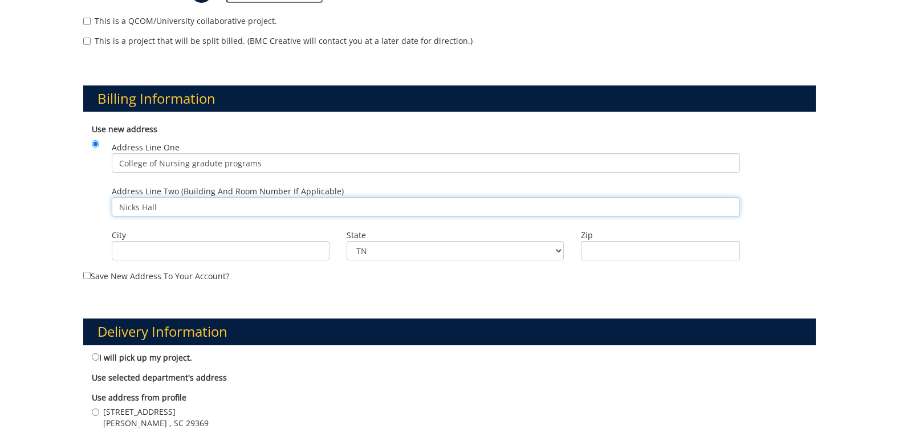
type input "Nicks Hall"
type input "Johnson City"
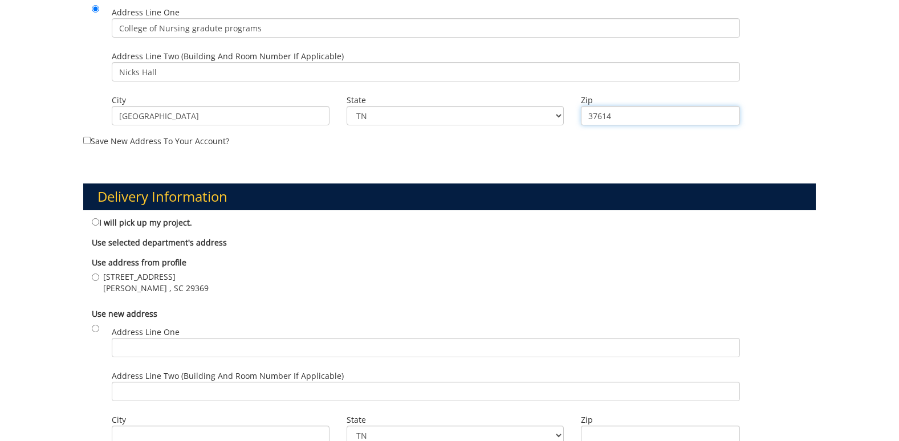
scroll to position [513, 0]
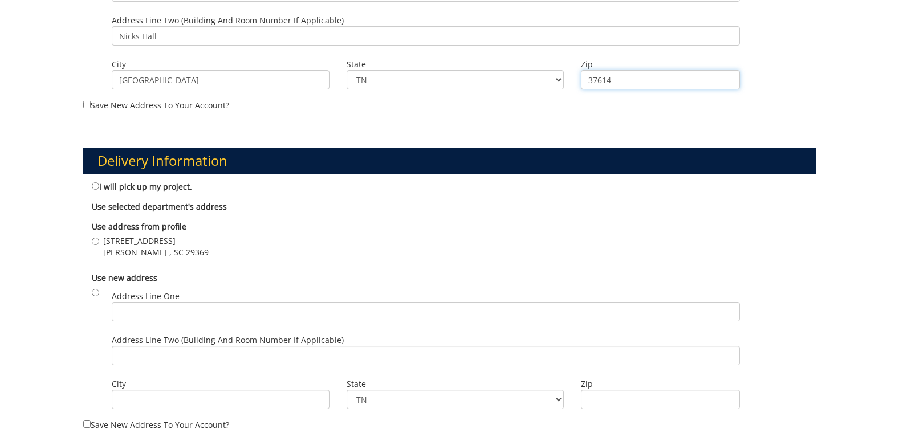
type input "37614"
click at [96, 293] on input "radio" at bounding box center [95, 292] width 7 height 7
radio input "true"
click at [137, 311] on input "Address Line One" at bounding box center [425, 311] width 627 height 19
type input "ETSU 202-2 Nicks Hall- College of Nursing"
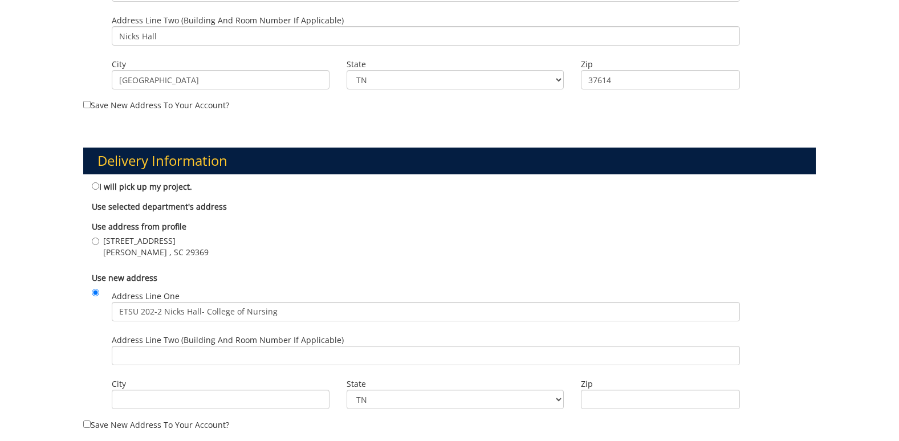
type input "Johnson City"
type input "37614"
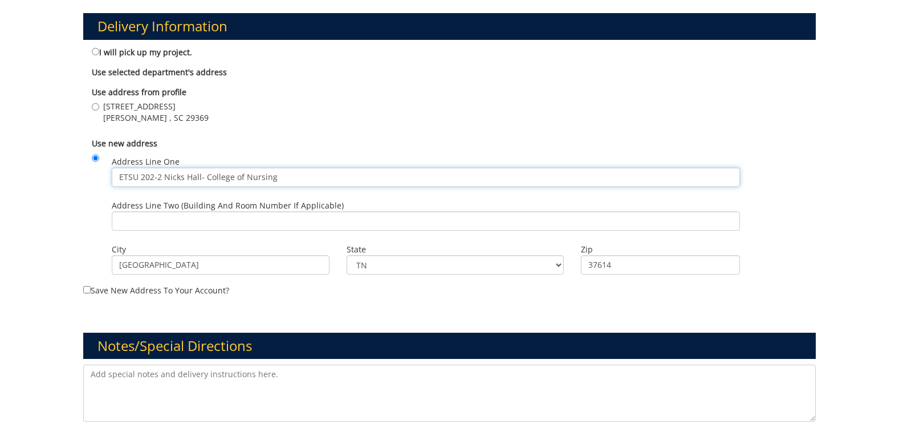
scroll to position [684, 0]
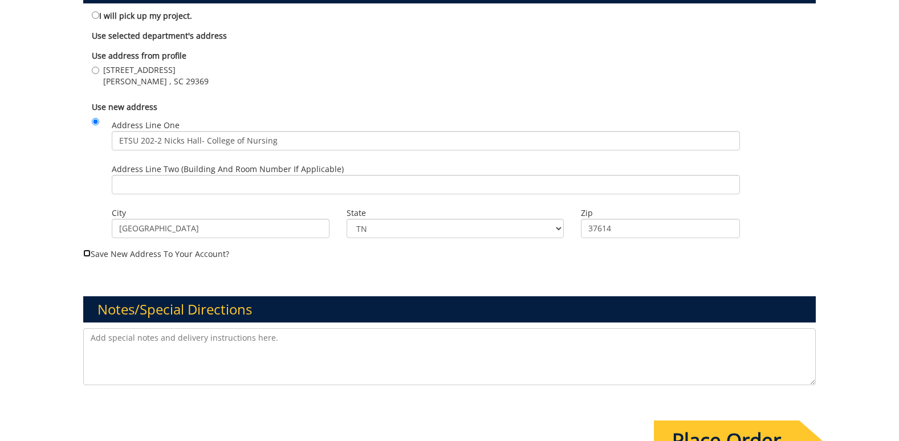
click at [86, 253] on input "Save new address to your account?" at bounding box center [86, 253] width 7 height 7
checkbox input "true"
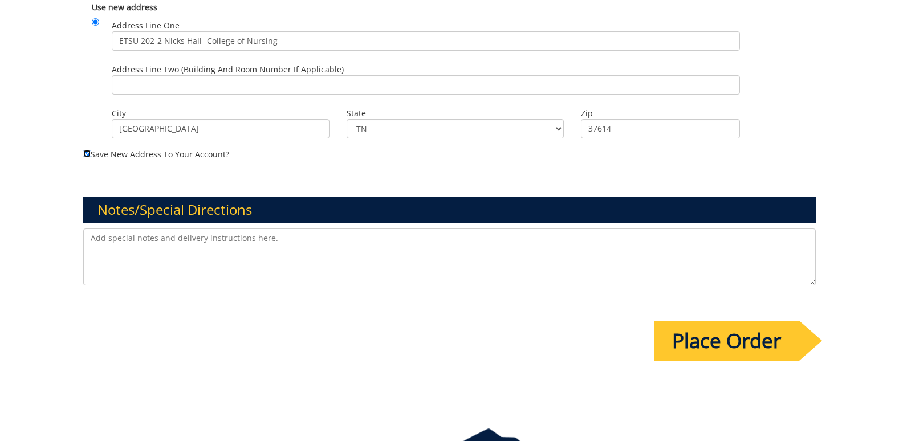
scroll to position [798, 0]
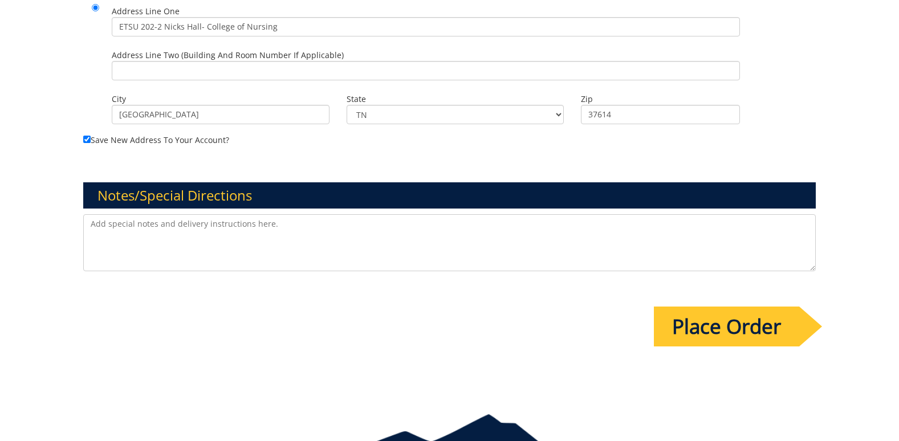
click at [235, 236] on textarea at bounding box center [449, 242] width 732 height 57
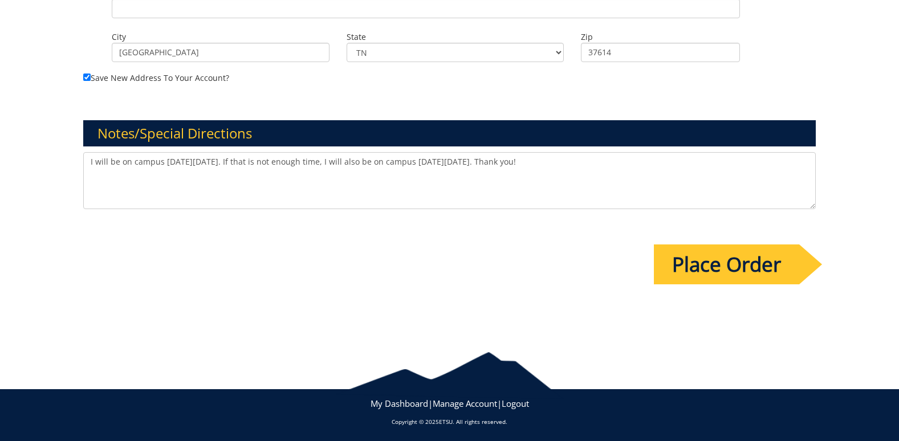
scroll to position [862, 0]
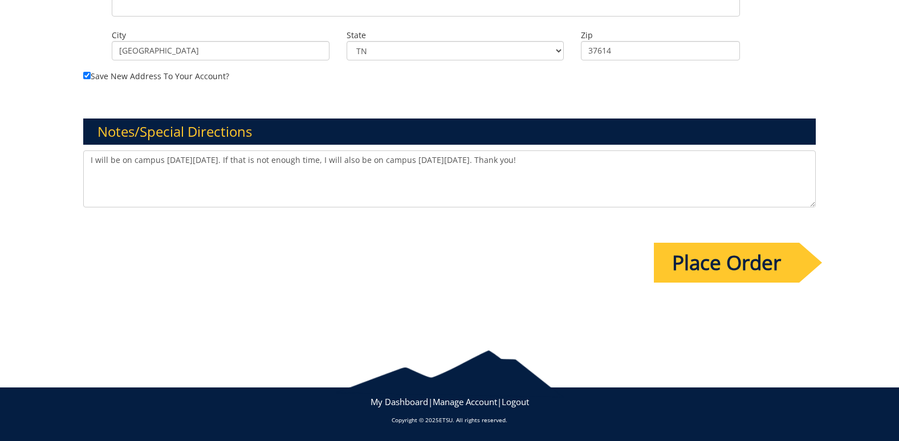
type textarea "I will be on campus on Friday, September 26. If that is not enough time, I will…"
click at [733, 254] on input "Place Order" at bounding box center [726, 263] width 145 height 40
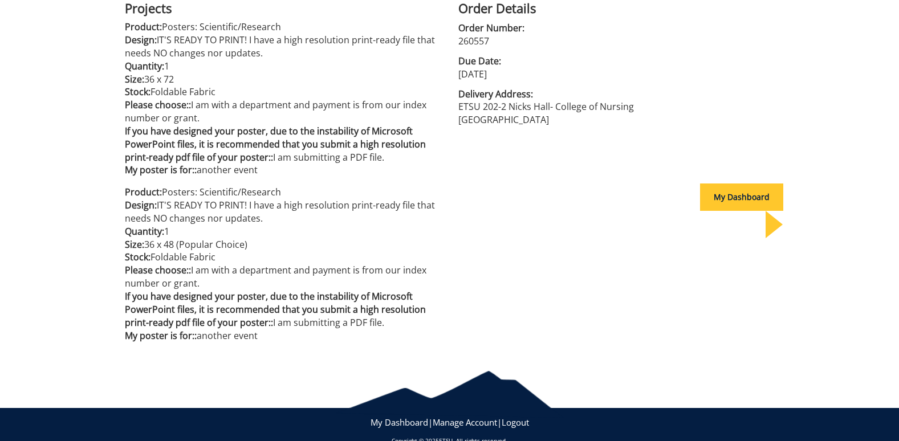
scroll to position [331, 0]
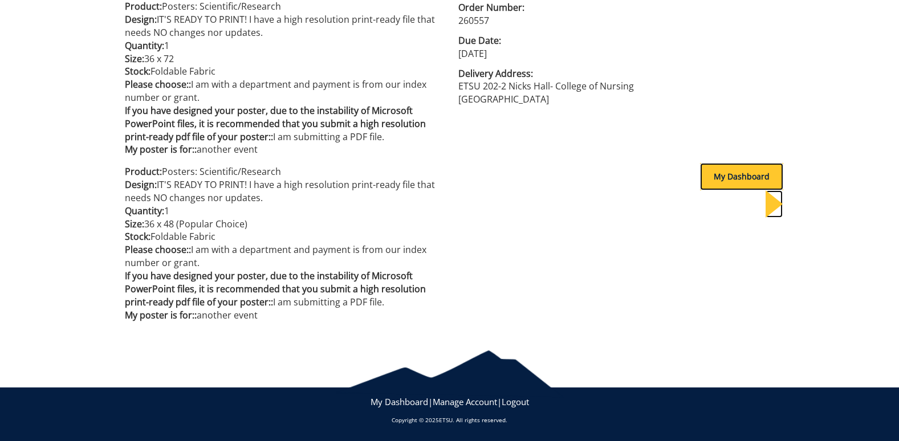
click at [713, 178] on div "My Dashboard" at bounding box center [741, 176] width 83 height 27
